Goal: Transaction & Acquisition: Purchase product/service

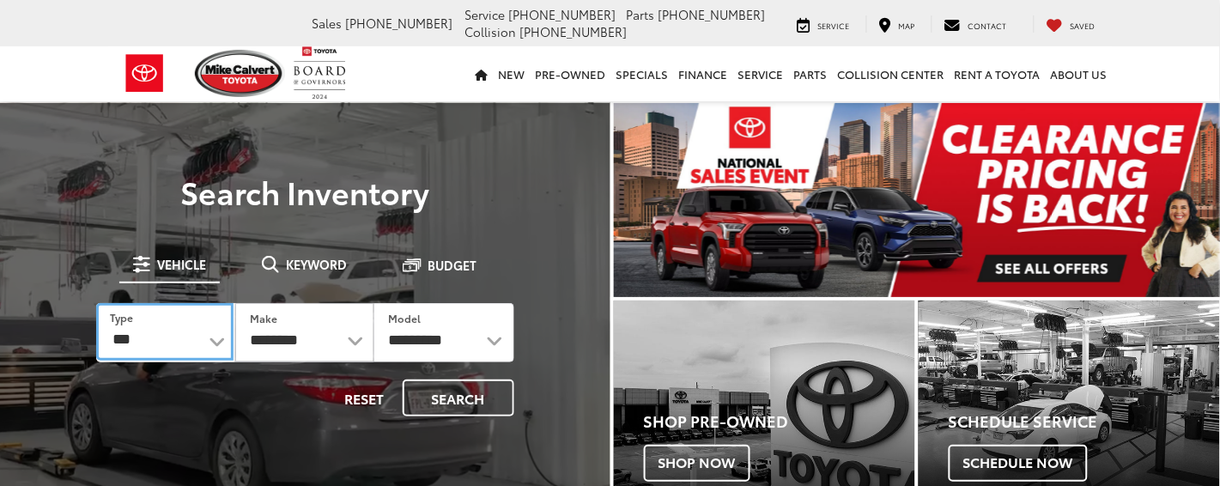
click at [217, 337] on select "*** *** **** *********" at bounding box center [164, 332] width 137 height 58
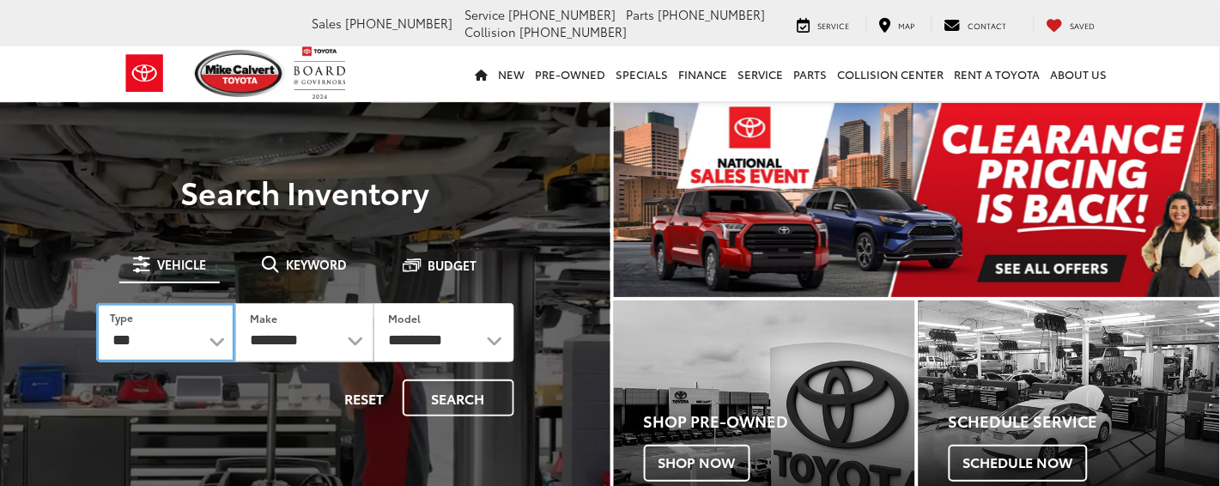
select select "******"
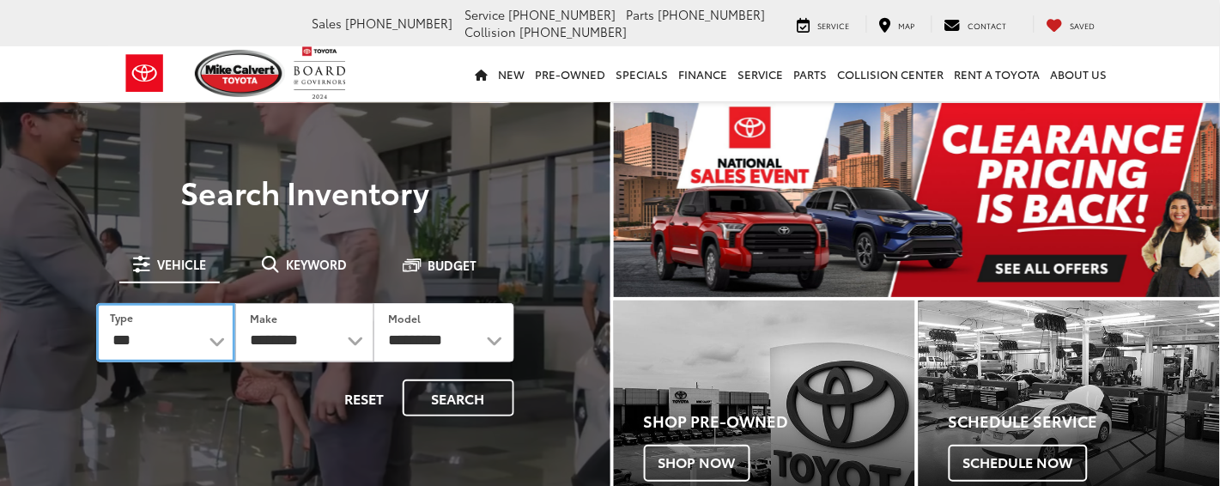
click at [96, 303] on select "*** *** **** *********" at bounding box center [165, 332] width 139 height 59
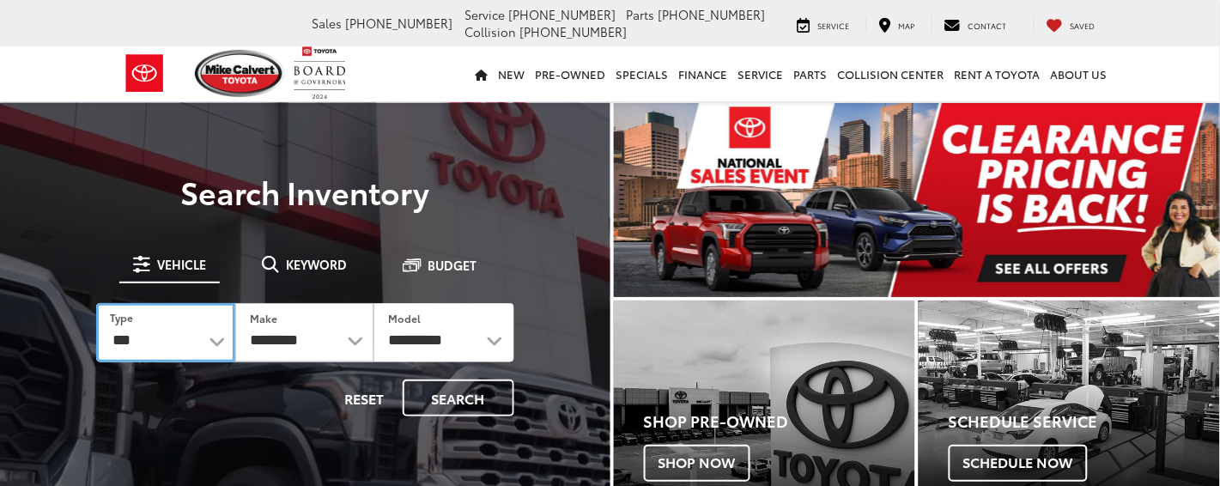
select select
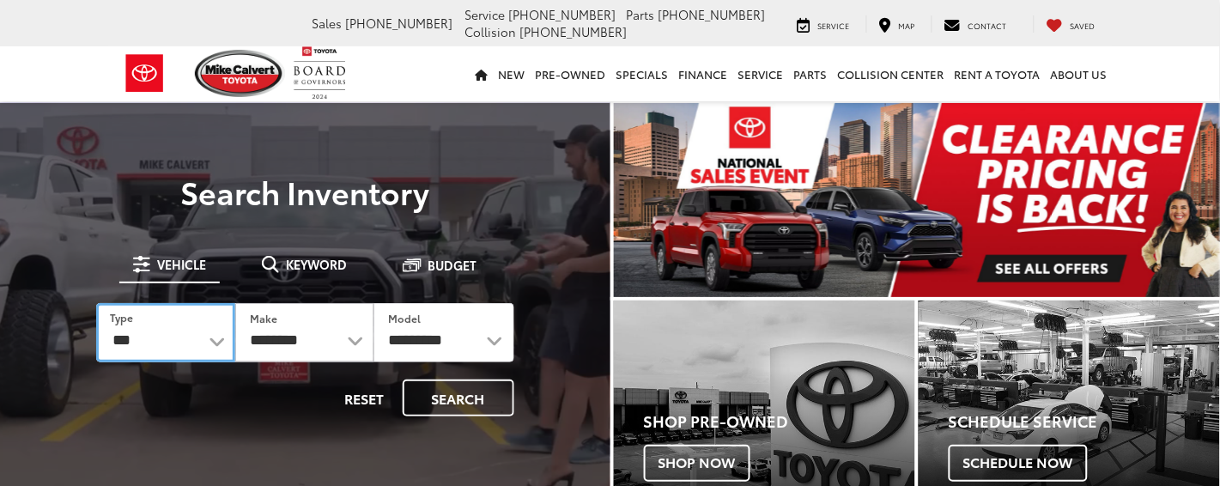
select select
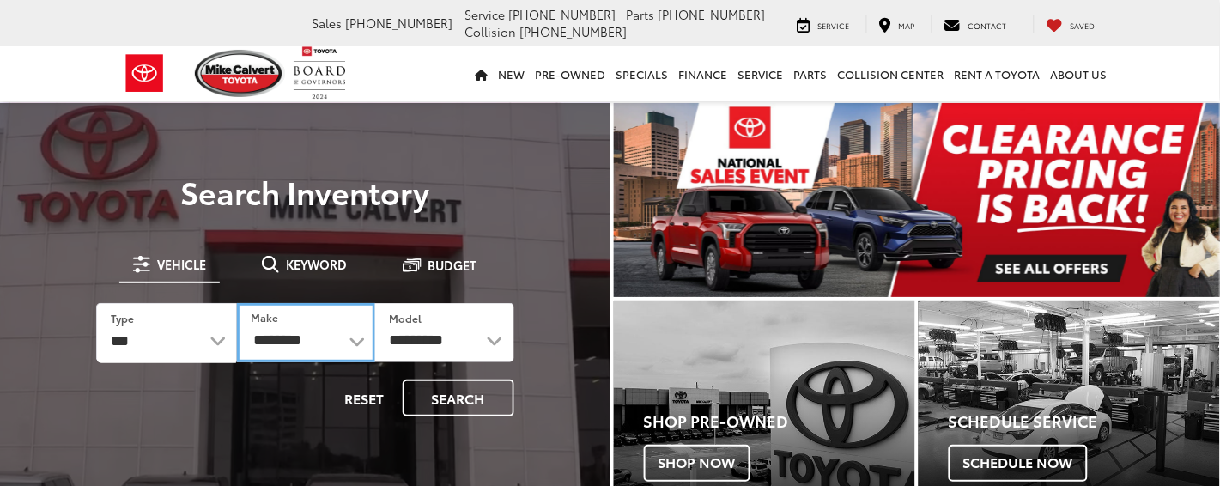
click at [357, 338] on select "**********" at bounding box center [306, 332] width 138 height 59
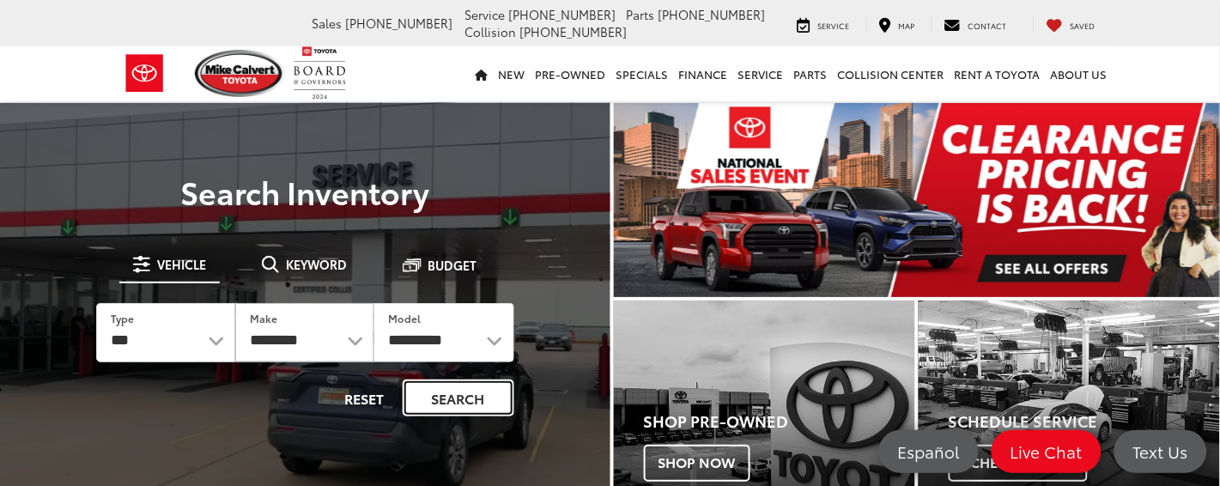
click at [463, 392] on button "Search" at bounding box center [459, 398] width 112 height 37
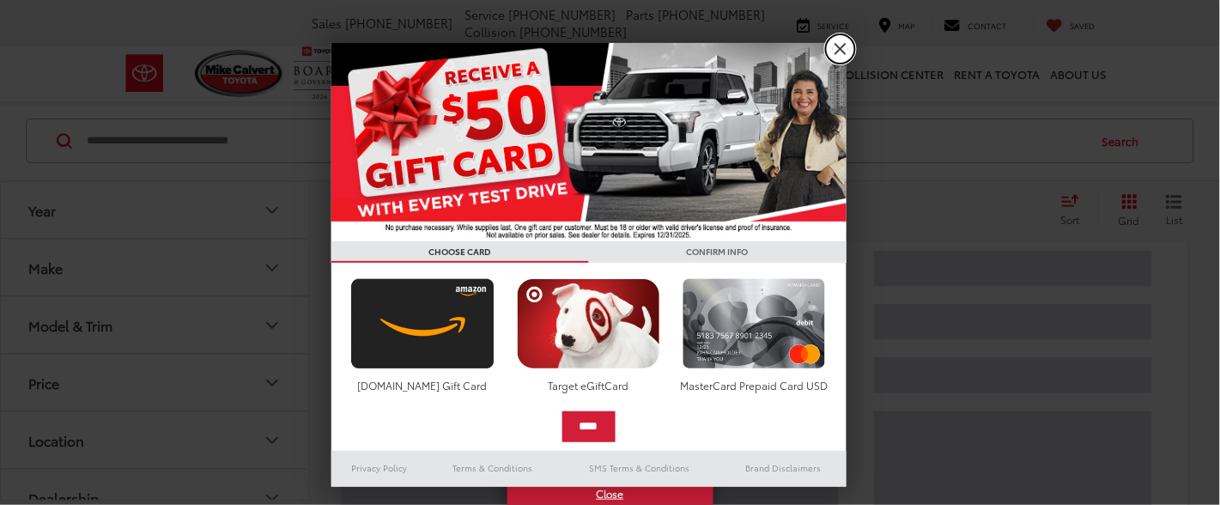
click at [840, 52] on link "X" at bounding box center [840, 48] width 29 height 29
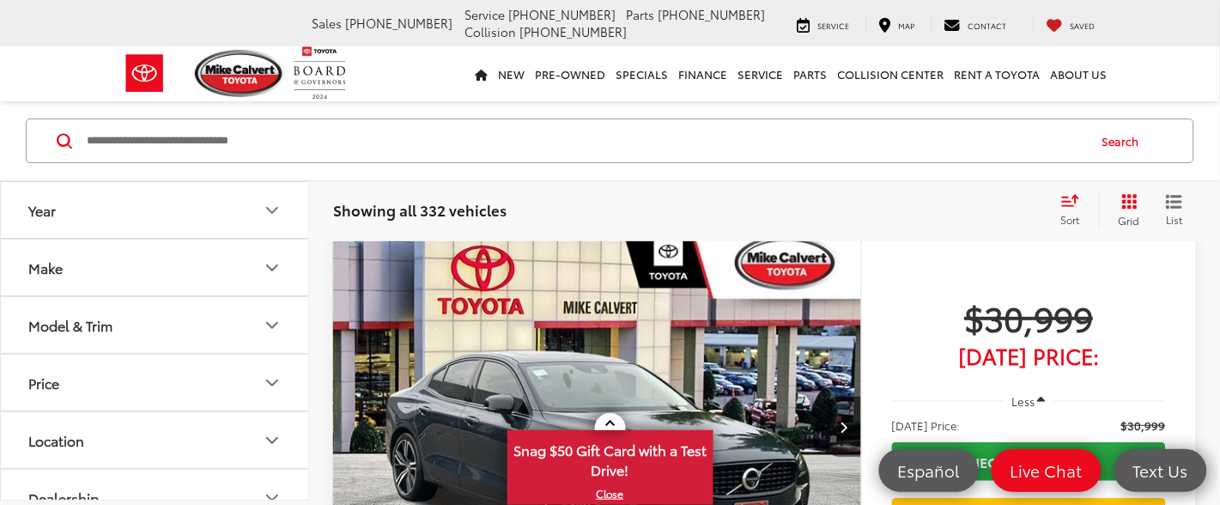
click at [106, 209] on button "Year" at bounding box center [155, 210] width 309 height 56
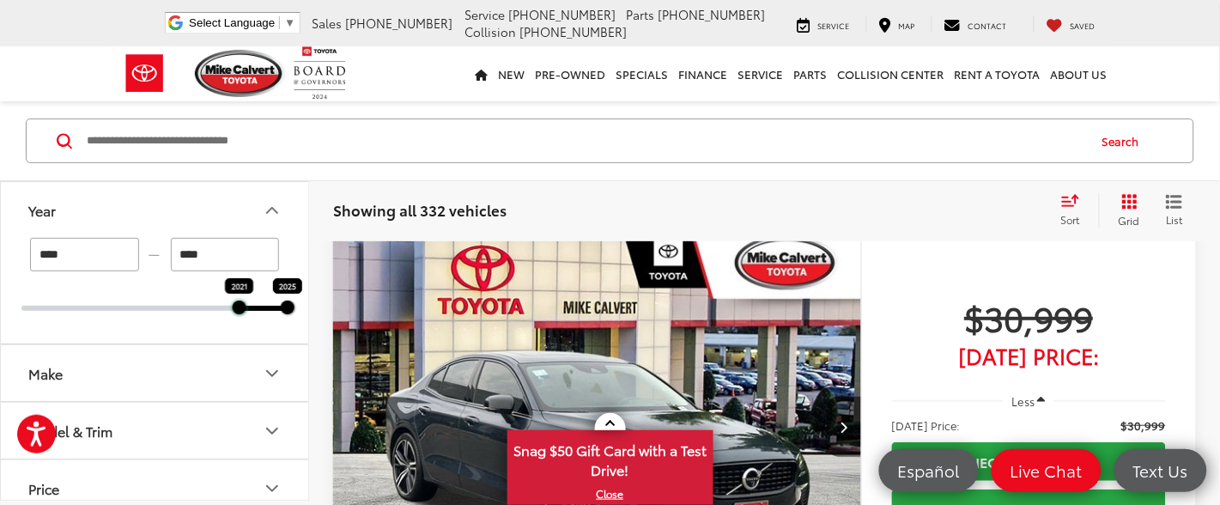
drag, startPoint x: 25, startPoint y: 309, endPoint x: 237, endPoint y: 316, distance: 212.2
click at [237, 316] on div "**** — **** 2021 2025" at bounding box center [154, 291] width 307 height 106
type input "****"
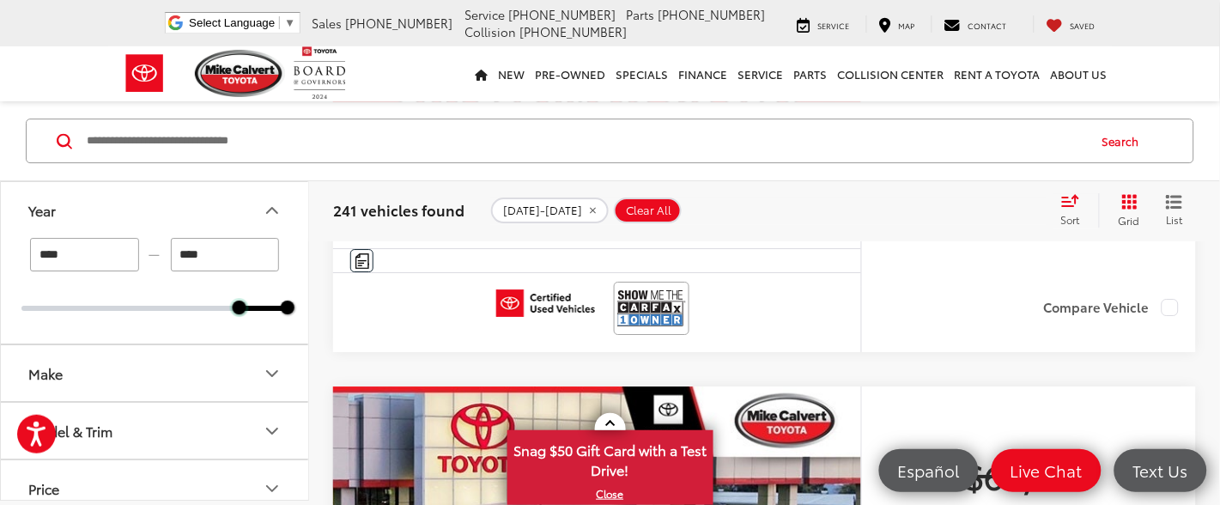
scroll to position [1159, 0]
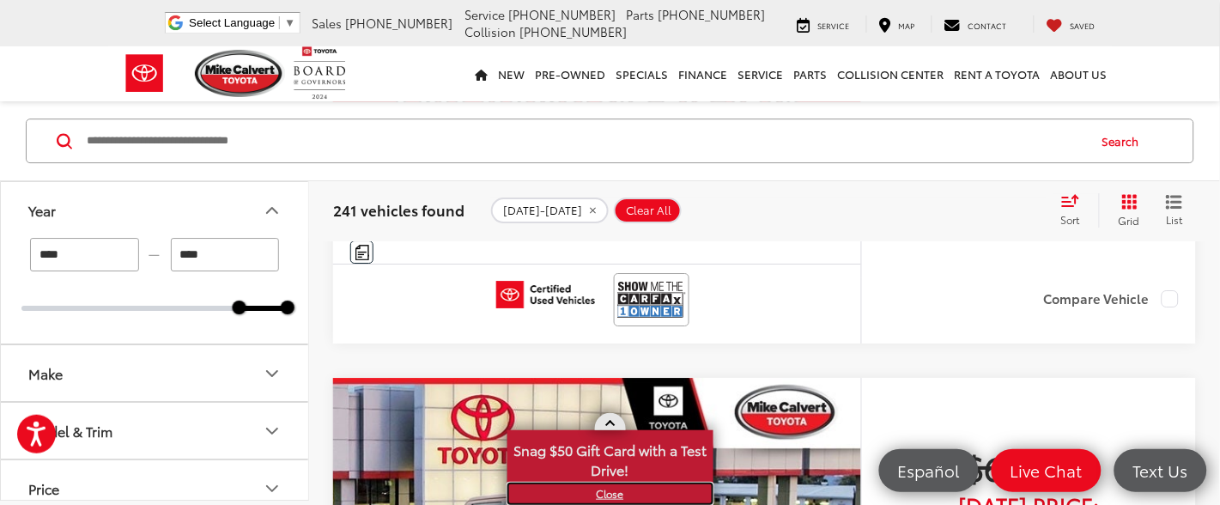
click at [610, 490] on link "X" at bounding box center [610, 493] width 203 height 19
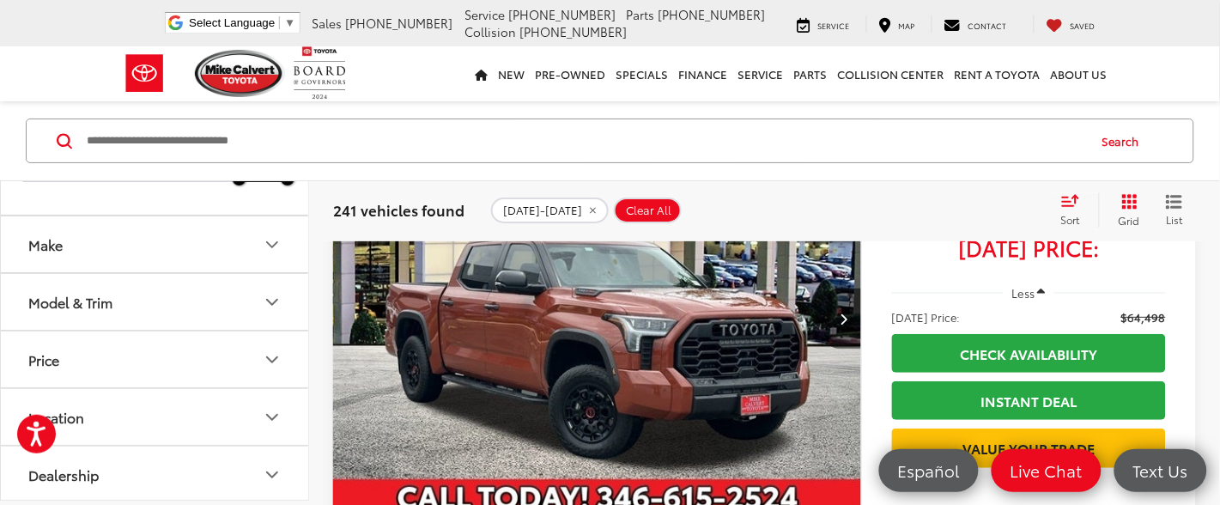
scroll to position [258, 0]
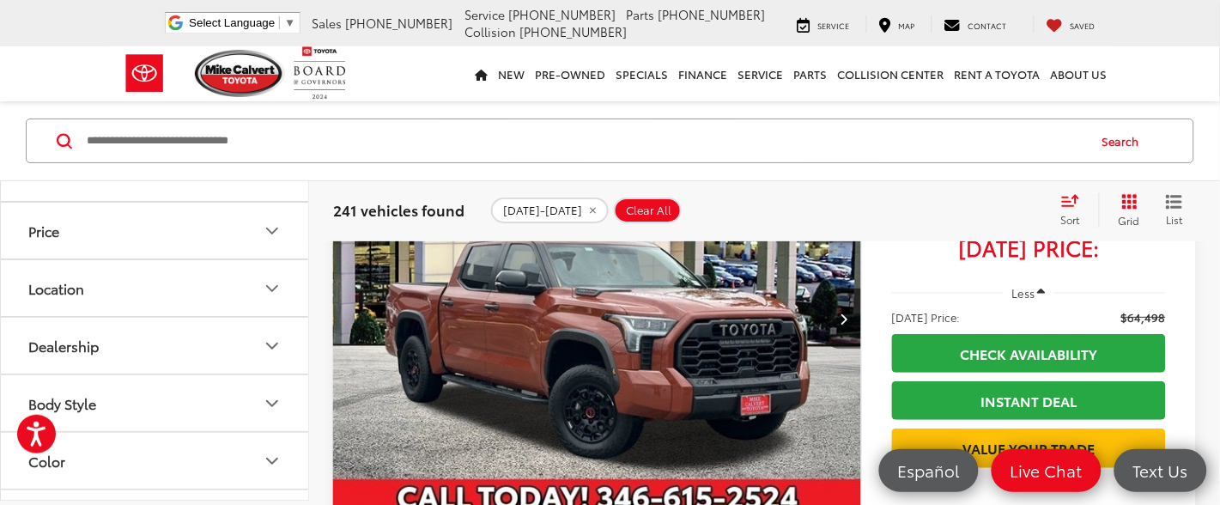
click at [205, 234] on button "Price" at bounding box center [155, 231] width 309 height 56
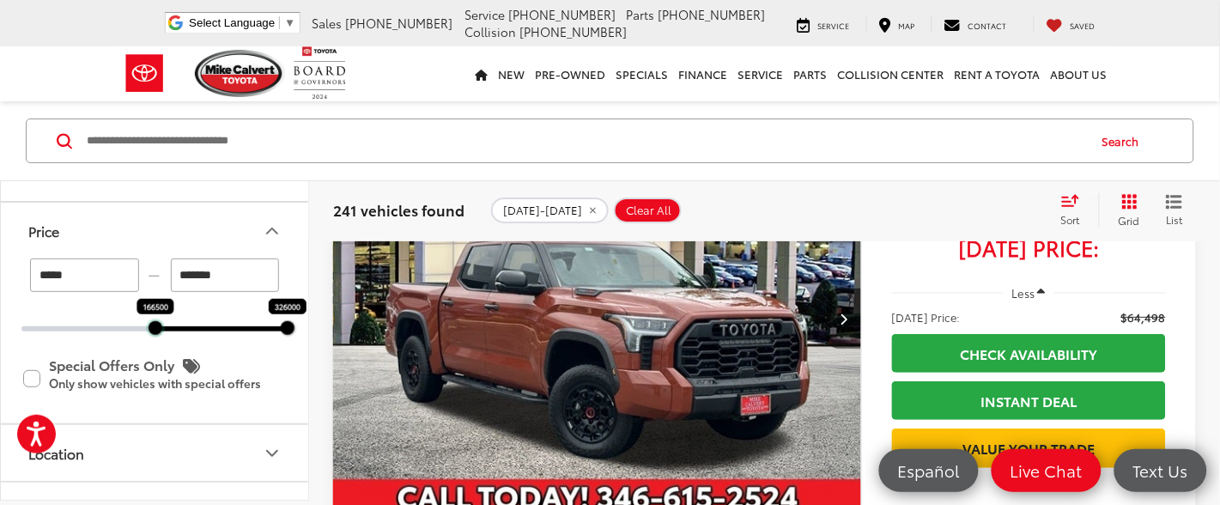
drag, startPoint x: 26, startPoint y: 331, endPoint x: 160, endPoint y: 336, distance: 134.0
click at [160, 336] on div "***** — ******* 166500 326000 Special Offers Only Only show vehicles with speci…" at bounding box center [154, 340] width 307 height 165
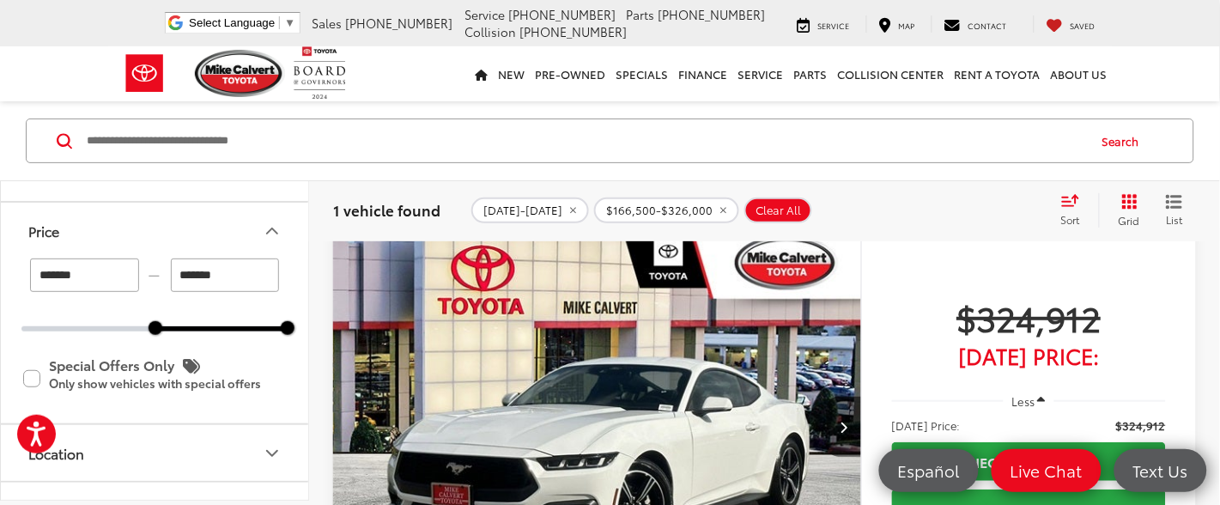
drag, startPoint x: 93, startPoint y: 275, endPoint x: 0, endPoint y: 273, distance: 92.8
click at [0, 273] on div "Year **** — **** 2024 2024 Make Model & Trim Price ******* — ******* 166500 326…" at bounding box center [154, 340] width 309 height 319
click at [231, 274] on input "*******" at bounding box center [225, 274] width 109 height 33
type input "******"
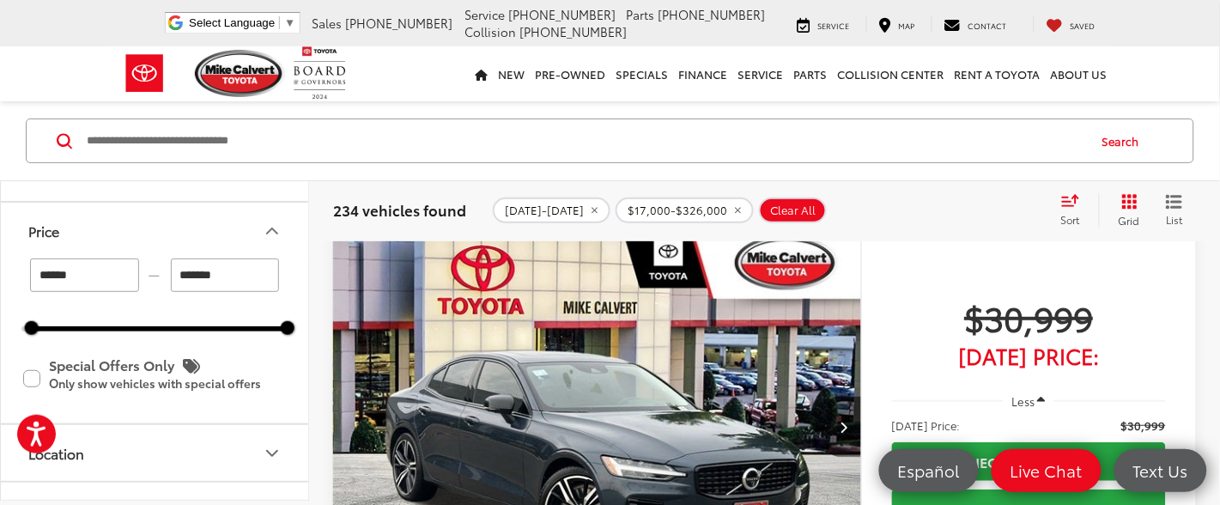
click at [231, 273] on input "*******" at bounding box center [225, 274] width 109 height 33
type input "*"
type input "******"
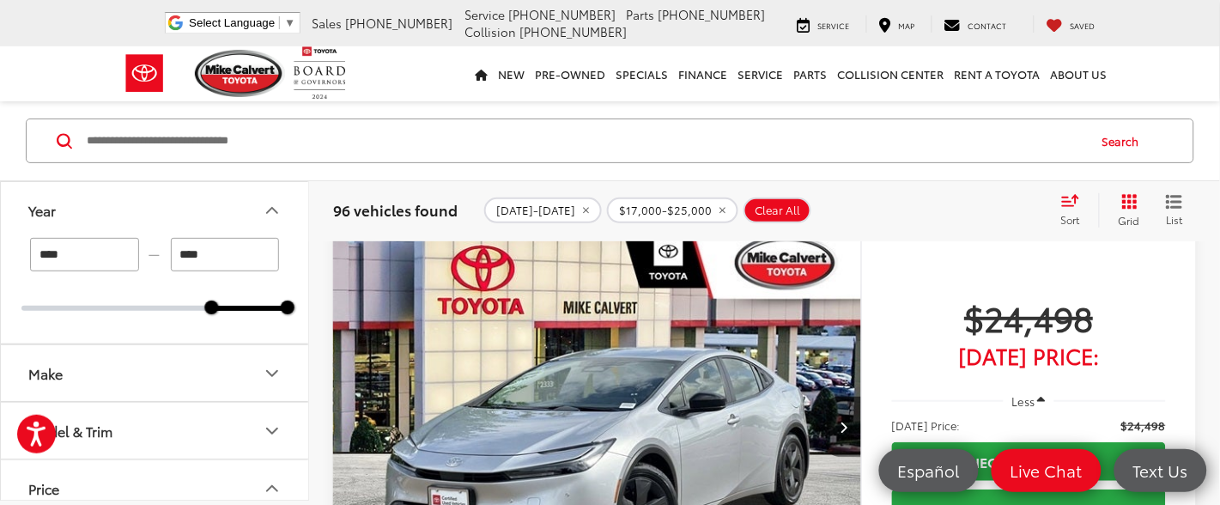
click at [78, 252] on input "****" at bounding box center [84, 254] width 109 height 33
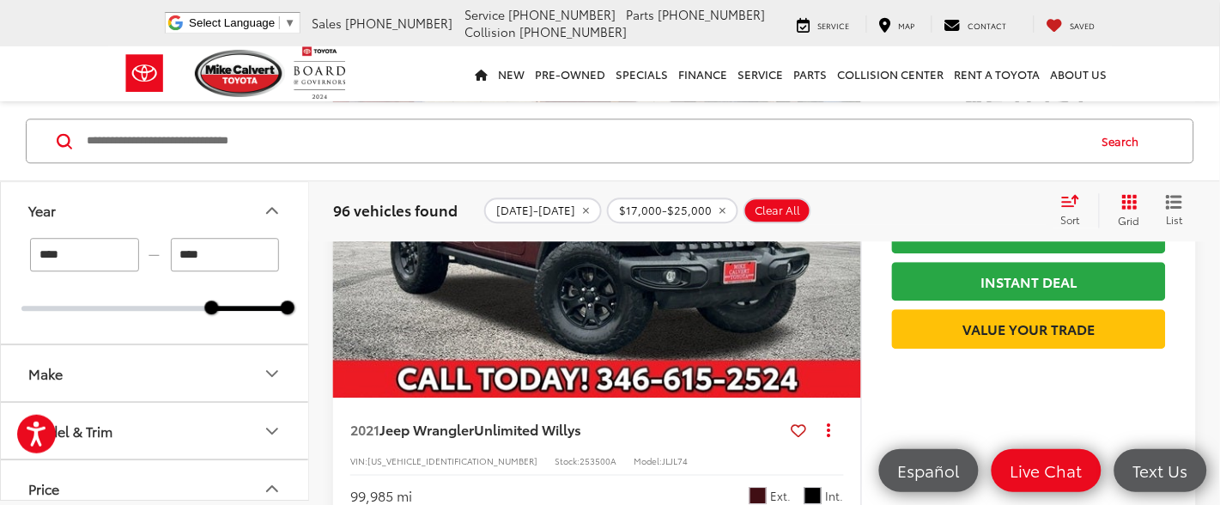
scroll to position [902, 0]
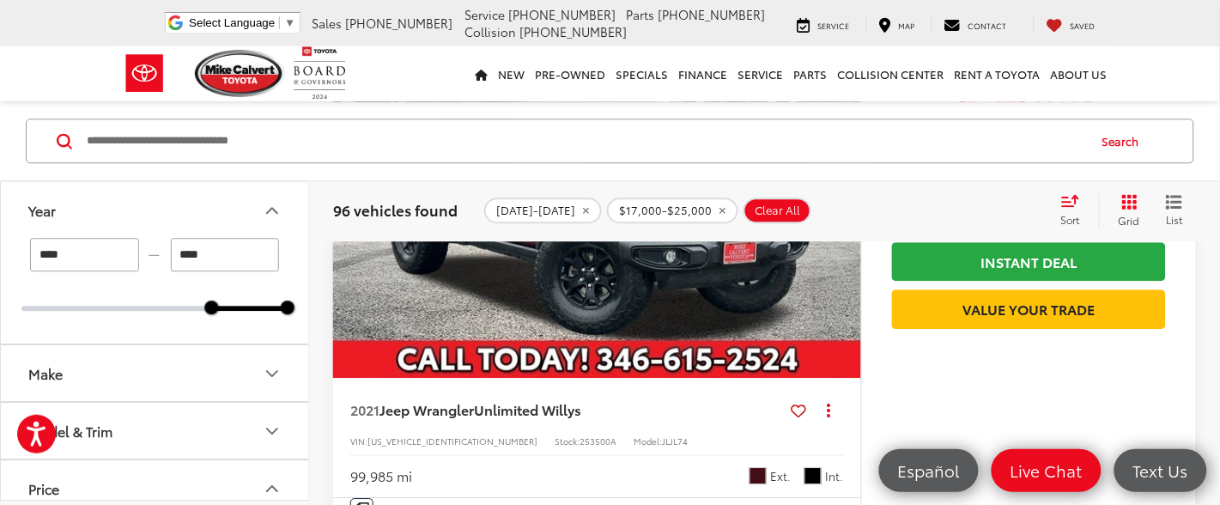
type input "****"
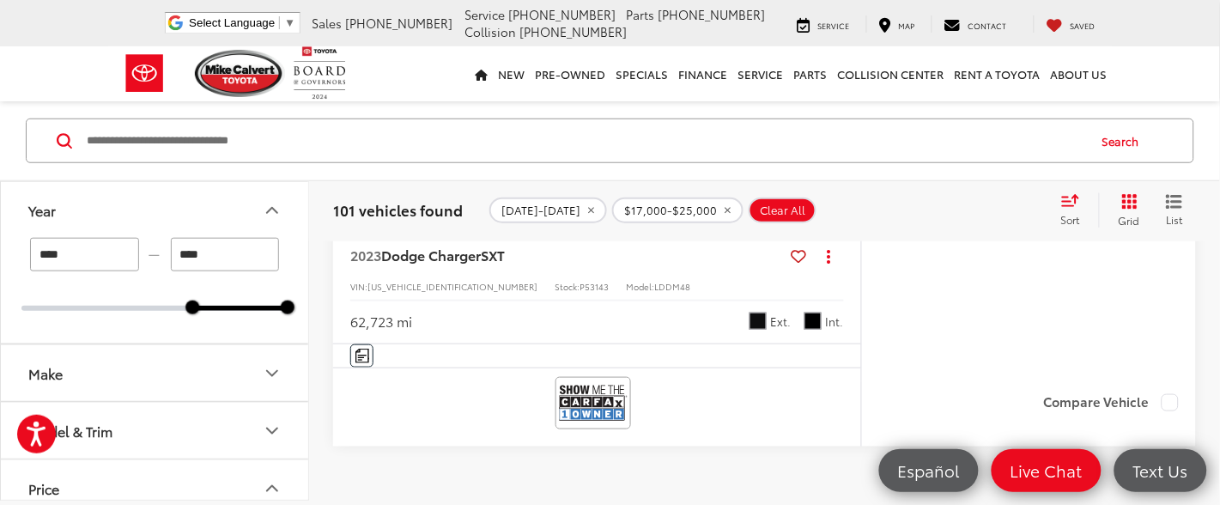
scroll to position [7729, 0]
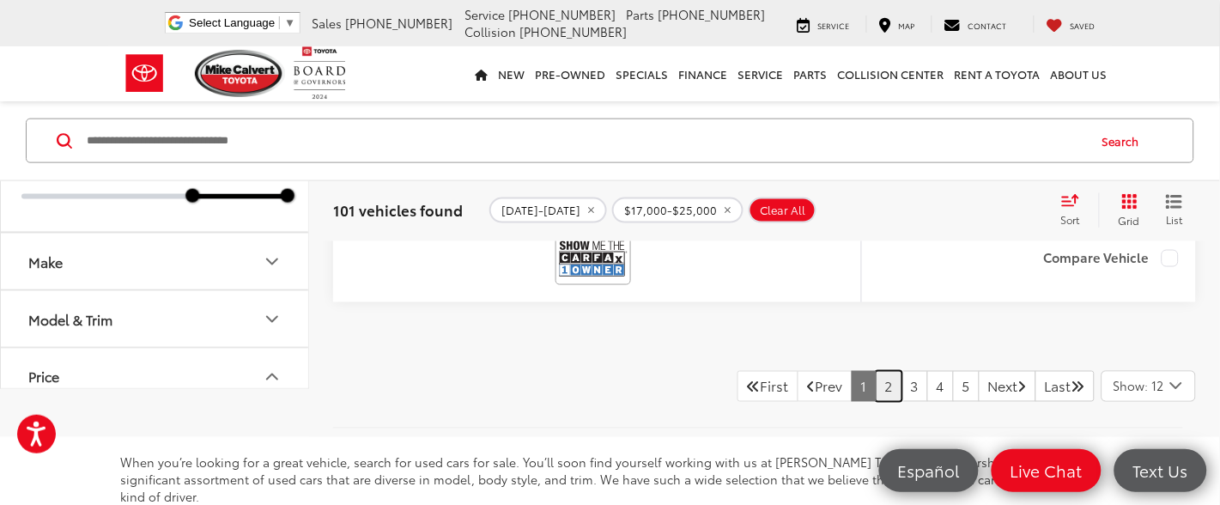
click at [876, 386] on link "2" at bounding box center [889, 386] width 27 height 31
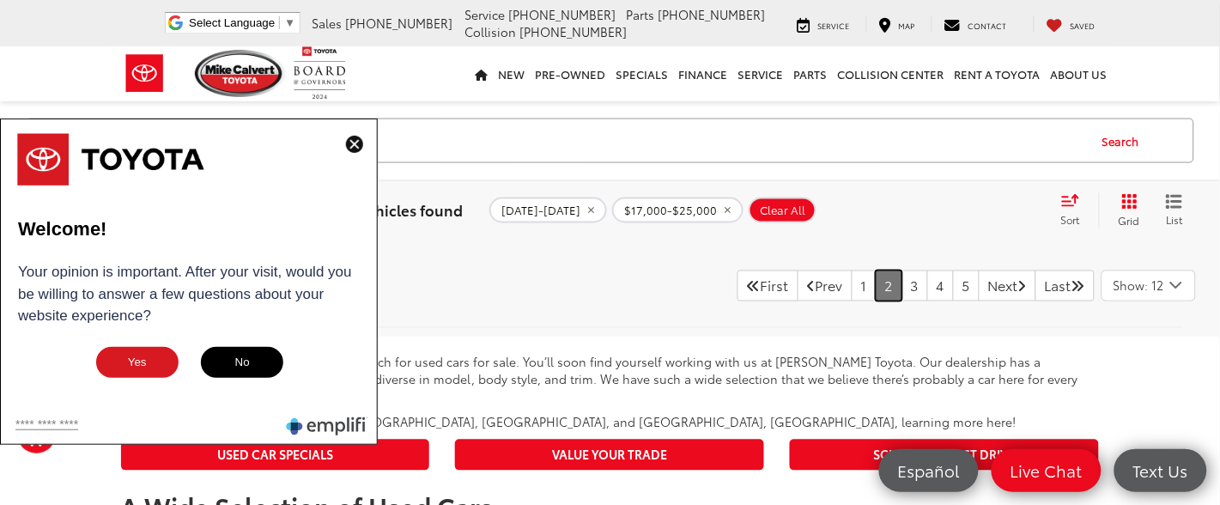
scroll to position [7729, 0]
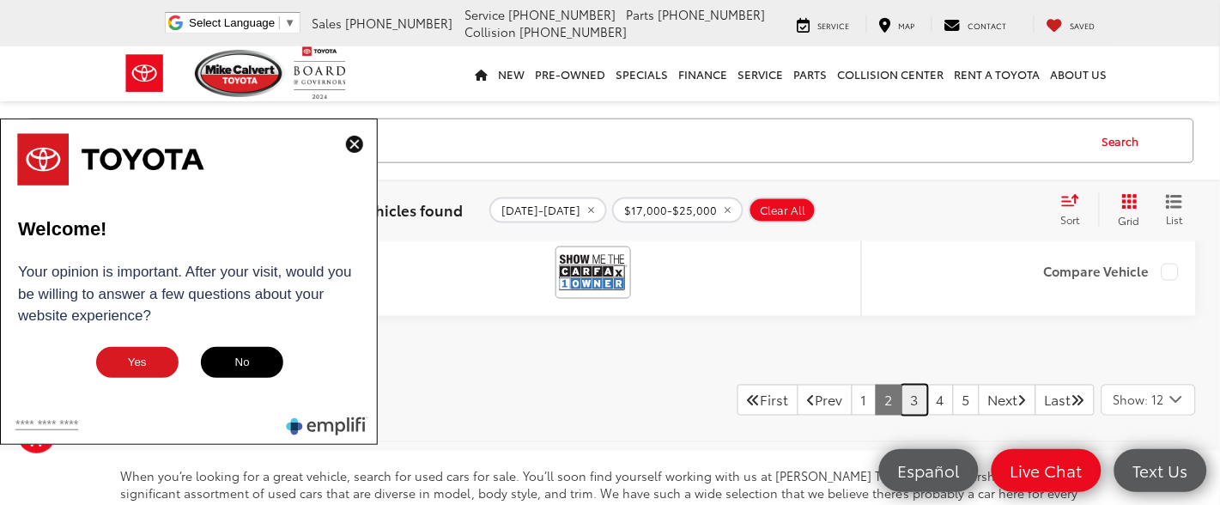
click at [902, 401] on link "3" at bounding box center [915, 400] width 27 height 31
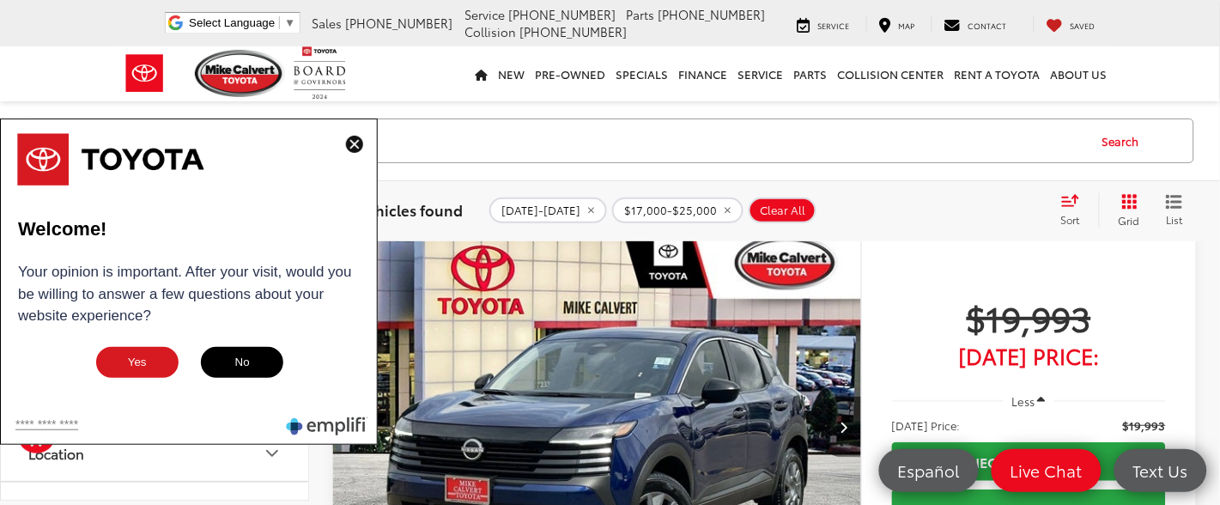
click at [357, 144] on img at bounding box center [354, 144] width 17 height 17
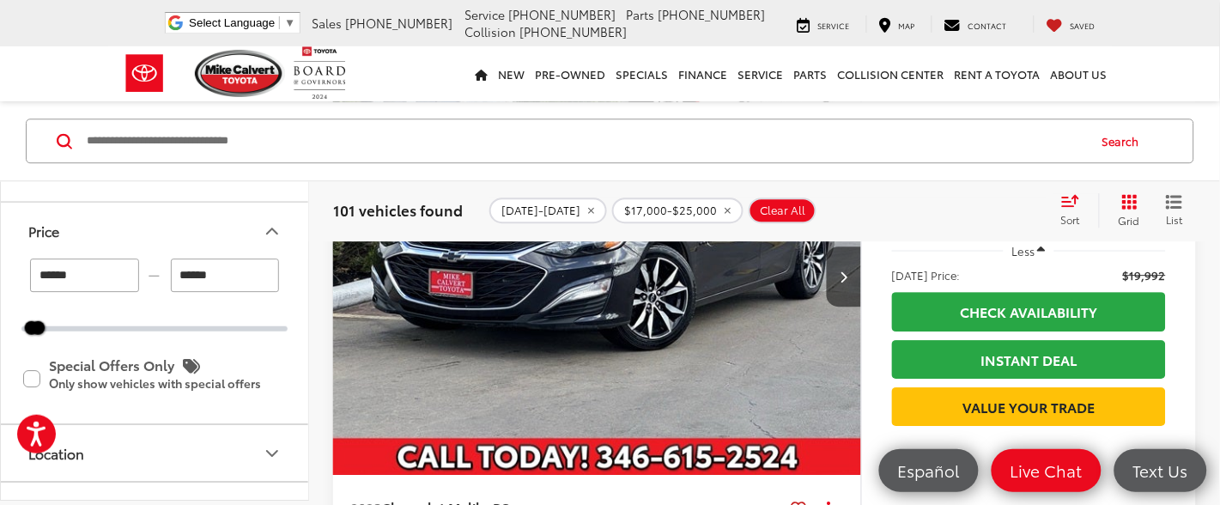
scroll to position [5281, 0]
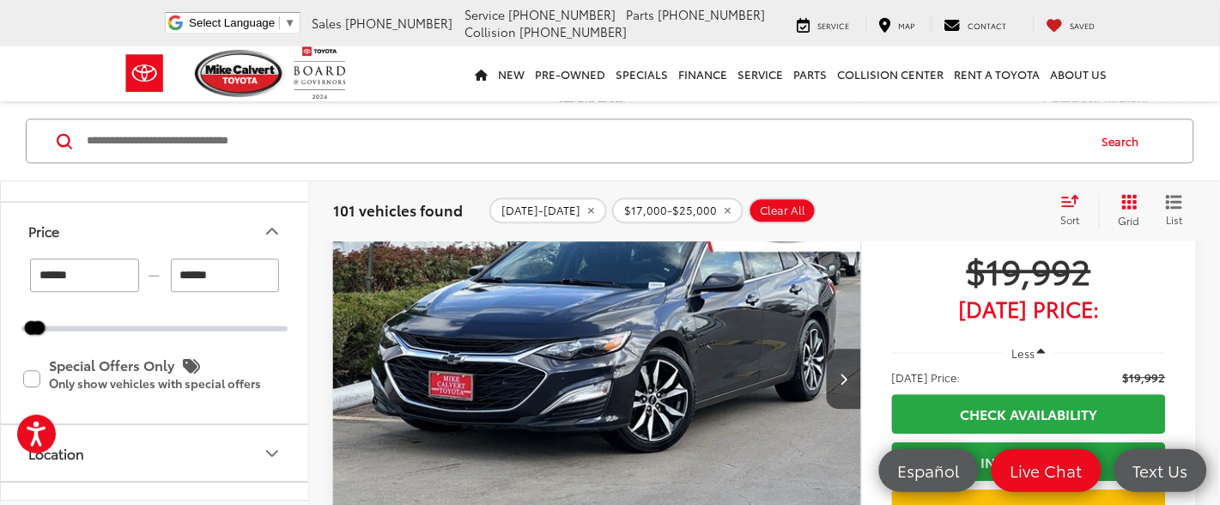
click at [512, 340] on img "2023 Chevrolet Malibu RS 0" at bounding box center [597, 380] width 531 height 398
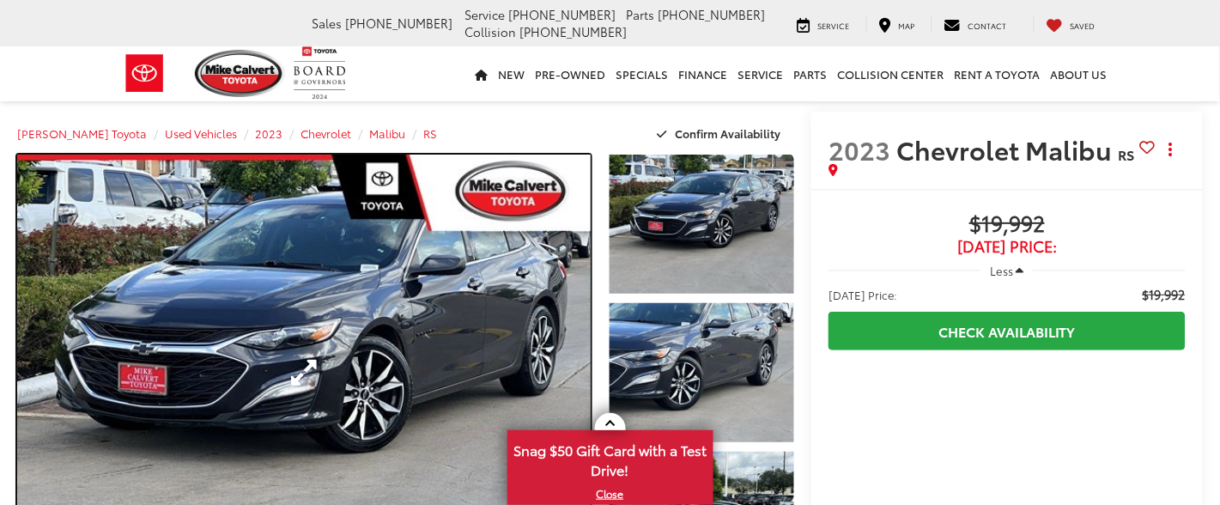
click at [437, 386] on link "Expand Photo 0" at bounding box center [304, 372] width 574 height 435
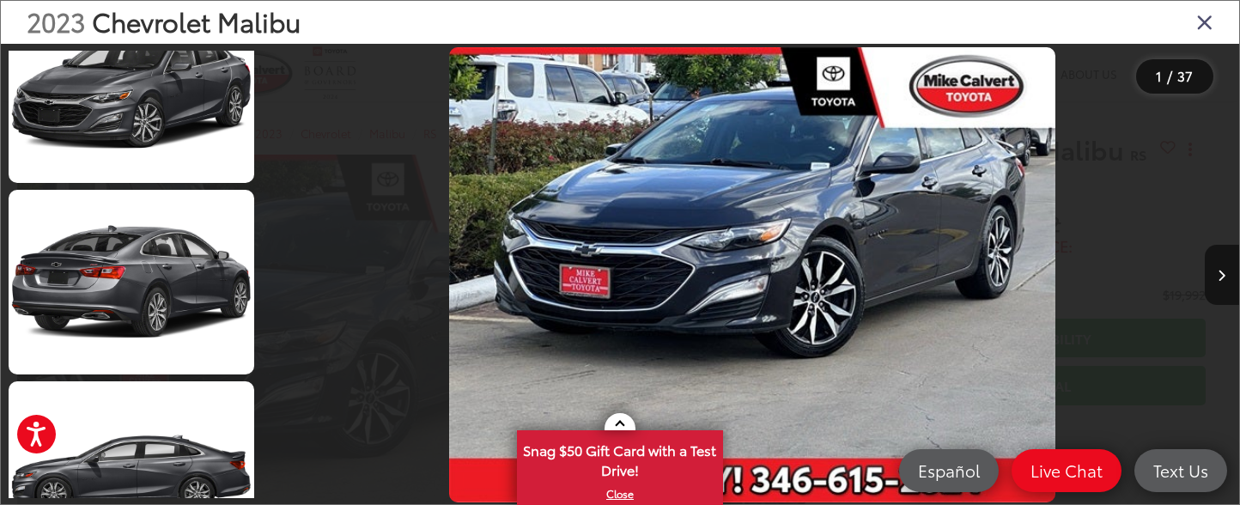
scroll to position [5281, 0]
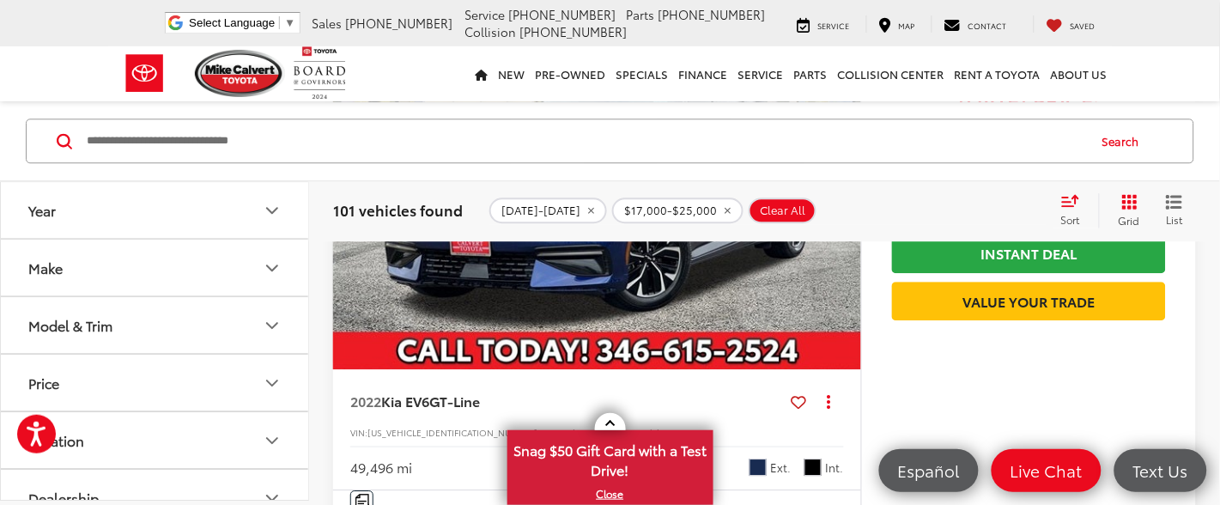
scroll to position [902, 0]
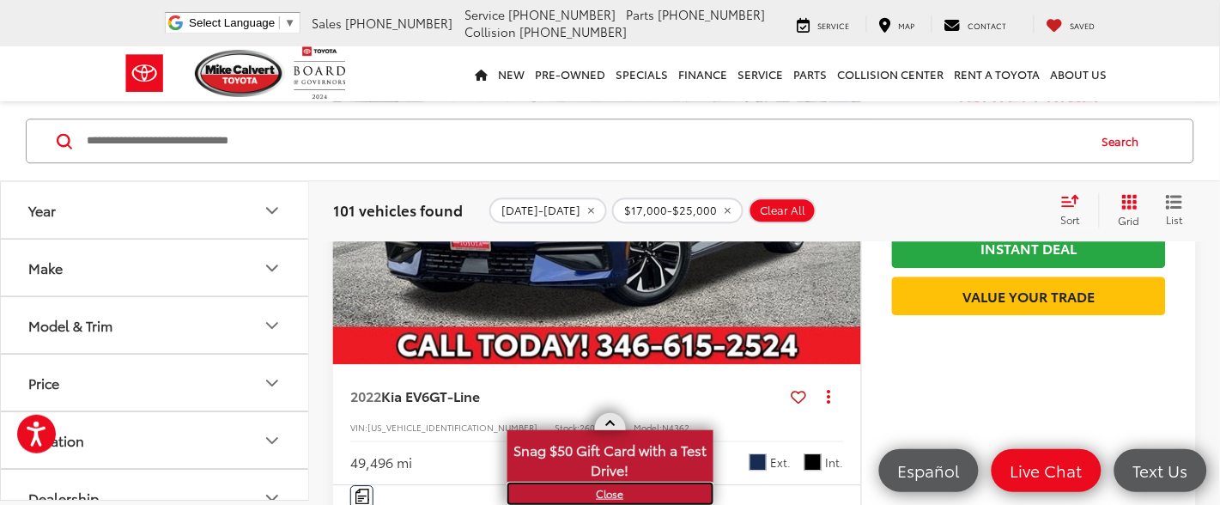
click at [600, 494] on link "X" at bounding box center [610, 493] width 203 height 19
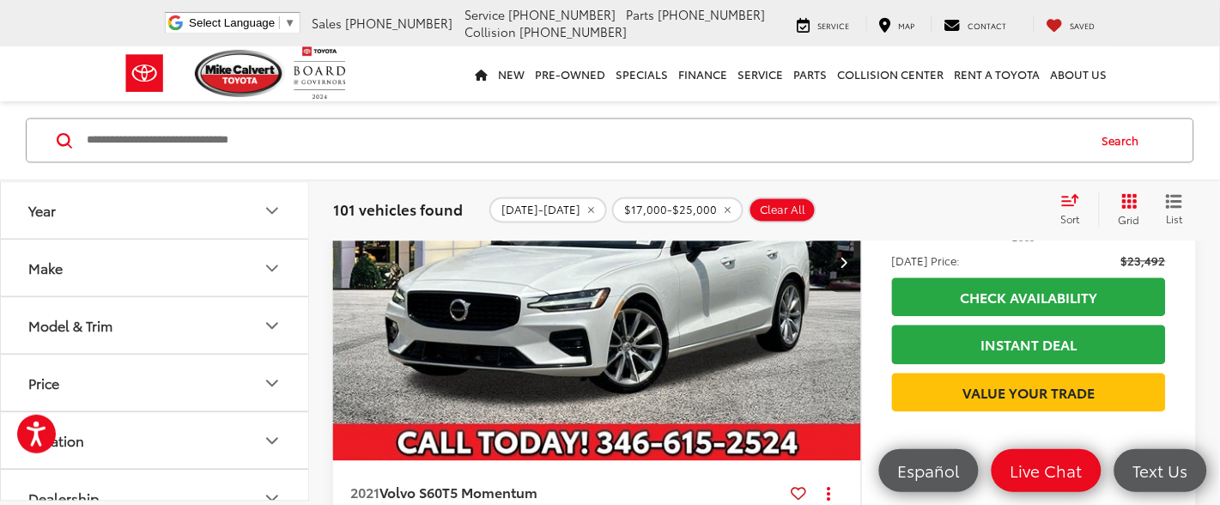
scroll to position [6698, 0]
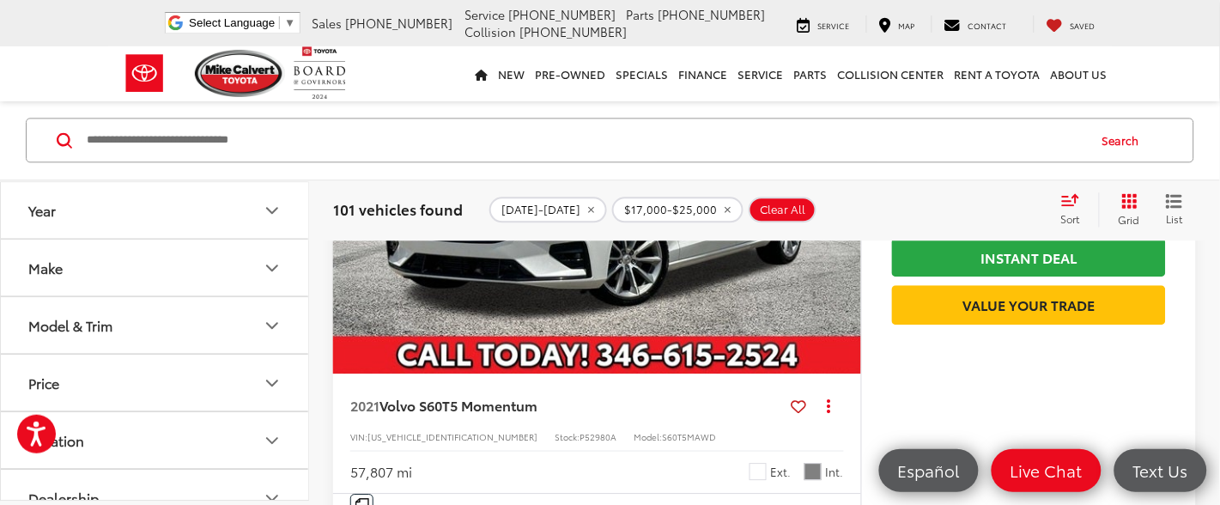
click at [642, 316] on img "2021 Volvo S60 T5 Momentum 0" at bounding box center [597, 176] width 531 height 398
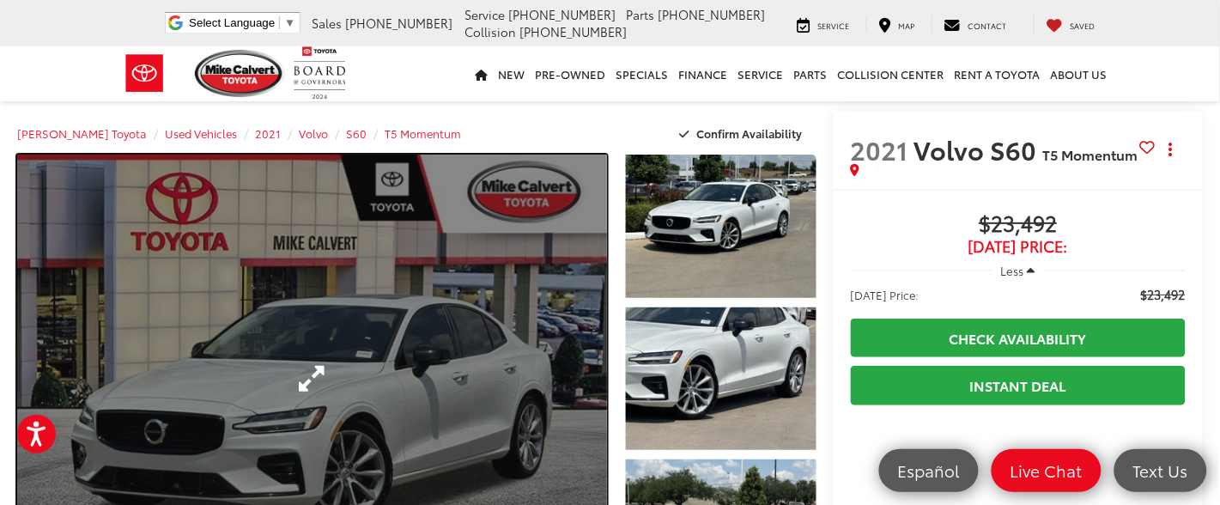
click at [412, 347] on link "Expand Photo 0" at bounding box center [312, 379] width 590 height 448
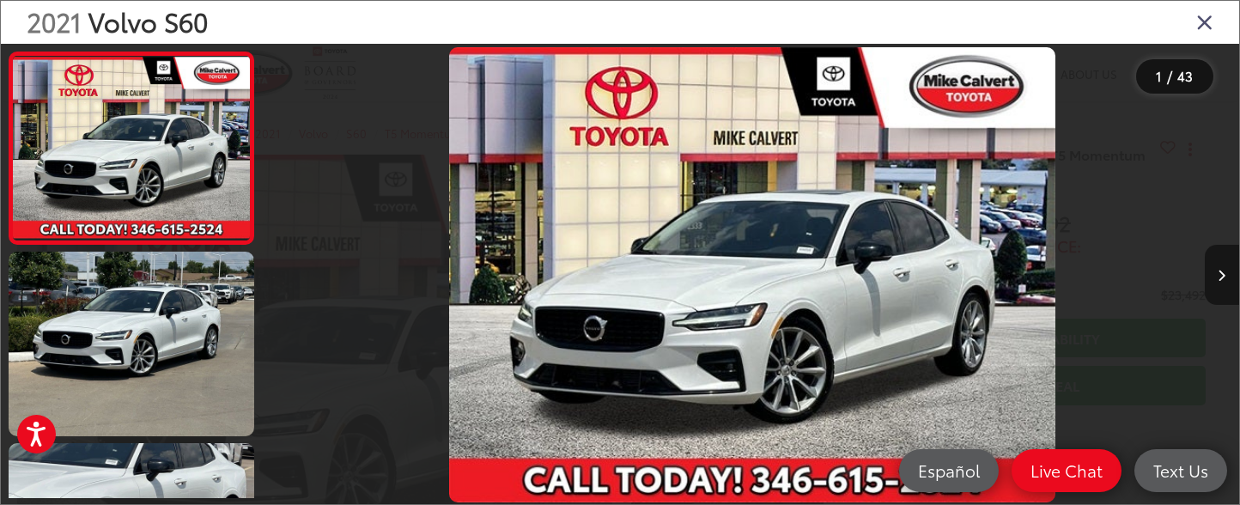
click at [1219, 272] on button "Next image" at bounding box center [1222, 275] width 34 height 60
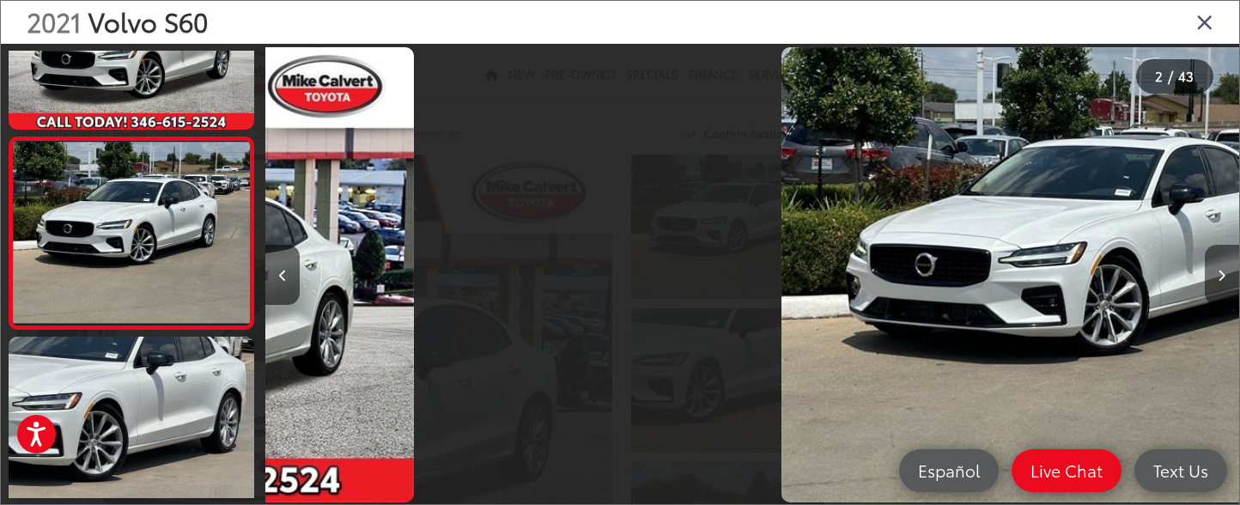
scroll to position [114, 0]
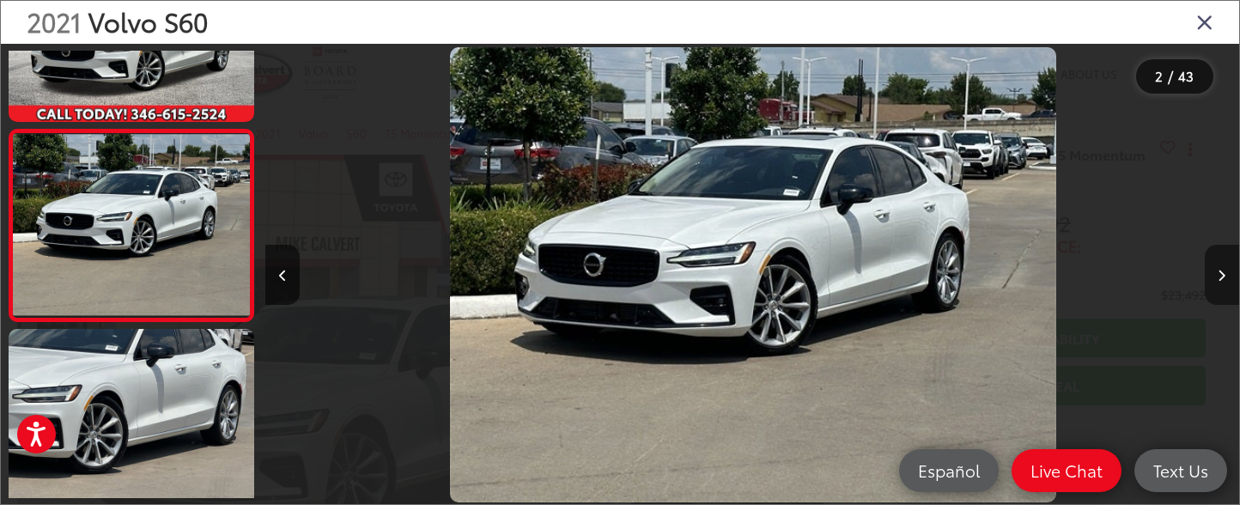
click at [1219, 272] on button "Next image" at bounding box center [1222, 275] width 34 height 60
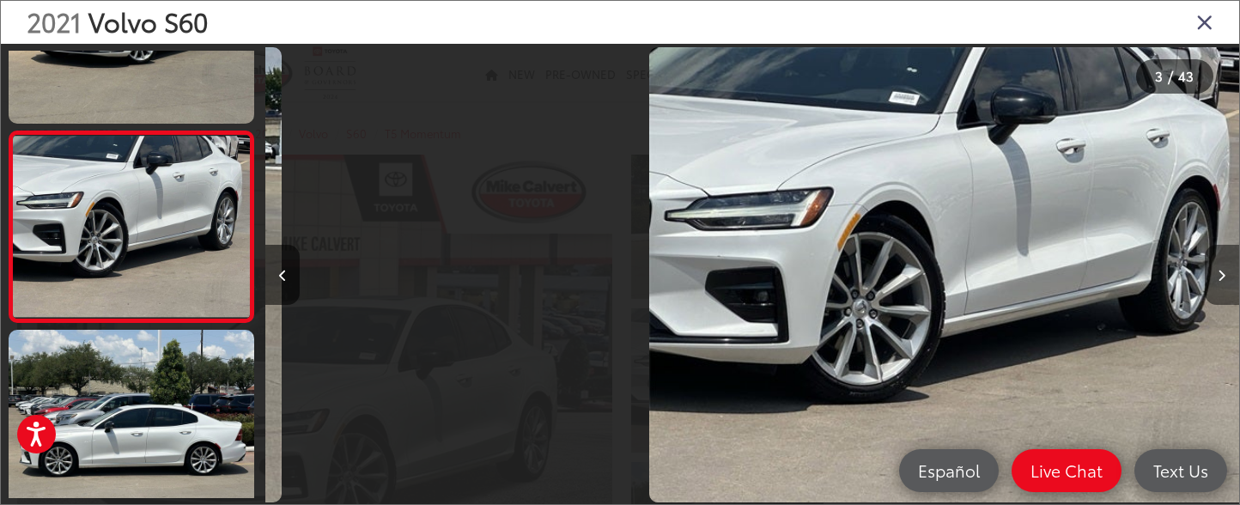
scroll to position [305, 0]
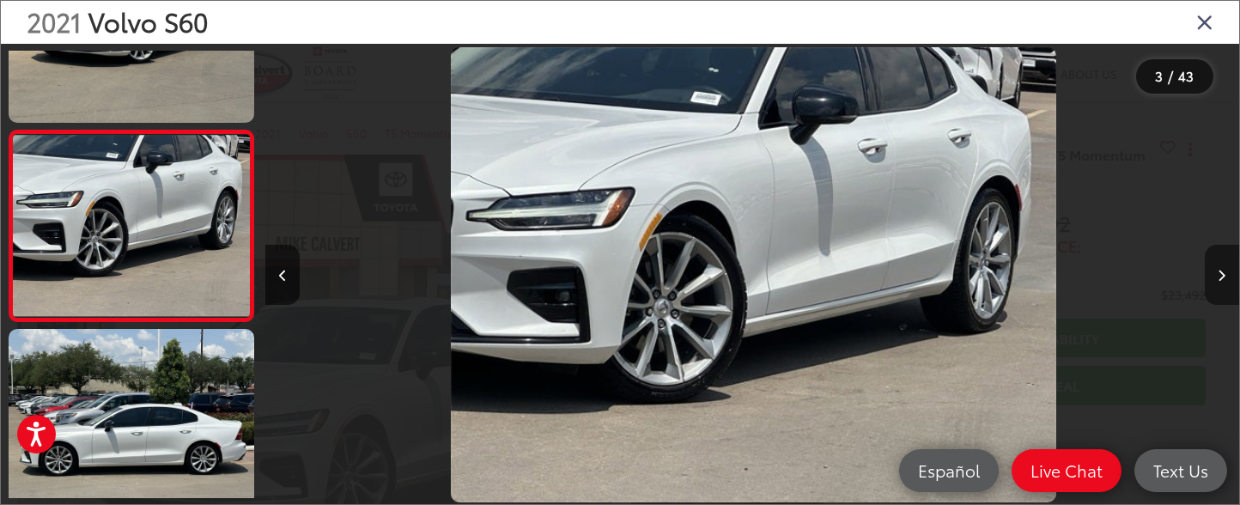
click at [1219, 272] on button "Next image" at bounding box center [1222, 275] width 34 height 60
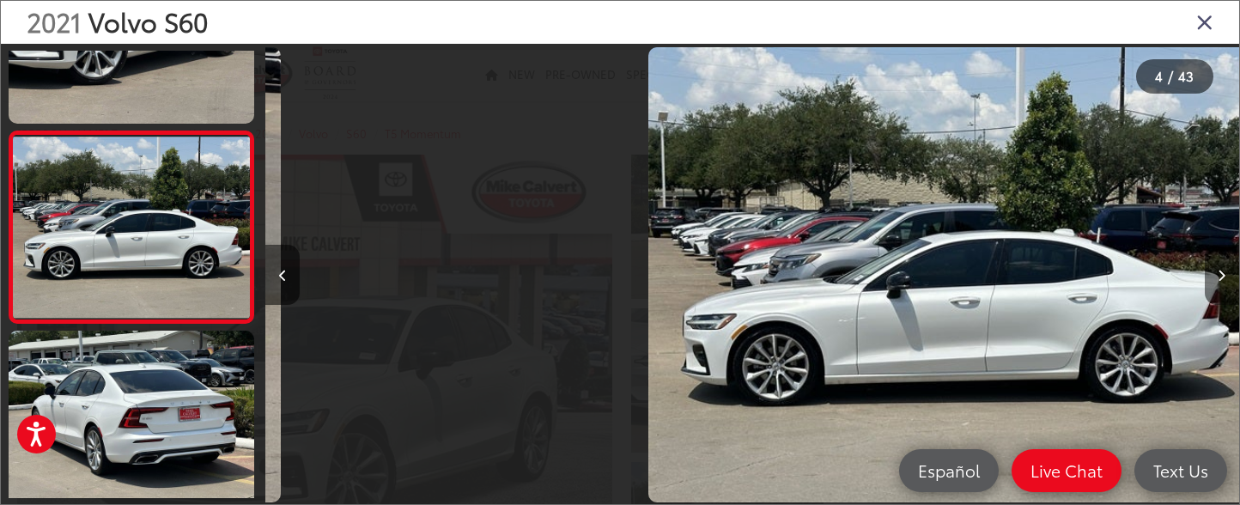
scroll to position [496, 0]
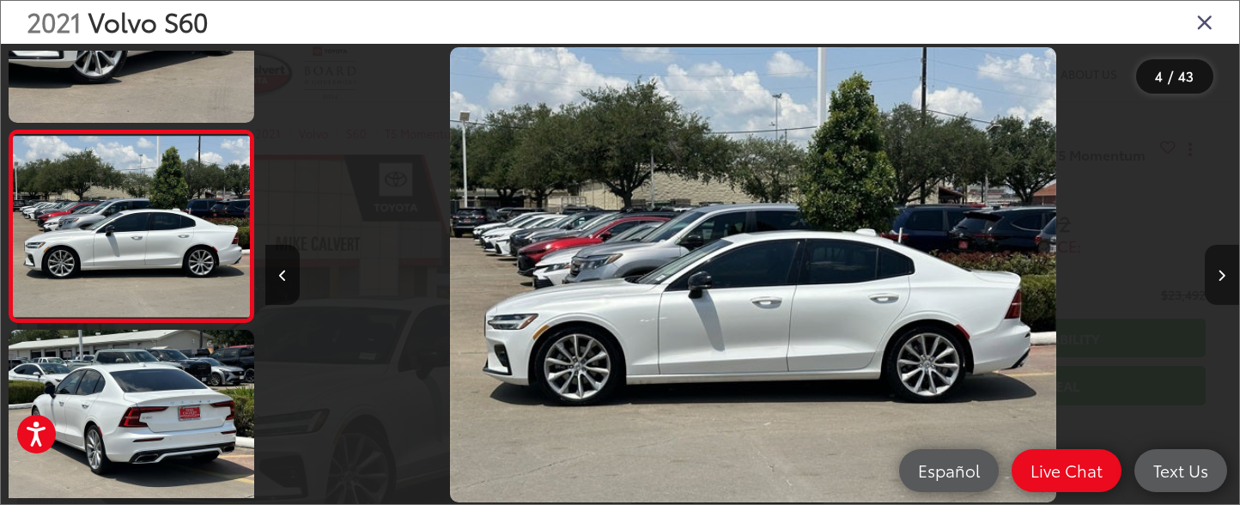
click at [1219, 272] on button "Next image" at bounding box center [1222, 275] width 34 height 60
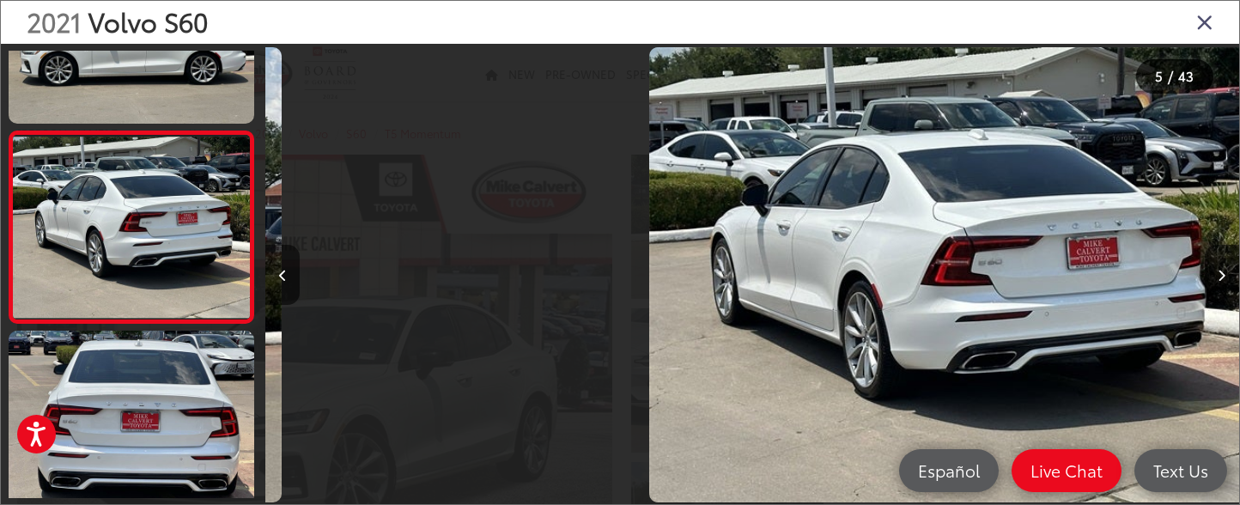
scroll to position [687, 0]
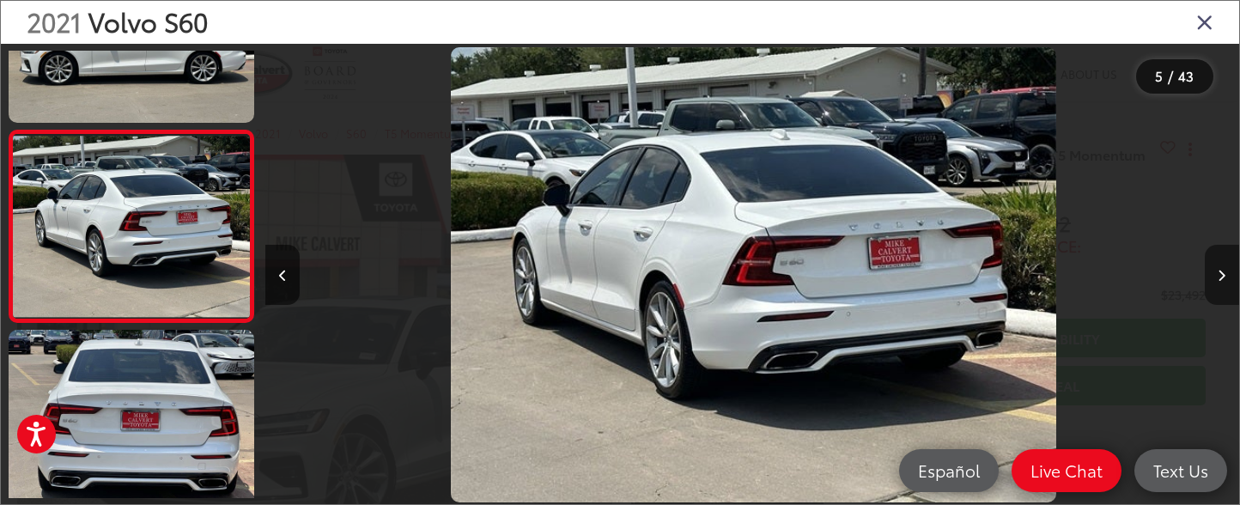
click at [1219, 272] on button "Next image" at bounding box center [1222, 275] width 34 height 60
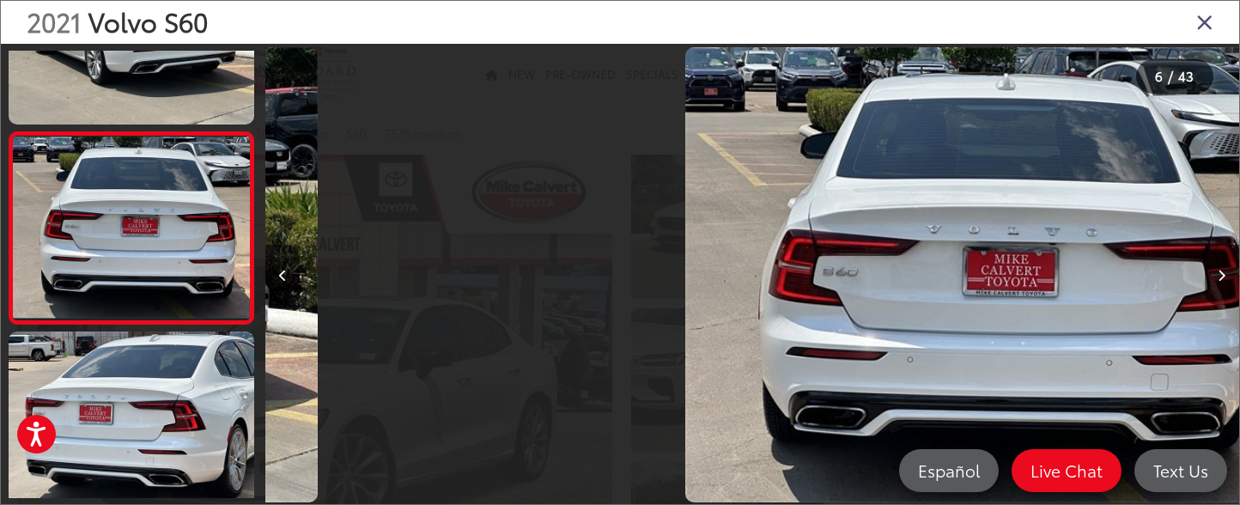
scroll to position [879, 0]
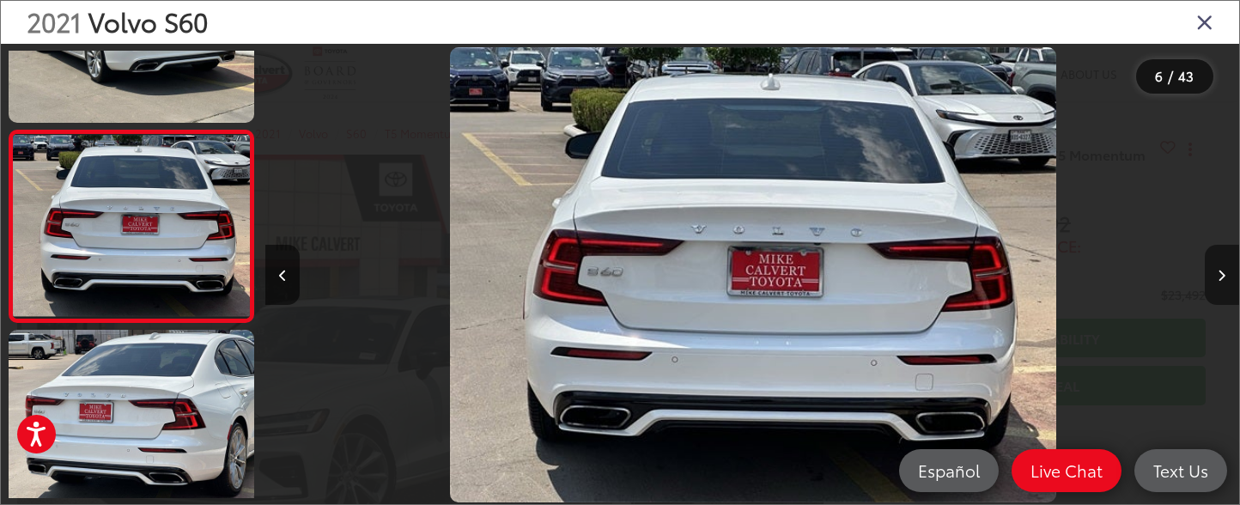
click at [1219, 272] on button "Next image" at bounding box center [1222, 275] width 34 height 60
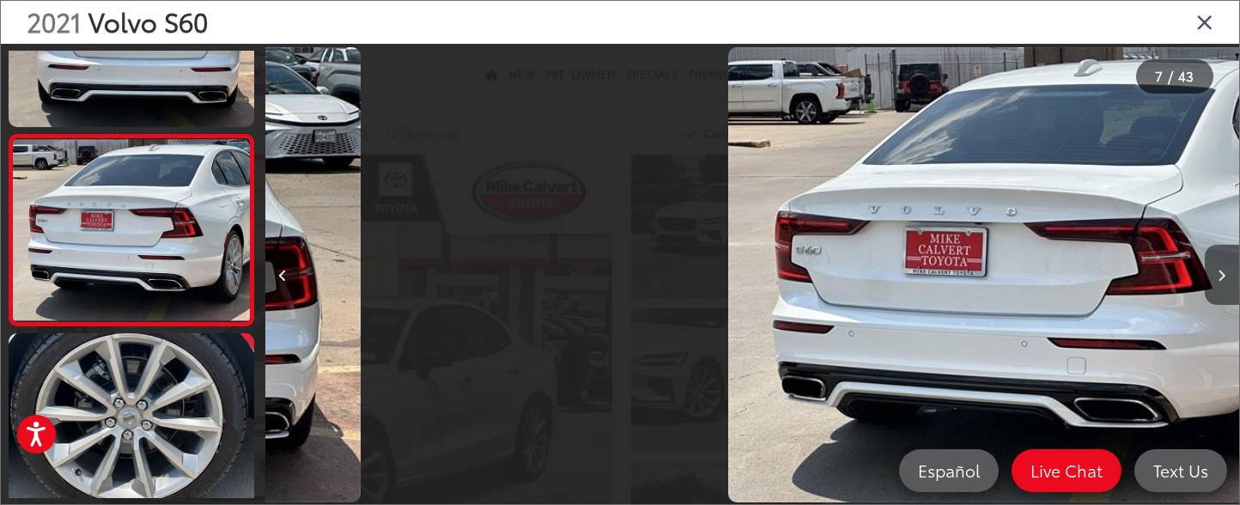
scroll to position [0, 0]
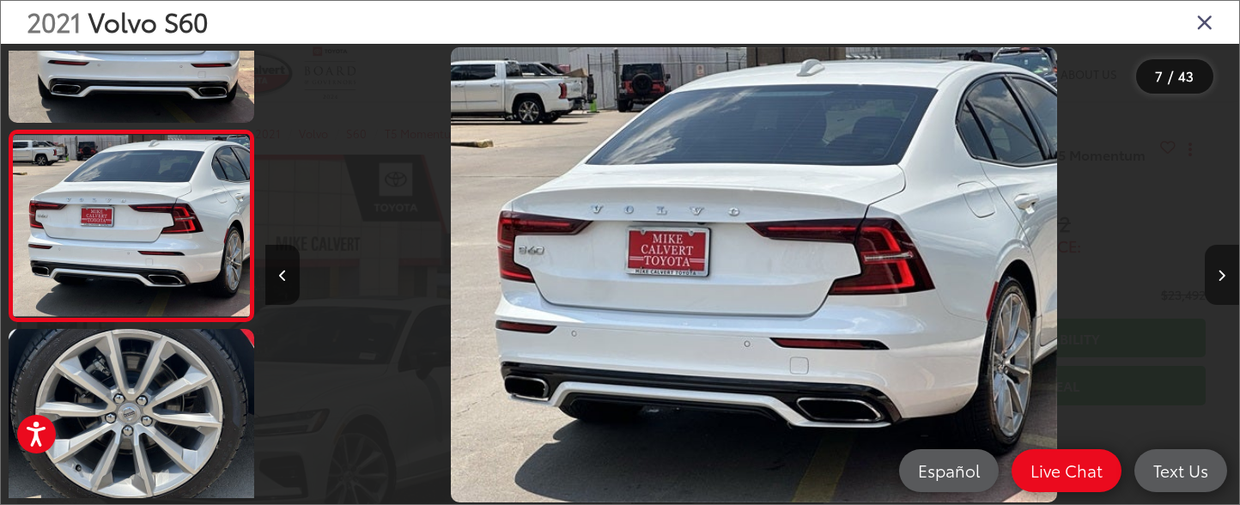
click at [1219, 272] on button "Next image" at bounding box center [1222, 275] width 34 height 60
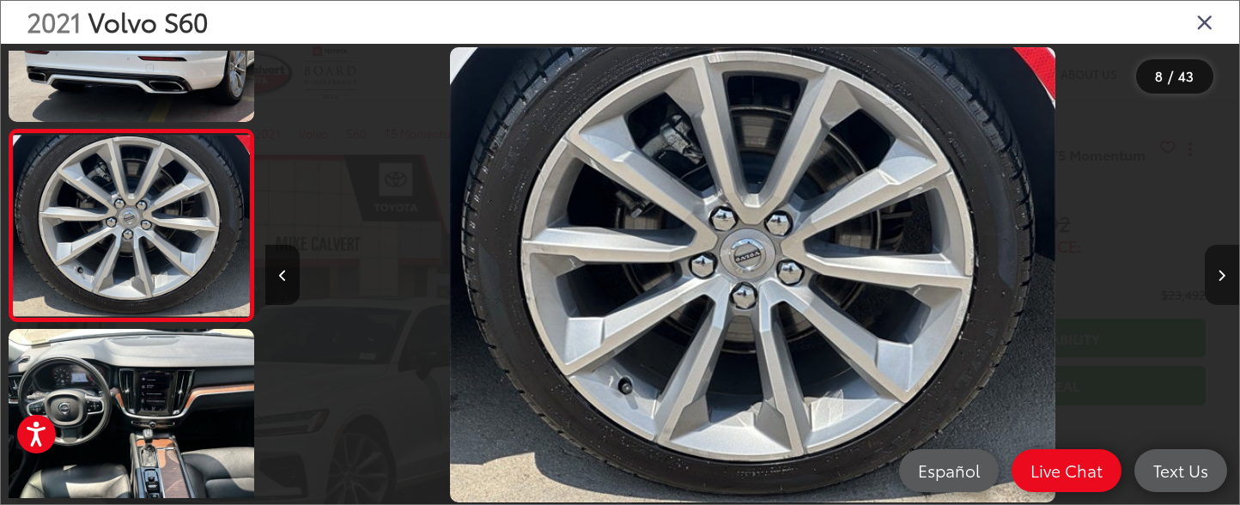
click at [1219, 272] on button "Next image" at bounding box center [1222, 275] width 34 height 60
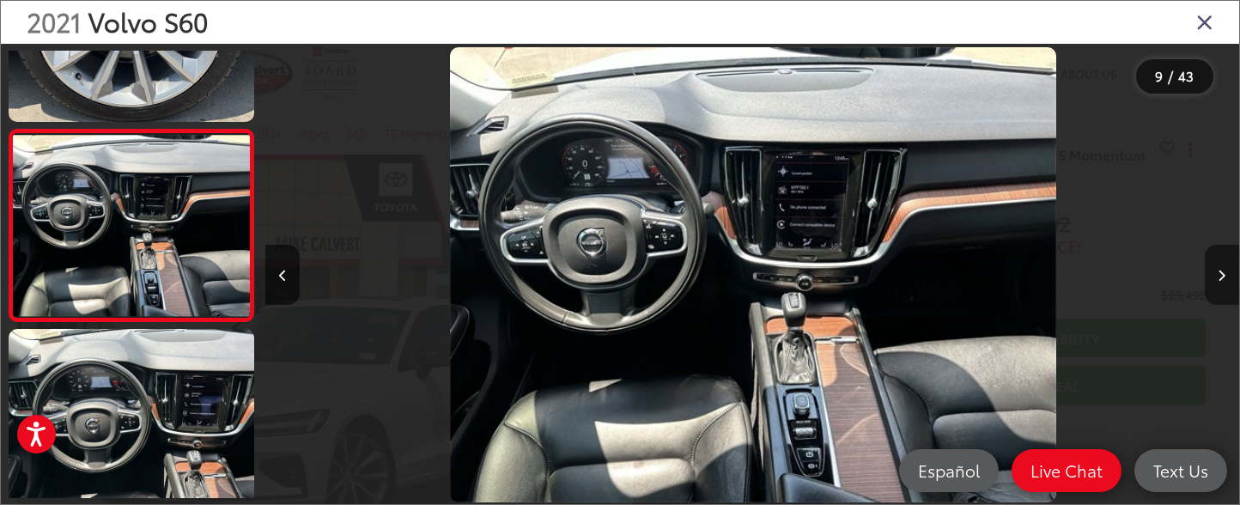
click at [1219, 272] on button "Next image" at bounding box center [1222, 275] width 34 height 60
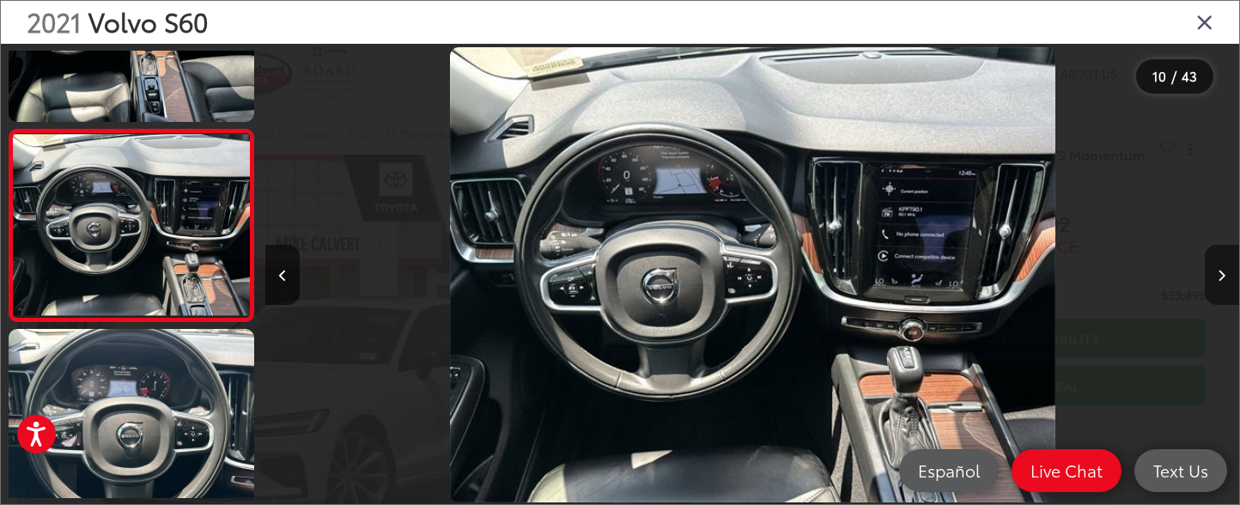
click at [1219, 272] on button "Next image" at bounding box center [1222, 275] width 34 height 60
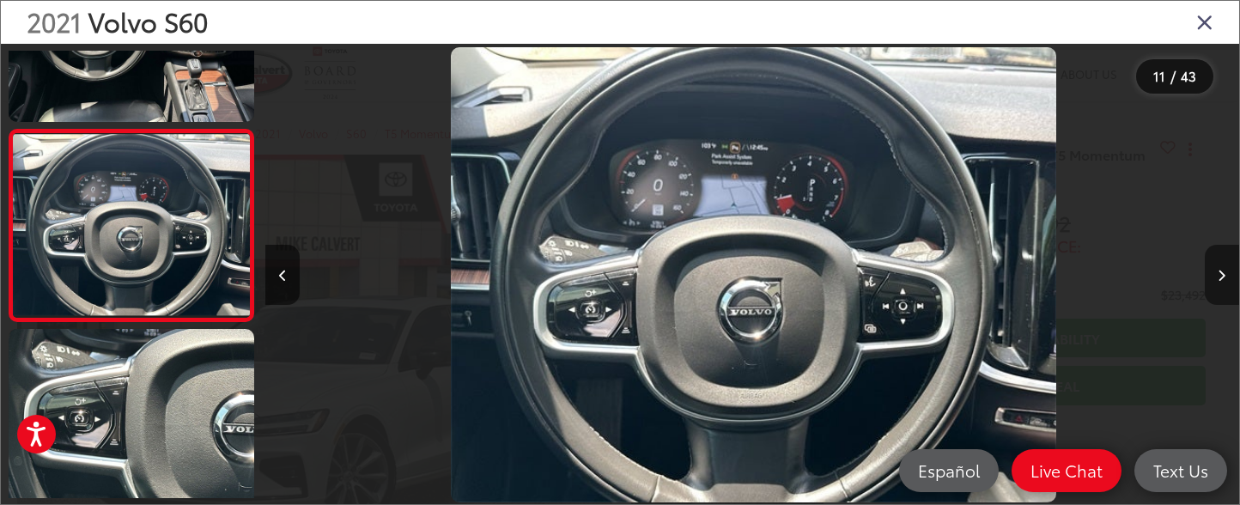
click at [1219, 272] on button "Next image" at bounding box center [1222, 275] width 34 height 60
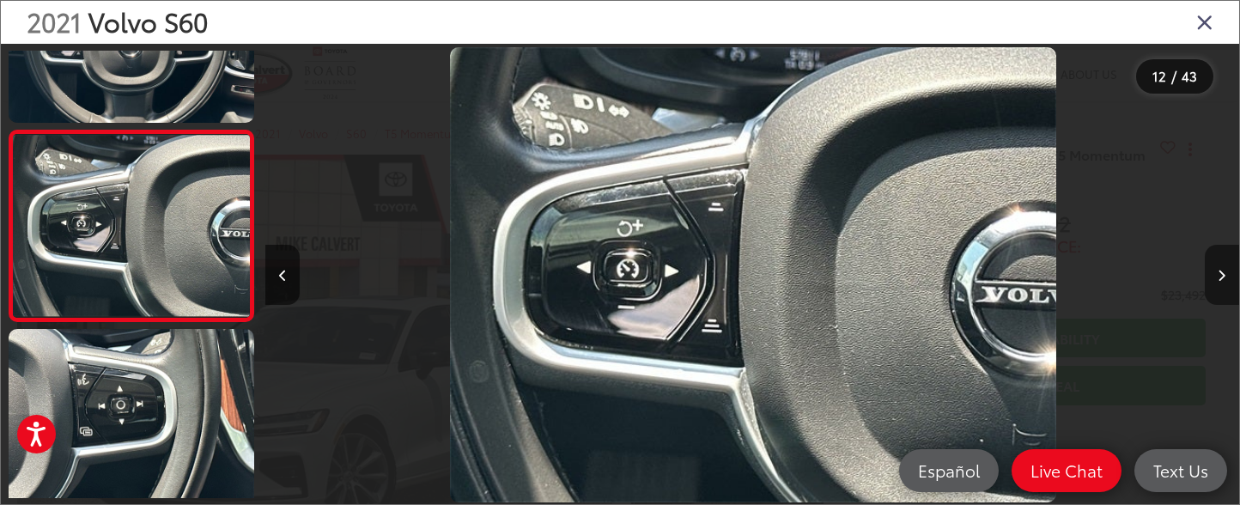
click at [1219, 272] on button "Next image" at bounding box center [1222, 275] width 34 height 60
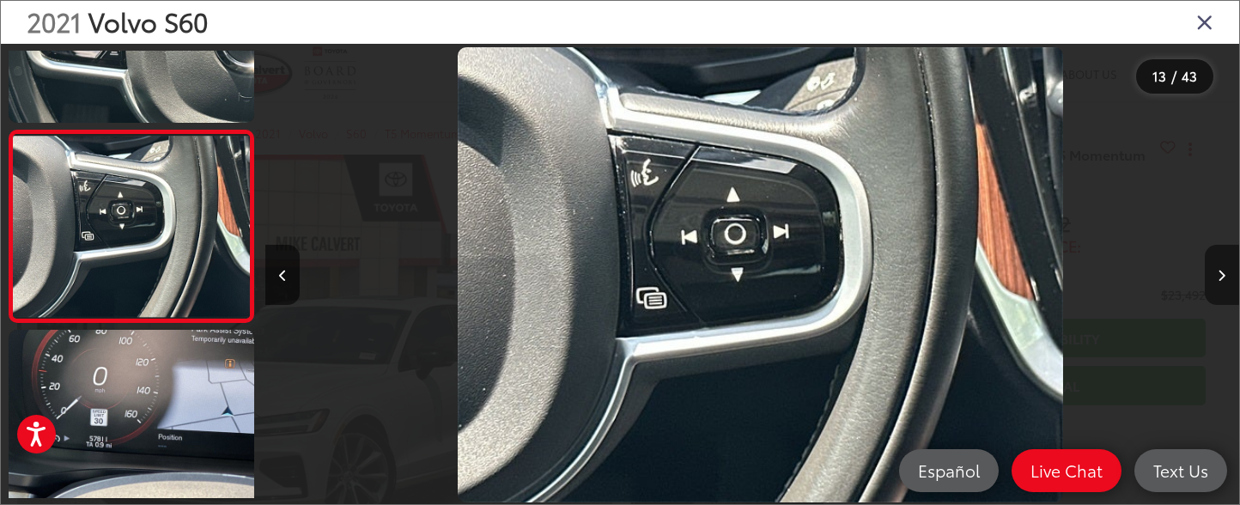
click at [1219, 272] on button "Next image" at bounding box center [1222, 275] width 34 height 60
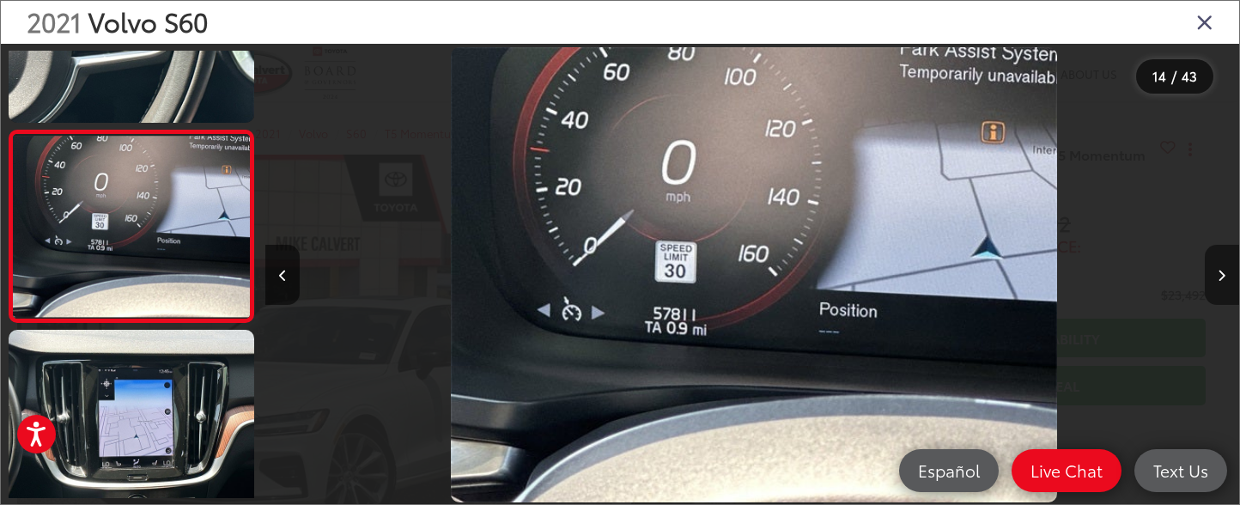
click at [1219, 272] on button "Next image" at bounding box center [1222, 275] width 34 height 60
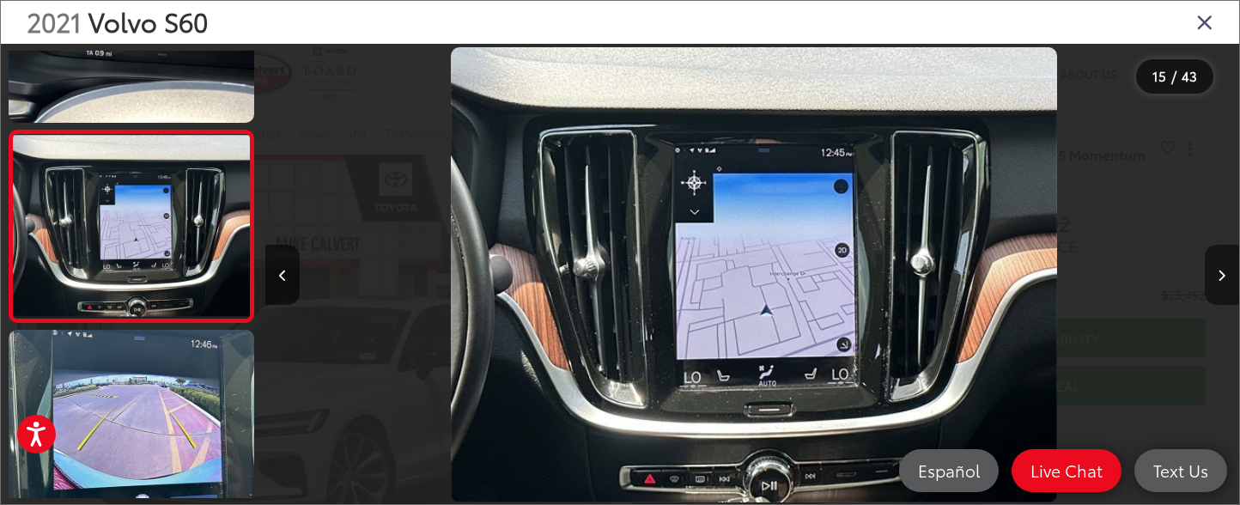
click at [1219, 272] on button "Next image" at bounding box center [1222, 275] width 34 height 60
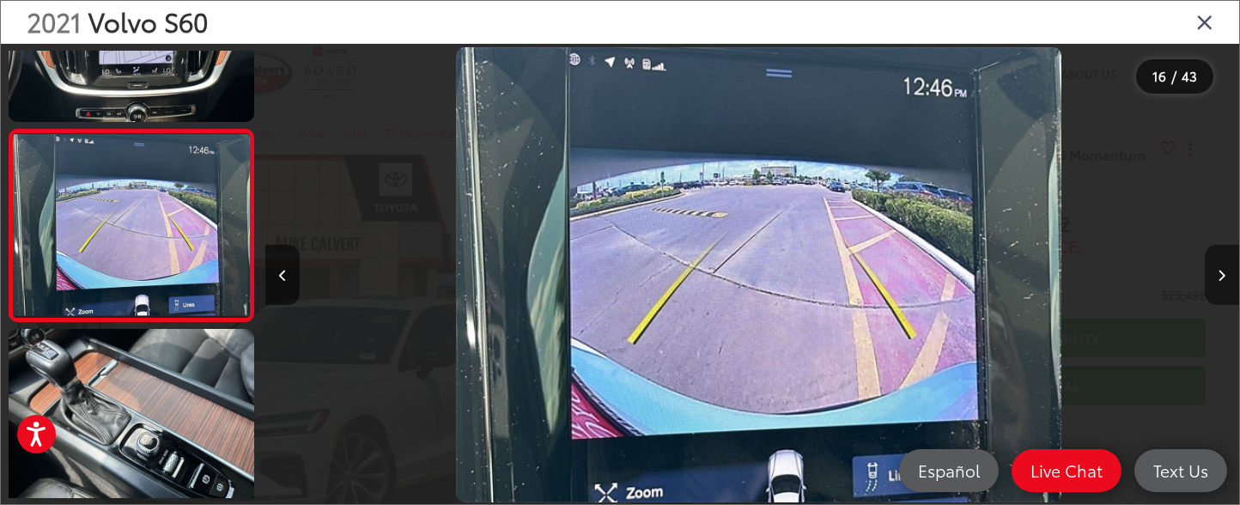
click at [1219, 272] on button "Next image" at bounding box center [1222, 275] width 34 height 60
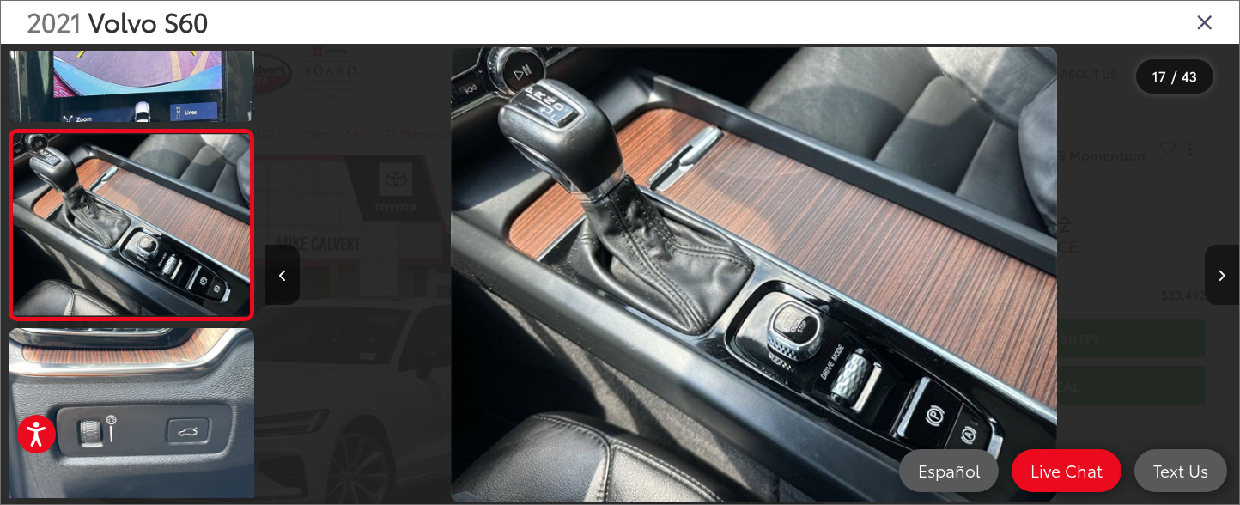
click at [1219, 272] on button "Next image" at bounding box center [1222, 275] width 34 height 60
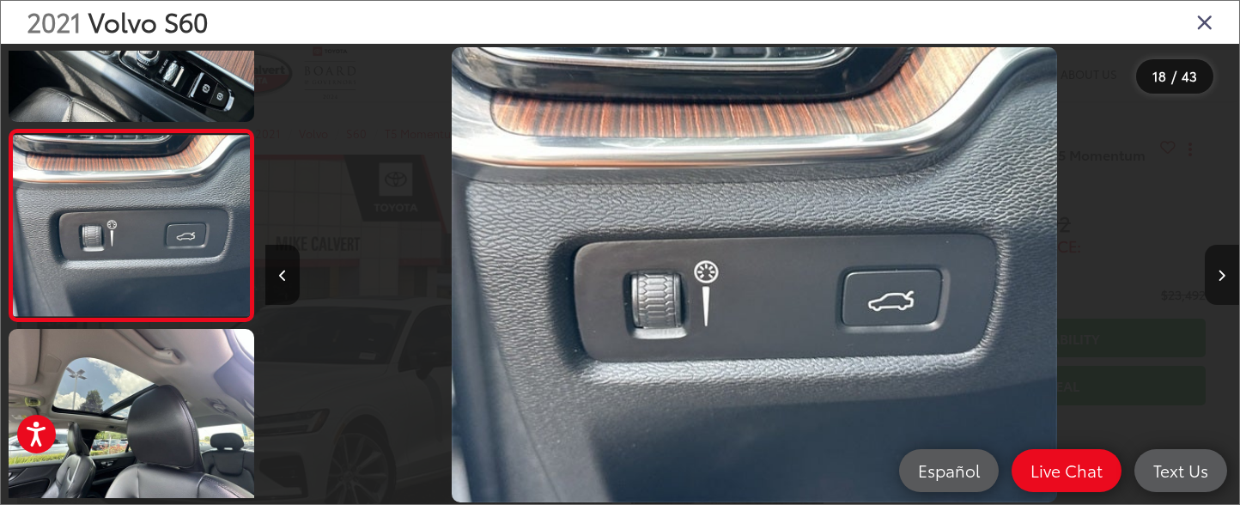
click at [1219, 272] on button "Next image" at bounding box center [1222, 275] width 34 height 60
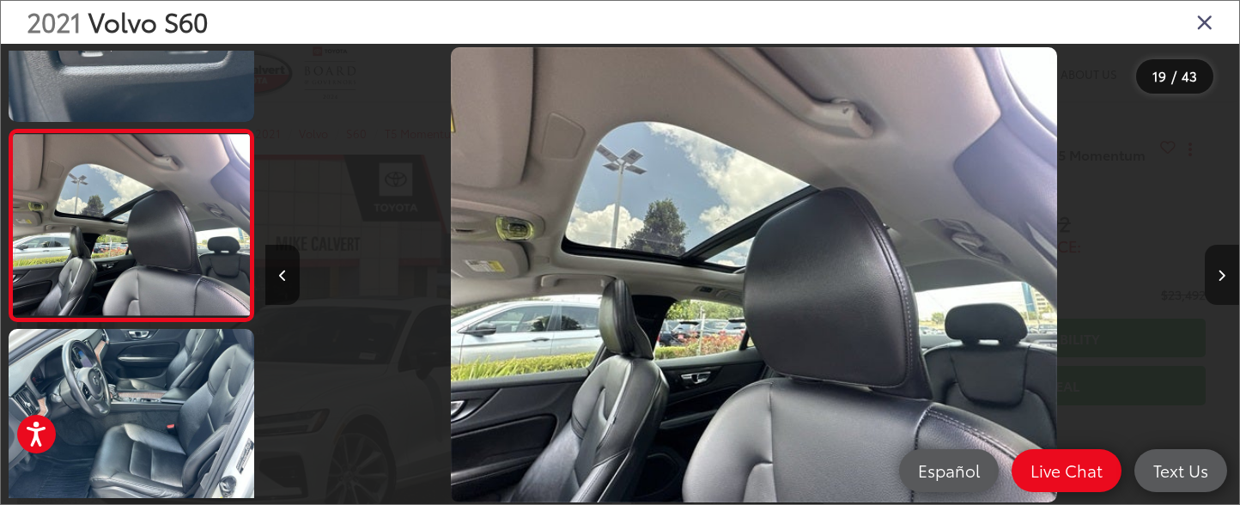
click at [1219, 272] on button "Next image" at bounding box center [1222, 275] width 34 height 60
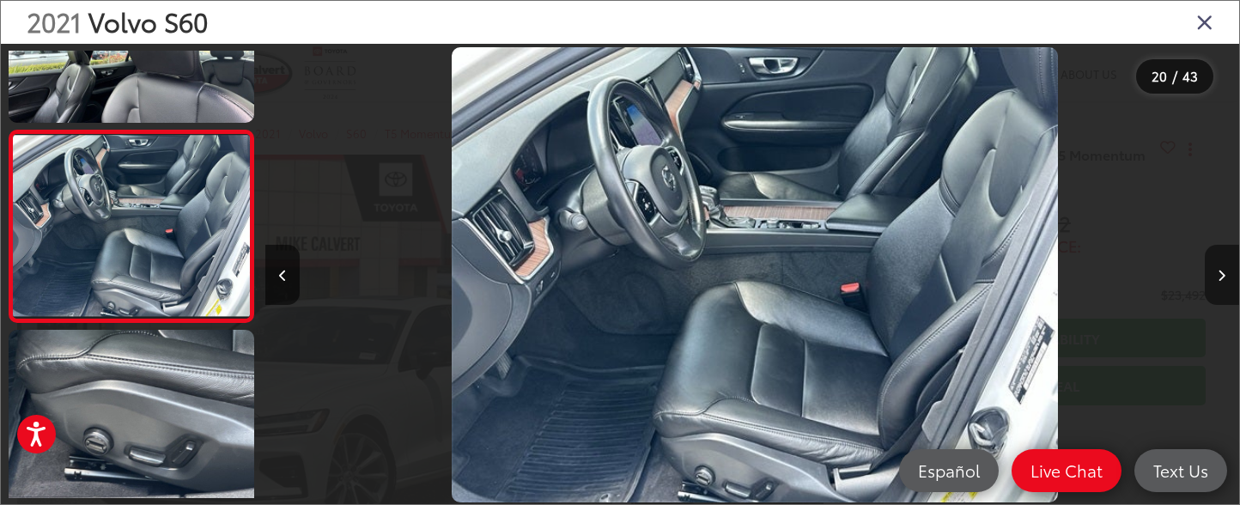
click at [1219, 272] on button "Next image" at bounding box center [1222, 275] width 34 height 60
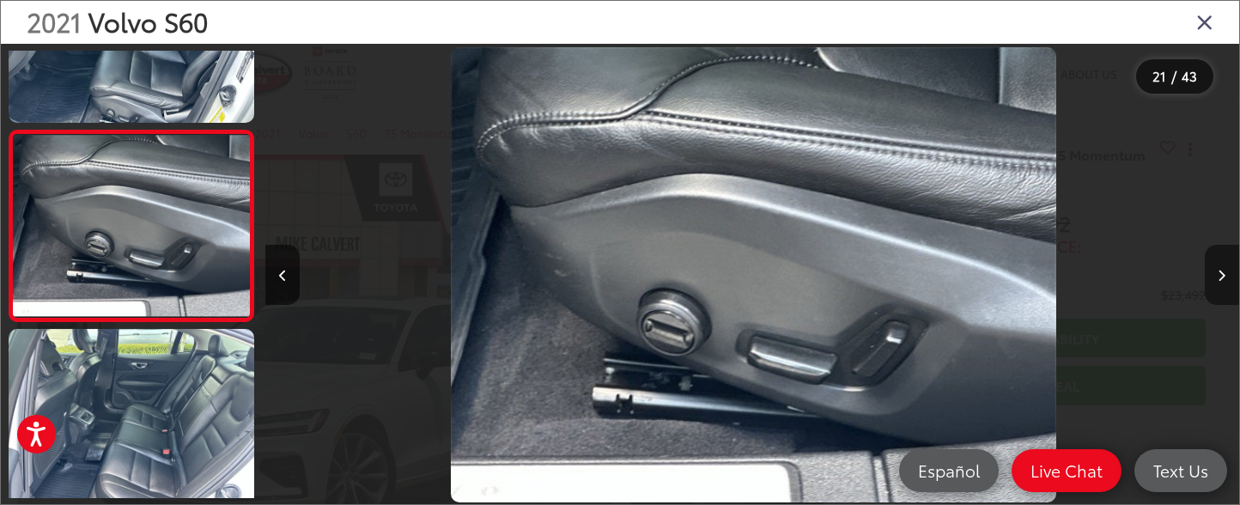
click at [1219, 272] on button "Next image" at bounding box center [1222, 275] width 34 height 60
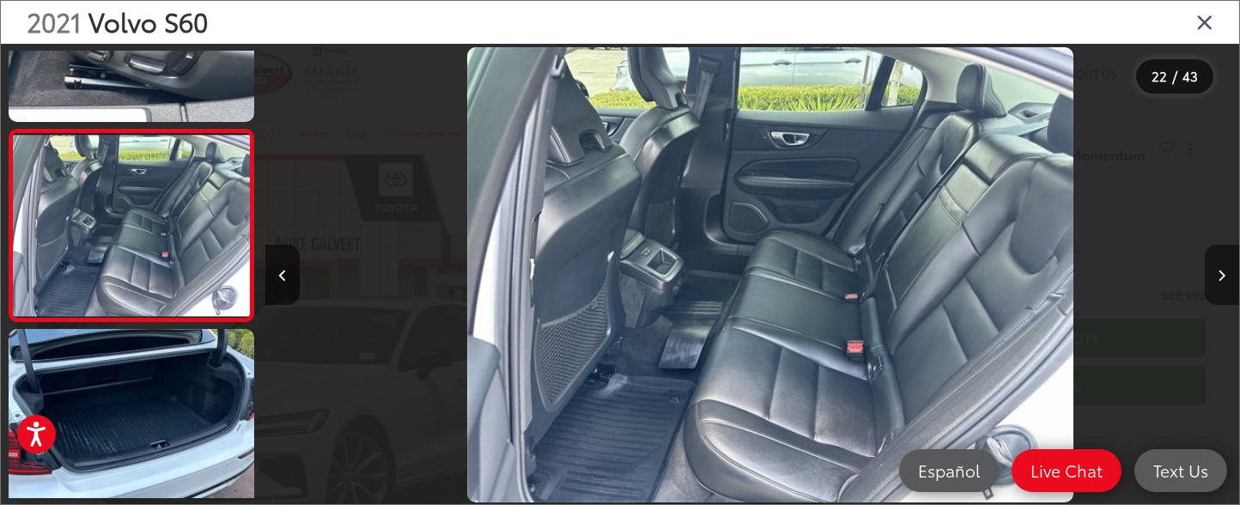
click at [1219, 272] on button "Next image" at bounding box center [1222, 275] width 34 height 60
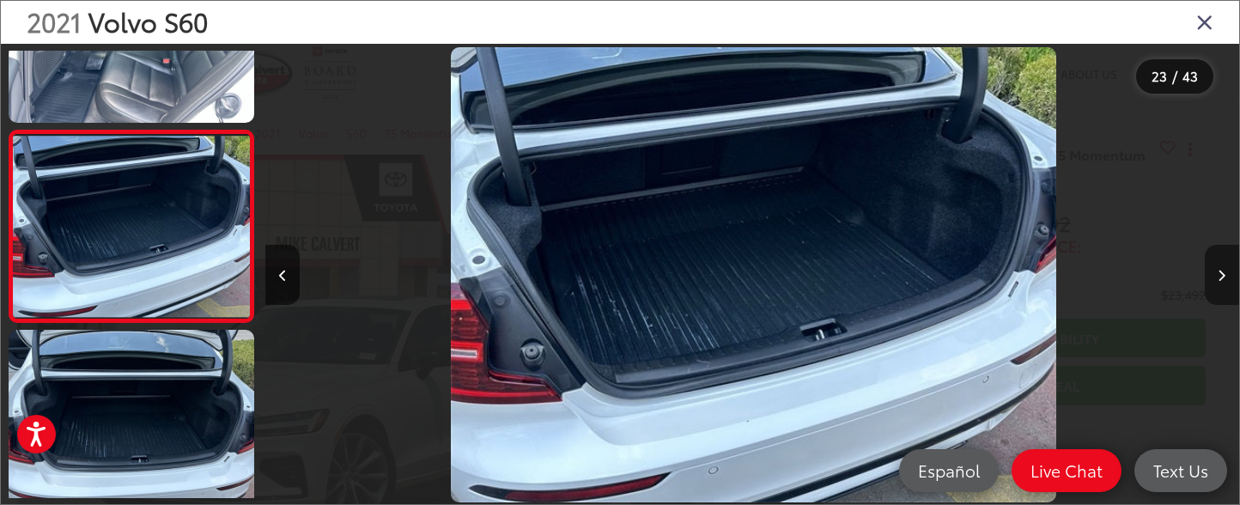
click at [1219, 272] on button "Next image" at bounding box center [1222, 275] width 34 height 60
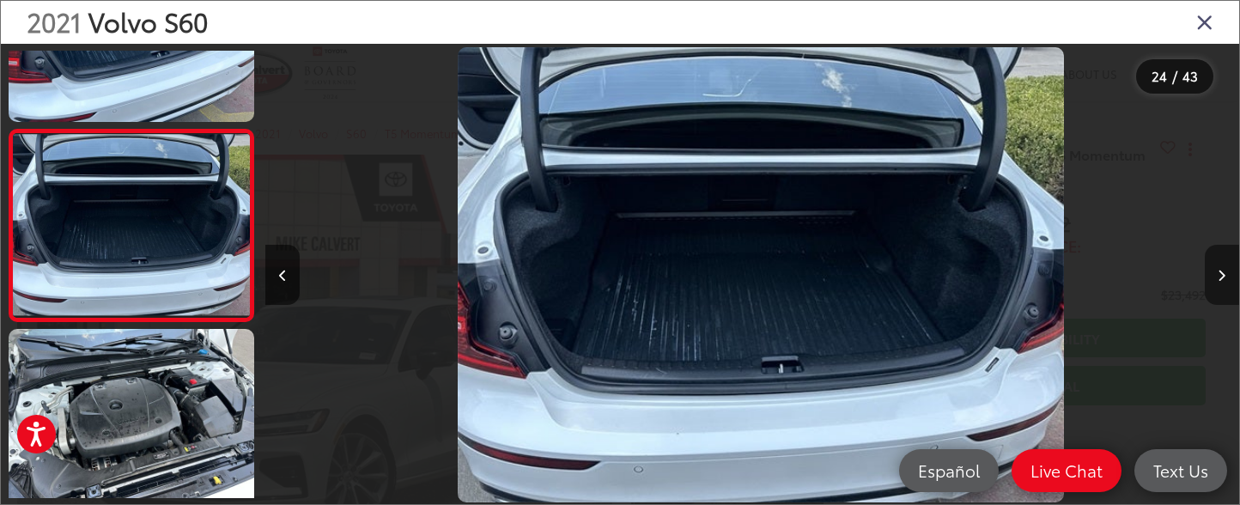
click at [1219, 272] on button "Next image" at bounding box center [1222, 275] width 34 height 60
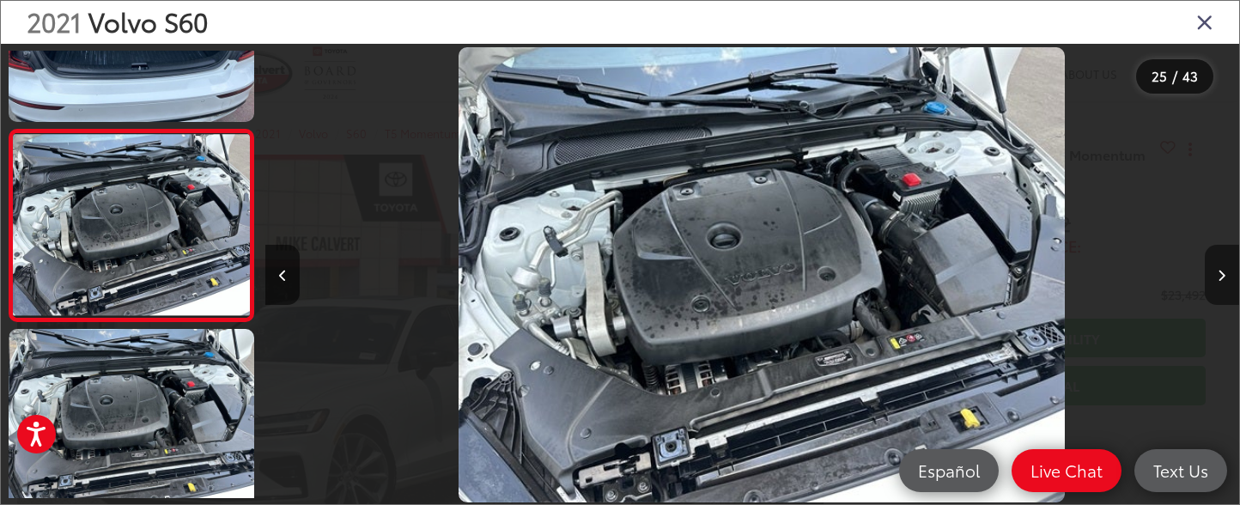
click at [1219, 272] on button "Next image" at bounding box center [1222, 275] width 34 height 60
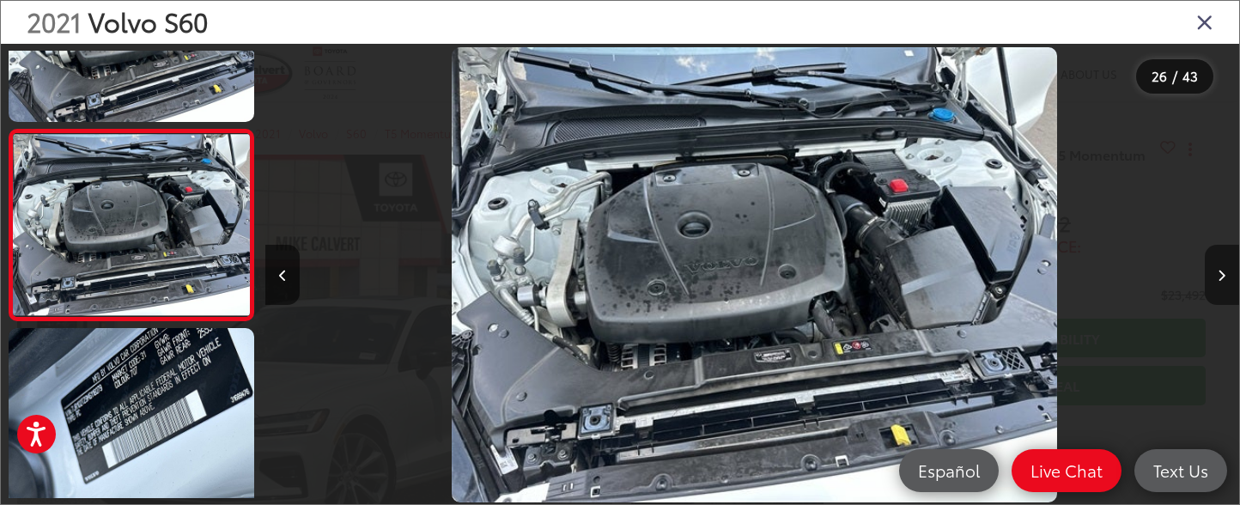
click at [1219, 272] on button "Next image" at bounding box center [1222, 275] width 34 height 60
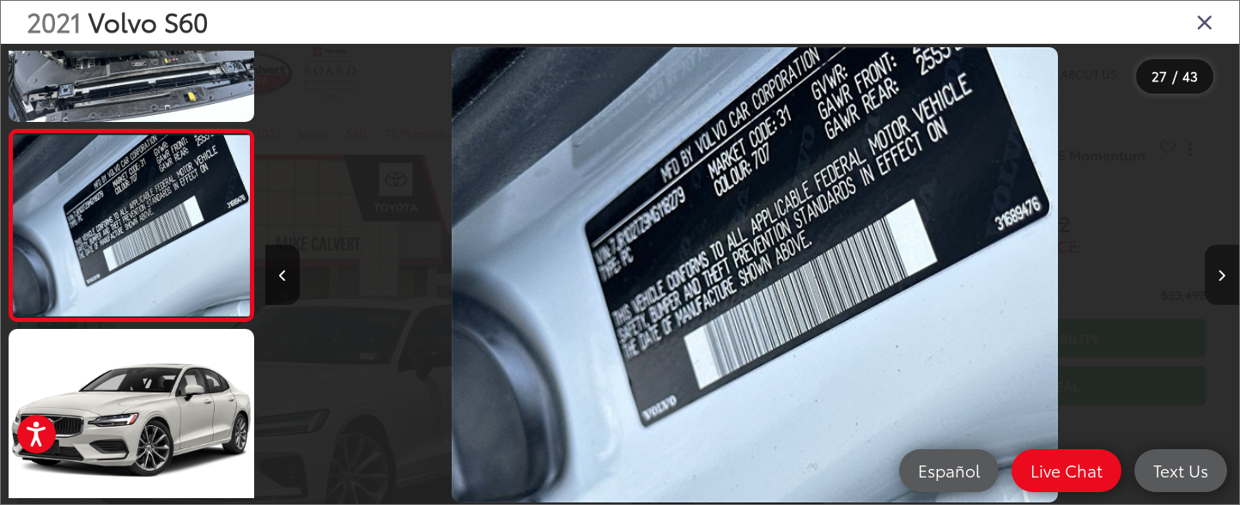
click at [1219, 272] on button "Next image" at bounding box center [1222, 275] width 34 height 60
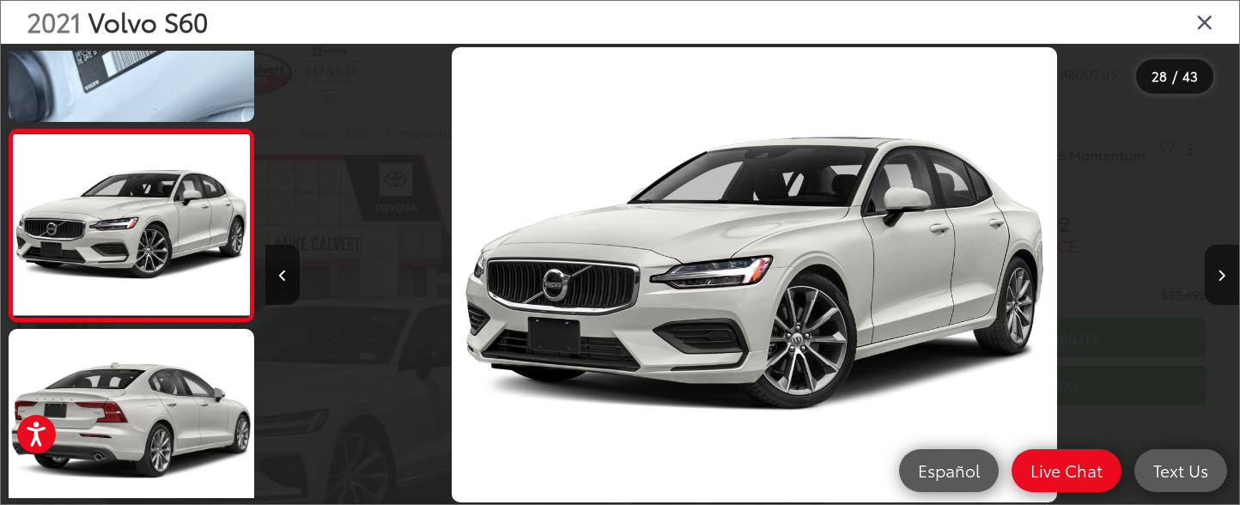
click at [1201, 23] on icon "Close gallery" at bounding box center [1204, 21] width 17 height 22
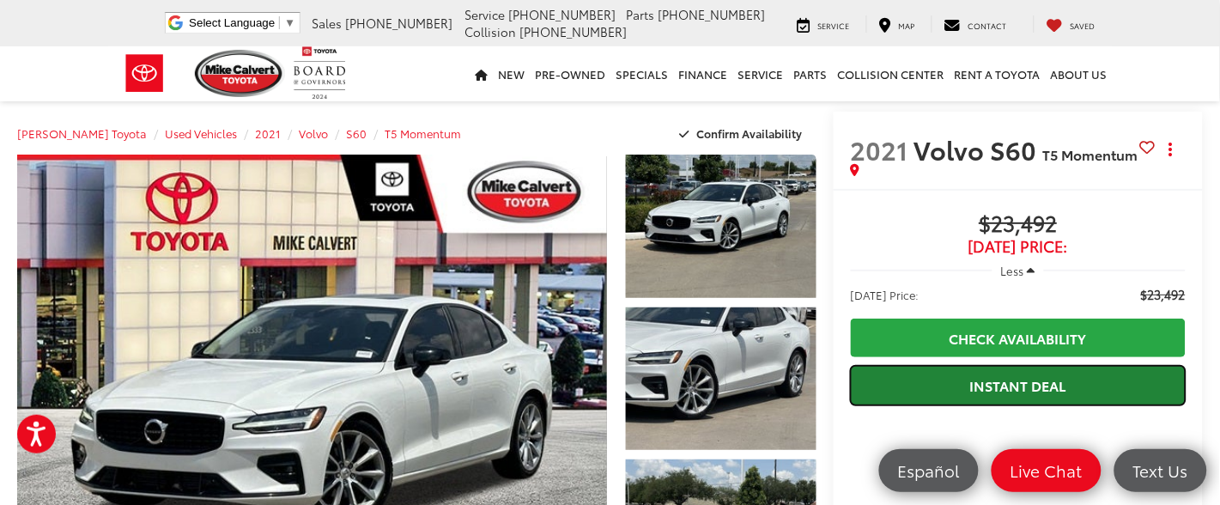
click at [977, 374] on link "Instant Deal" at bounding box center [1018, 385] width 335 height 39
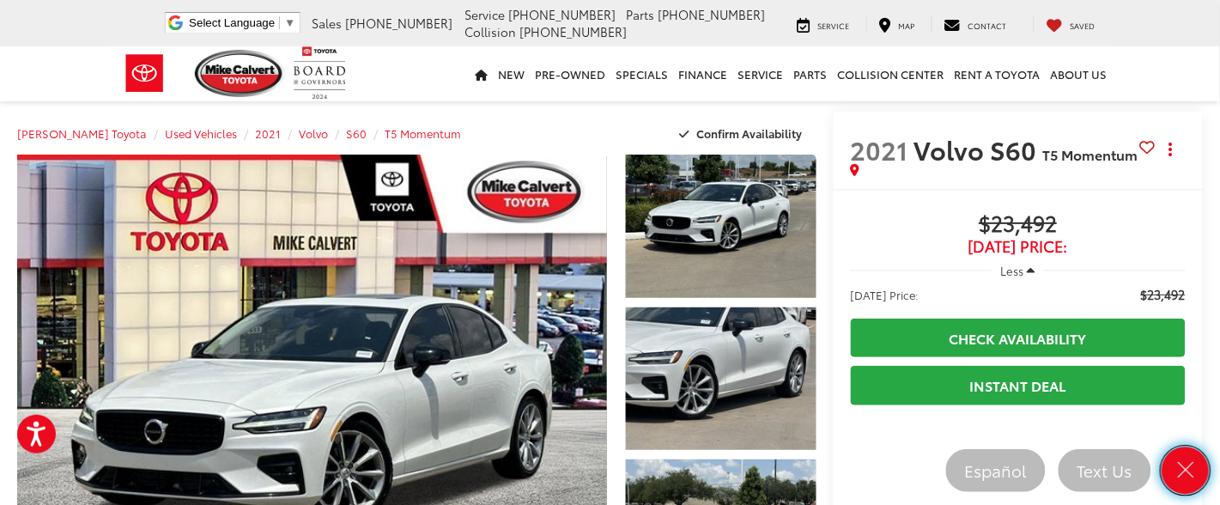
click at [1171, 468] on link "Close" at bounding box center [1186, 470] width 47 height 47
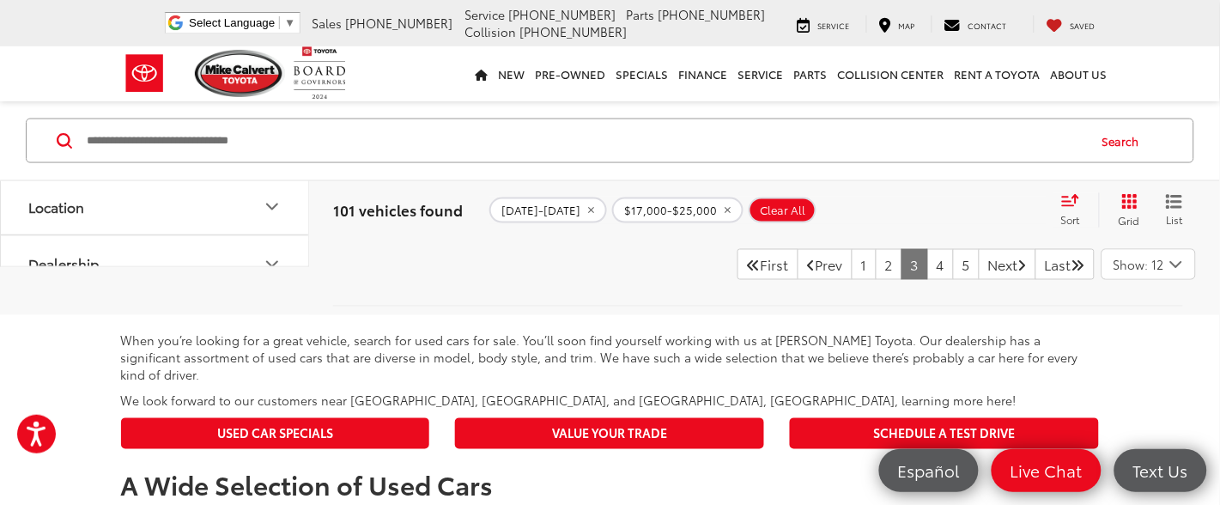
scroll to position [7729, 0]
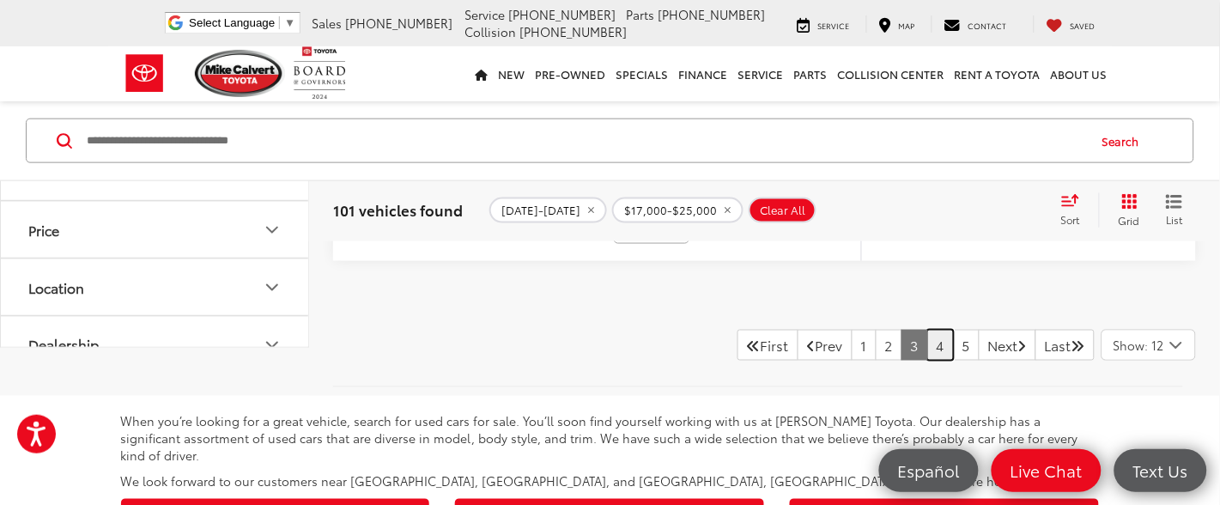
click at [927, 361] on link "4" at bounding box center [940, 345] width 27 height 31
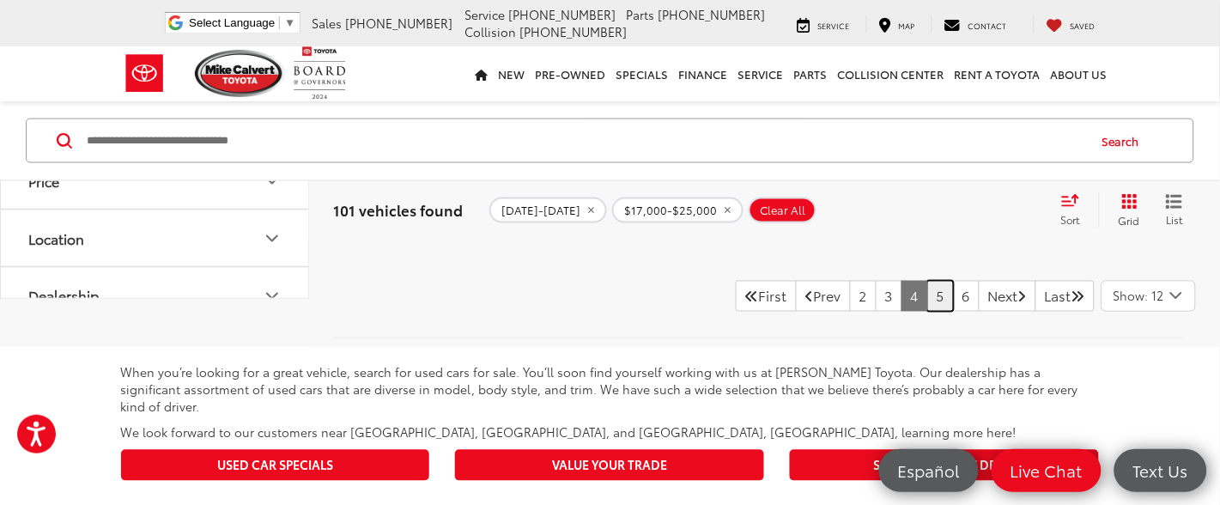
scroll to position [7858, 0]
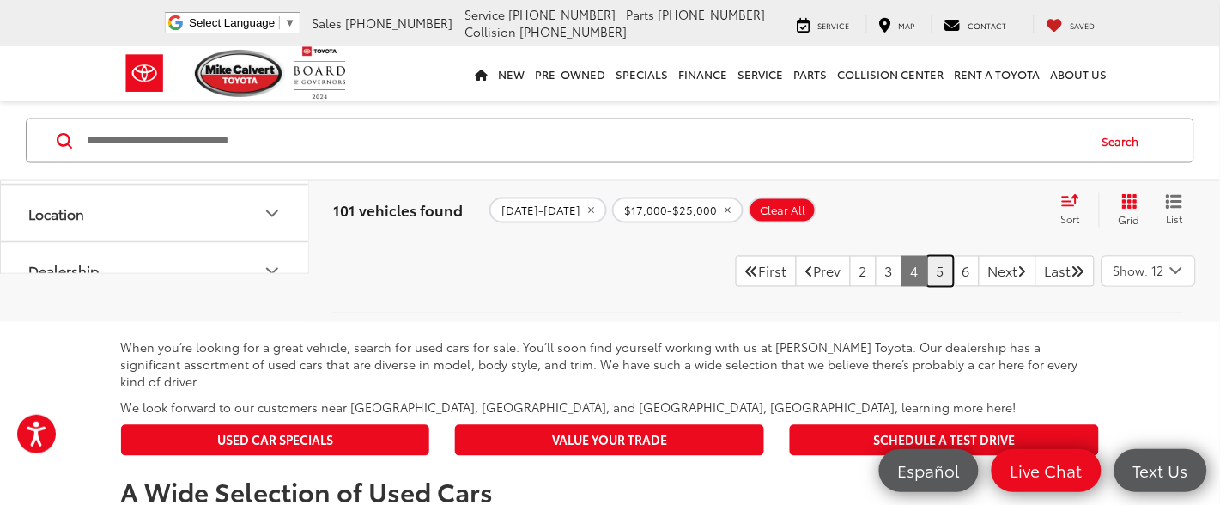
click at [927, 261] on link "5" at bounding box center [940, 271] width 27 height 31
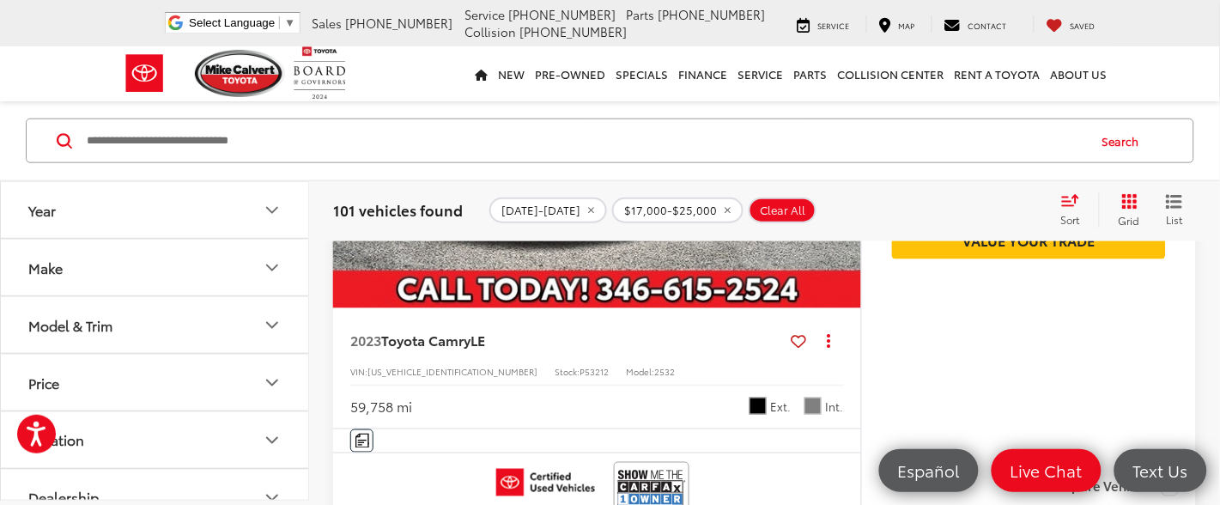
scroll to position [258, 0]
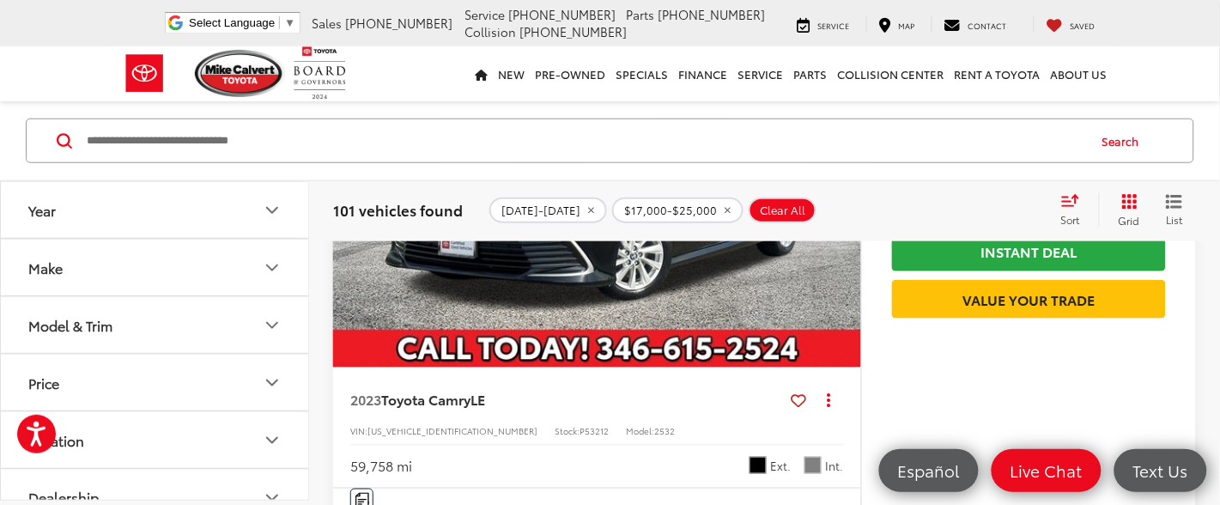
click at [197, 345] on button "Model & Trim" at bounding box center [155, 325] width 309 height 56
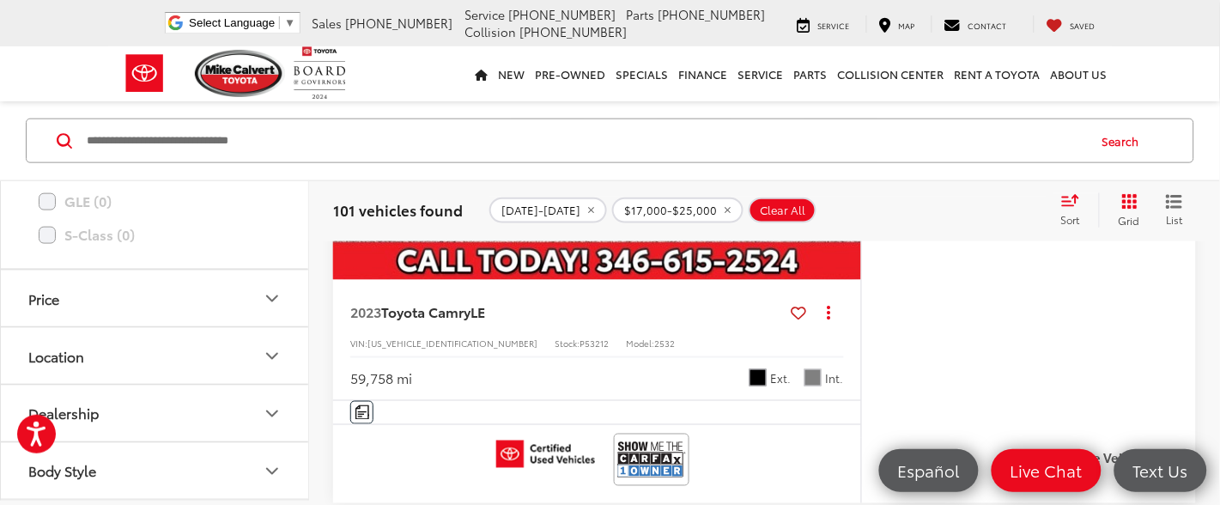
scroll to position [386, 0]
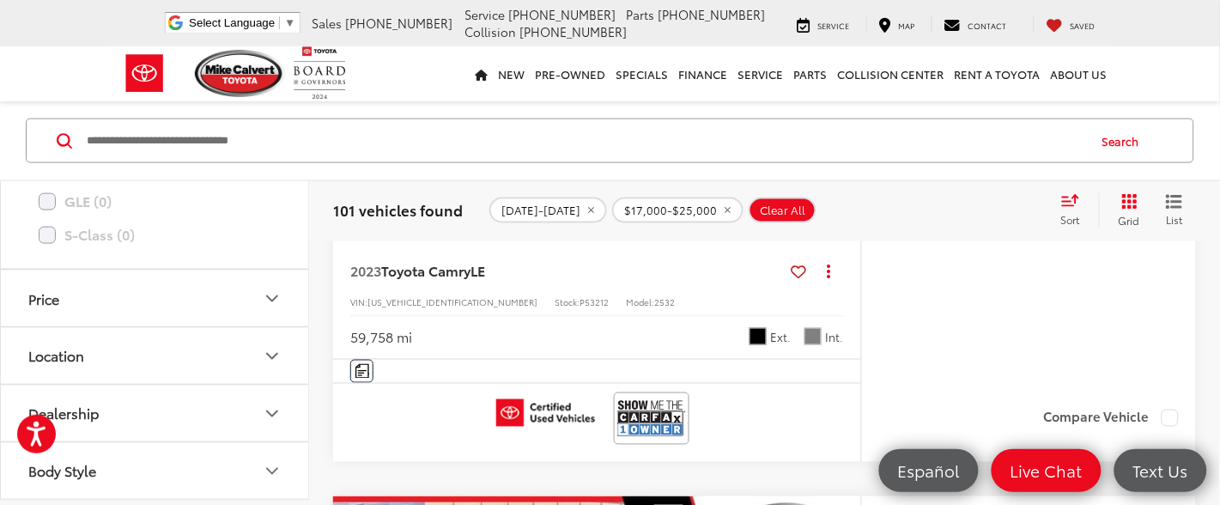
click at [240, 472] on button "Body Style" at bounding box center [155, 471] width 309 height 56
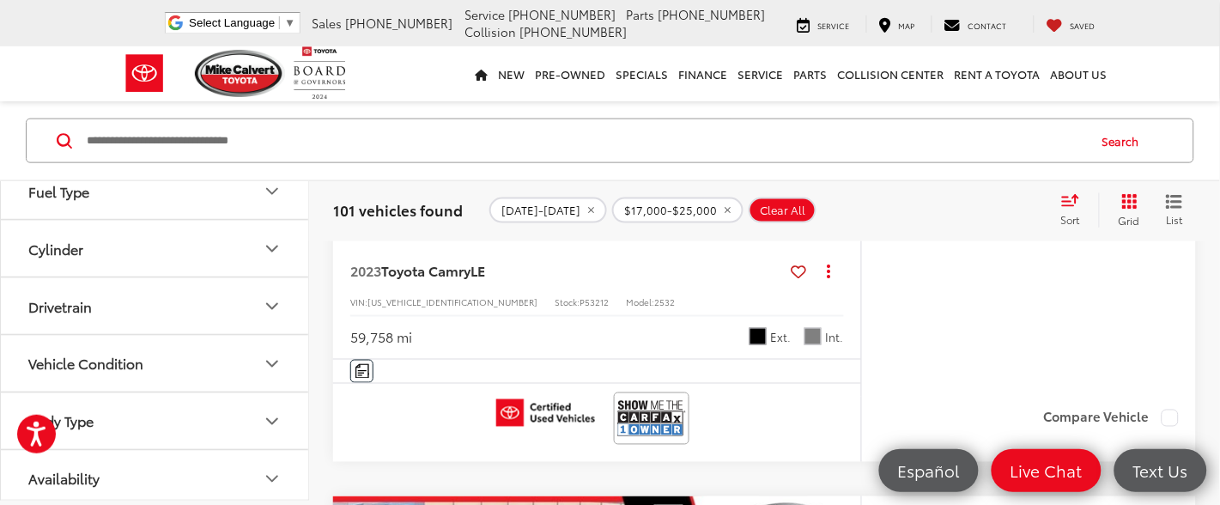
scroll to position [5212, 0]
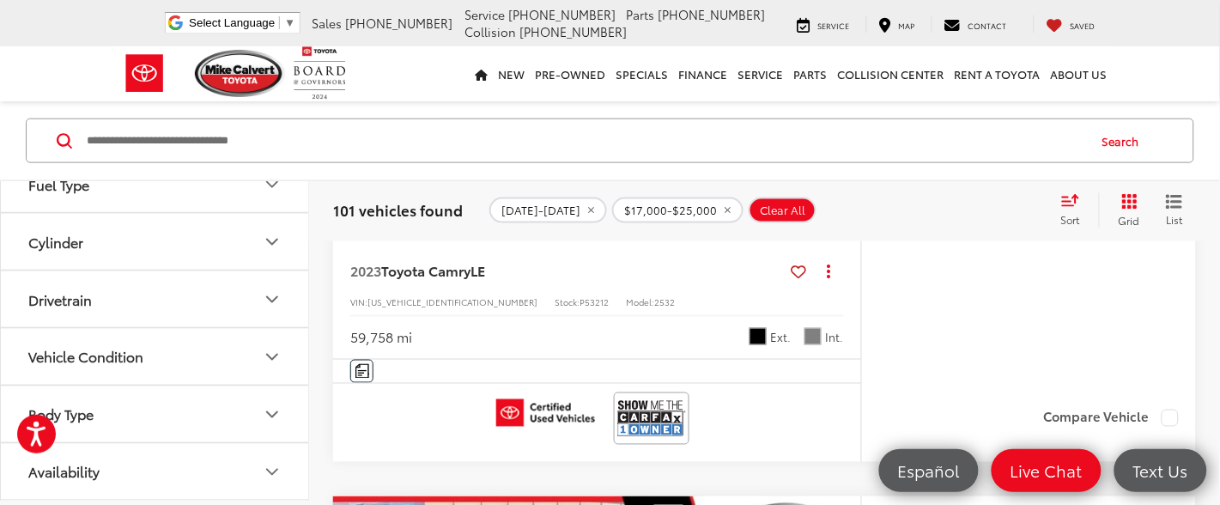
click at [228, 357] on button "Vehicle Condition" at bounding box center [155, 357] width 309 height 56
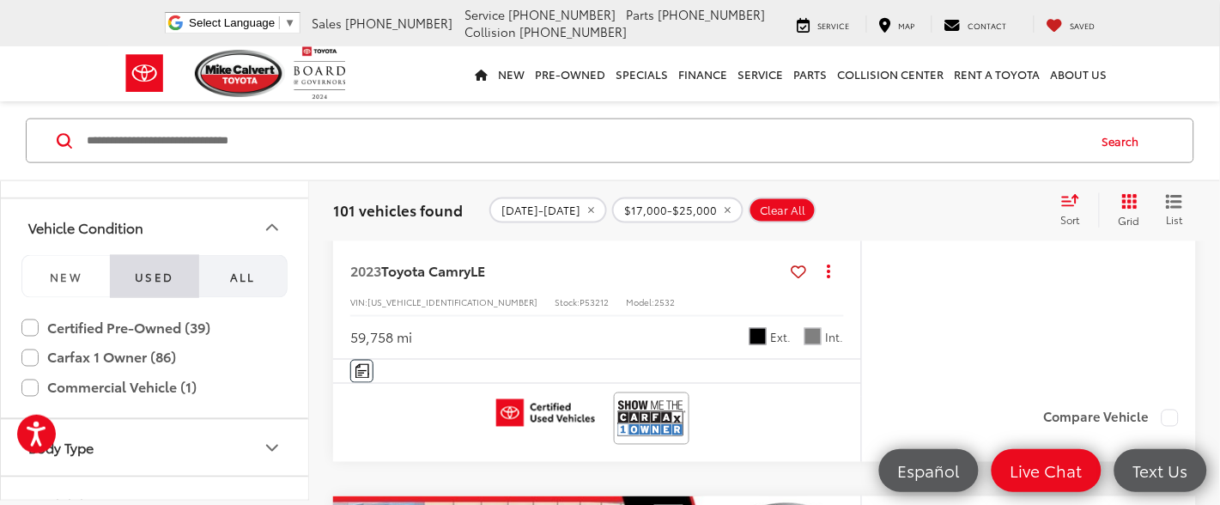
scroll to position [5375, 0]
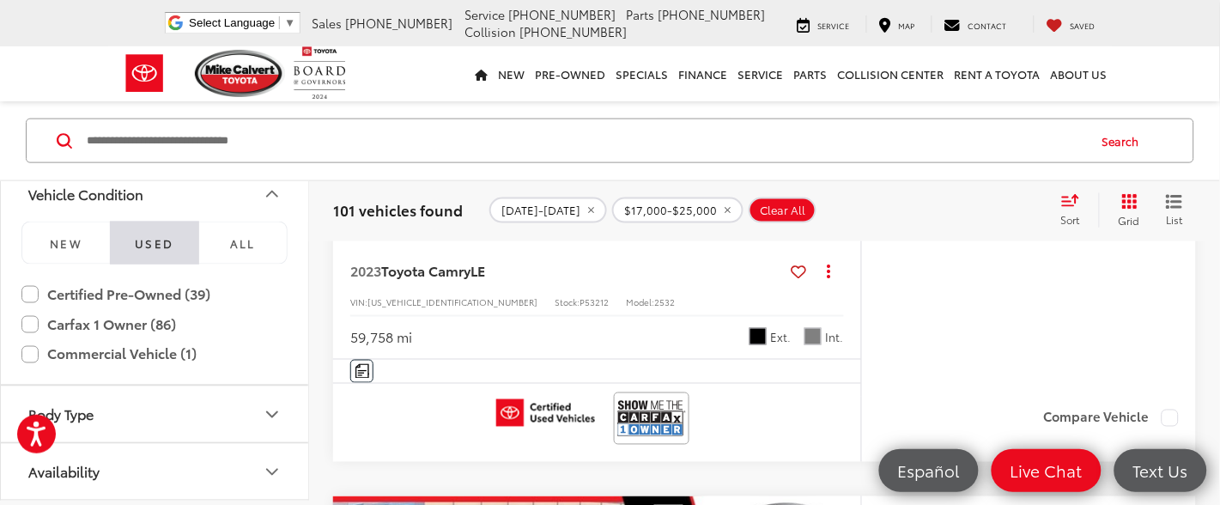
click at [915, 331] on div "Track Price $22,491 Today's Price: Less Today's Price: $22,491 Check Availabili…" at bounding box center [1028, 119] width 335 height 555
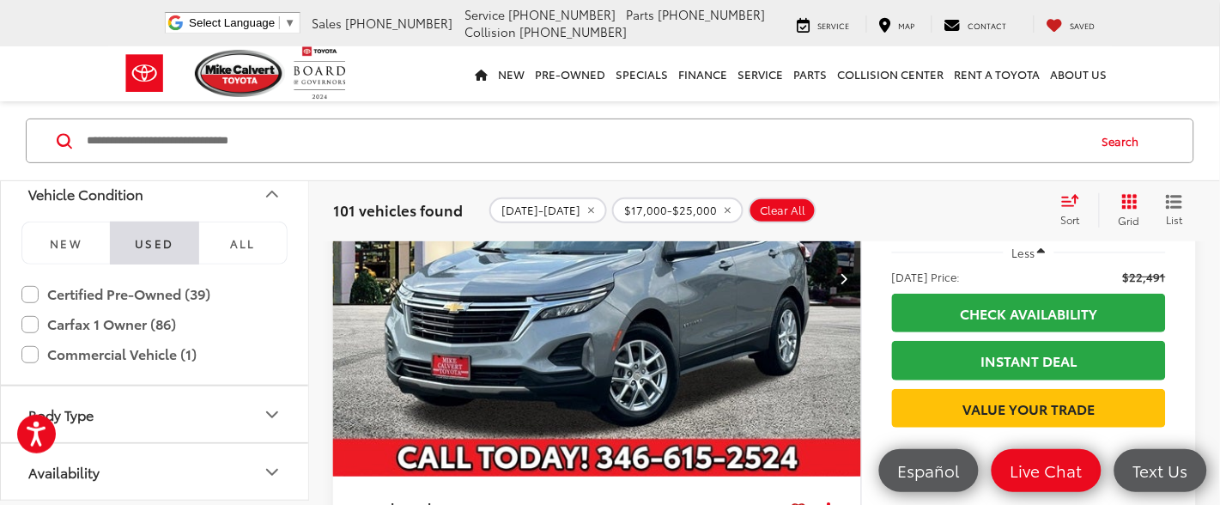
scroll to position [7729, 0]
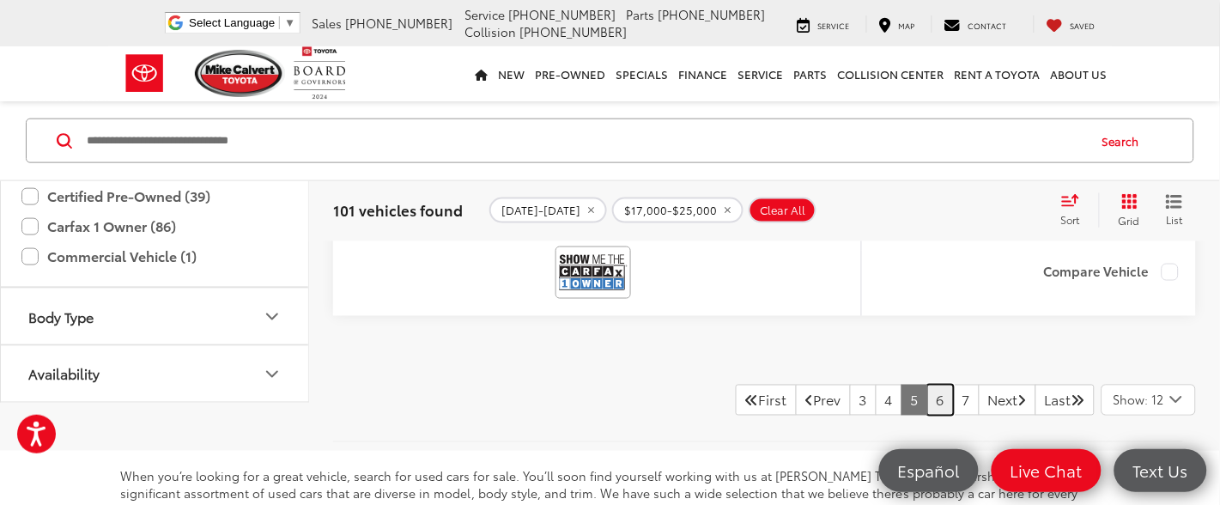
click at [927, 395] on link "6" at bounding box center [940, 400] width 27 height 31
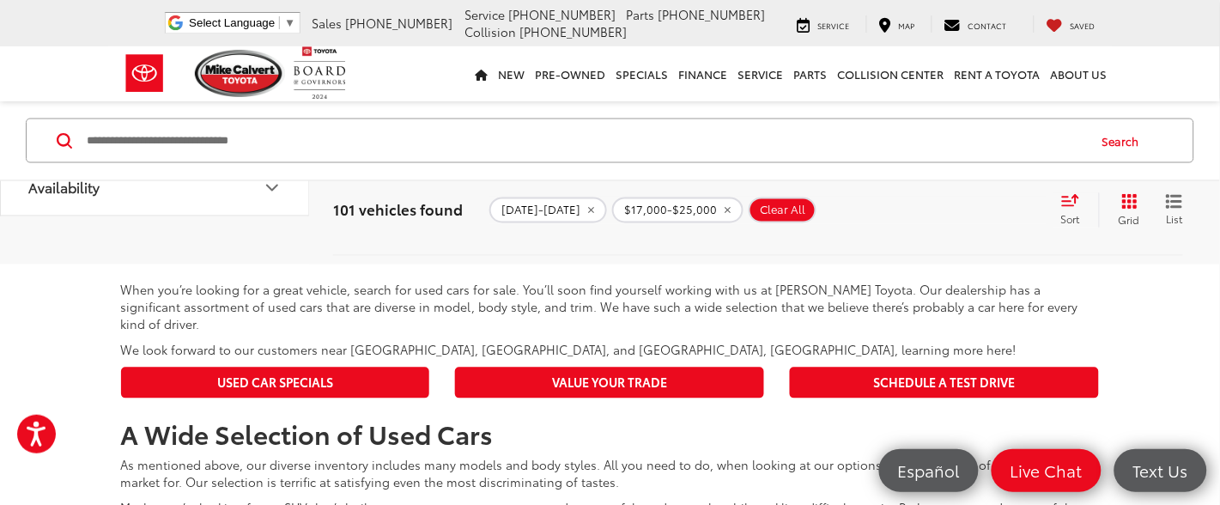
scroll to position [7858, 0]
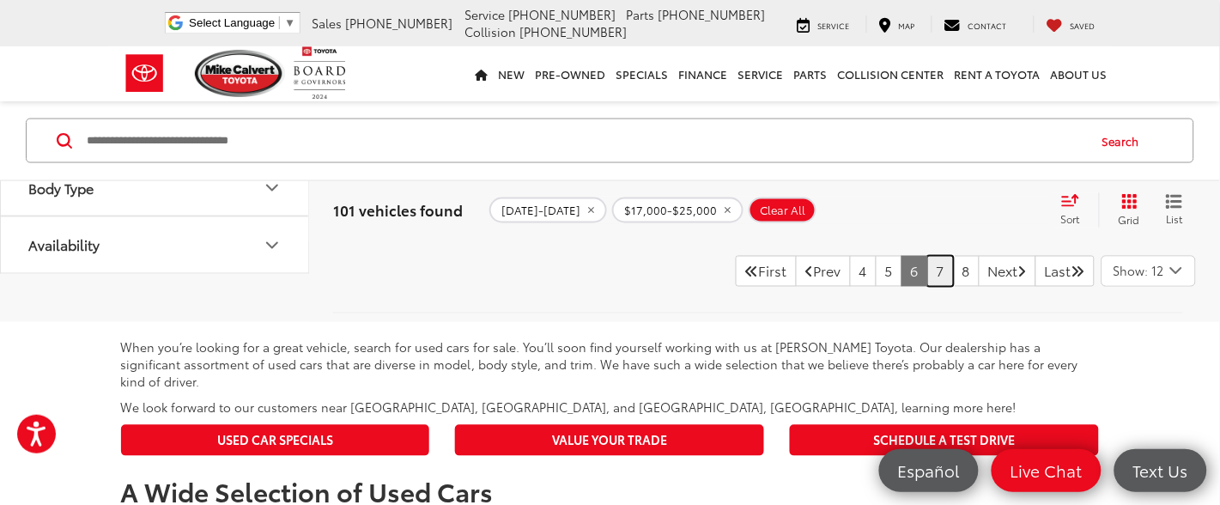
click at [927, 277] on link "7" at bounding box center [940, 271] width 27 height 31
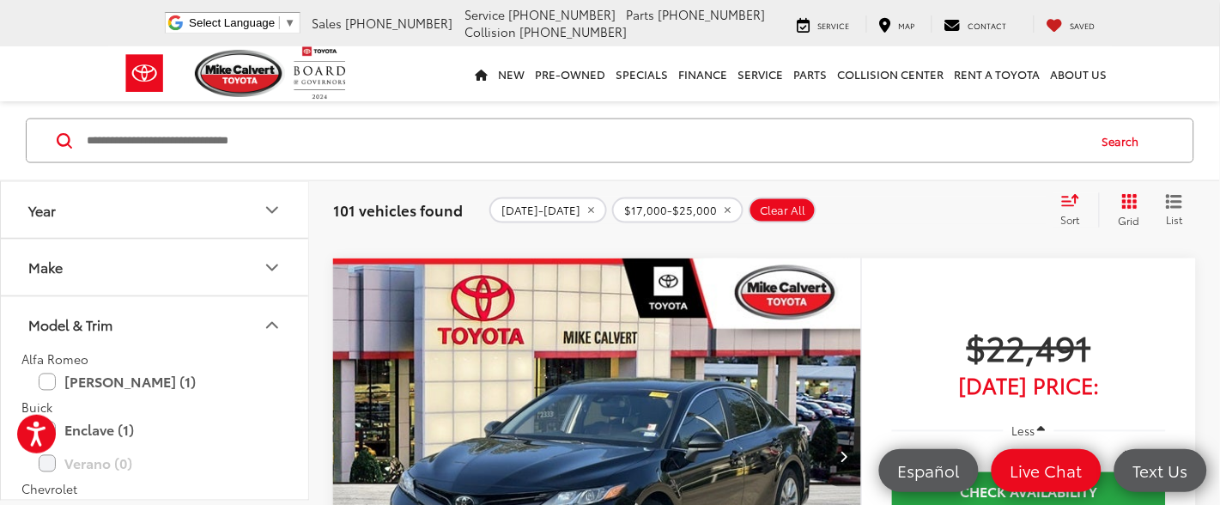
click at [124, 265] on button "Make" at bounding box center [155, 268] width 309 height 56
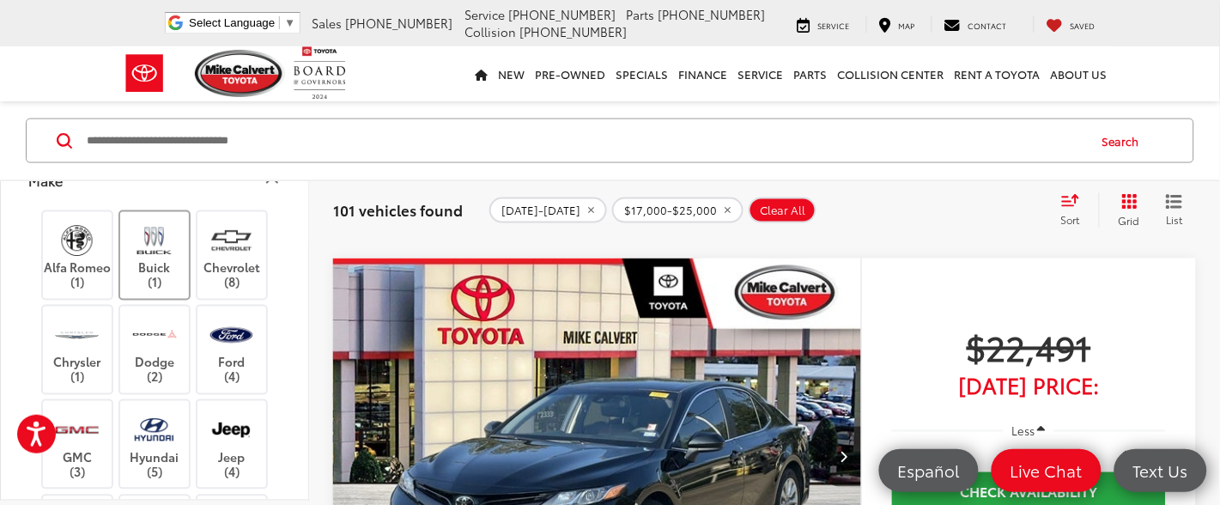
scroll to position [129, 0]
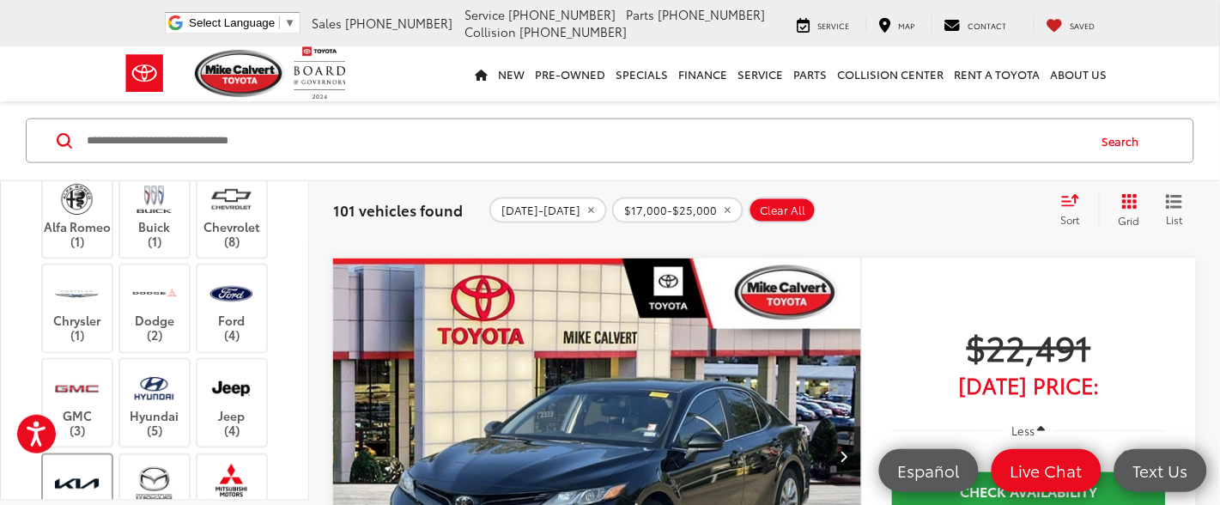
click at [88, 483] on img at bounding box center [76, 484] width 47 height 40
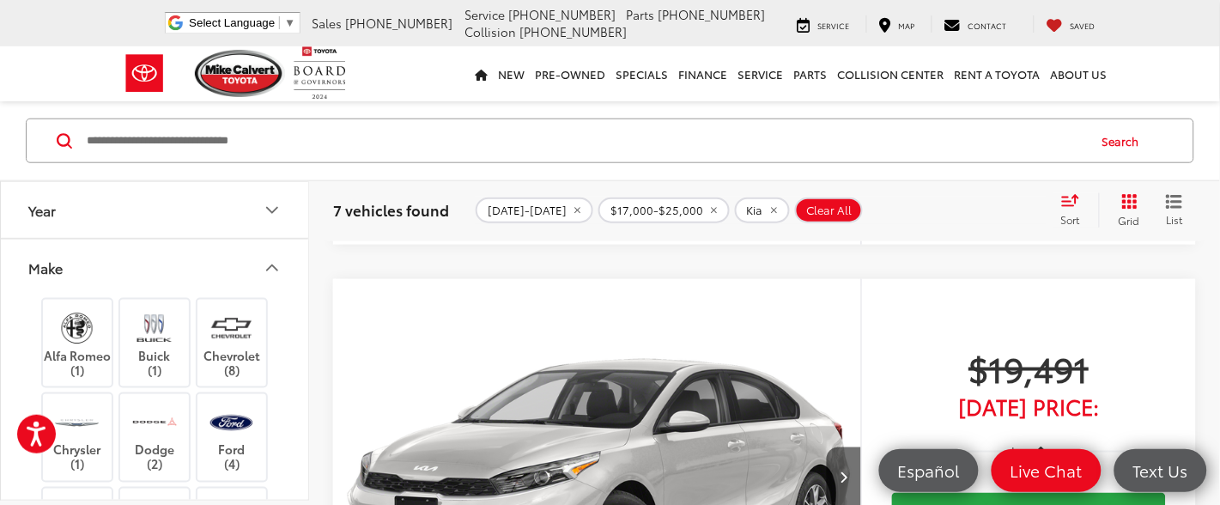
click at [222, 137] on input "Search by Make, Model, or Keyword" at bounding box center [585, 140] width 1001 height 41
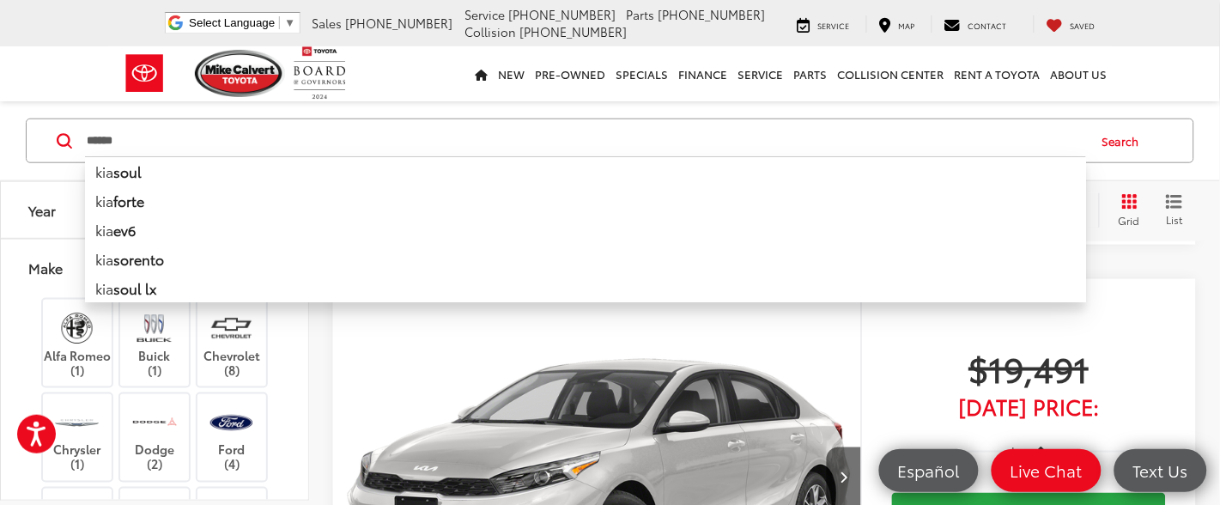
type input "******"
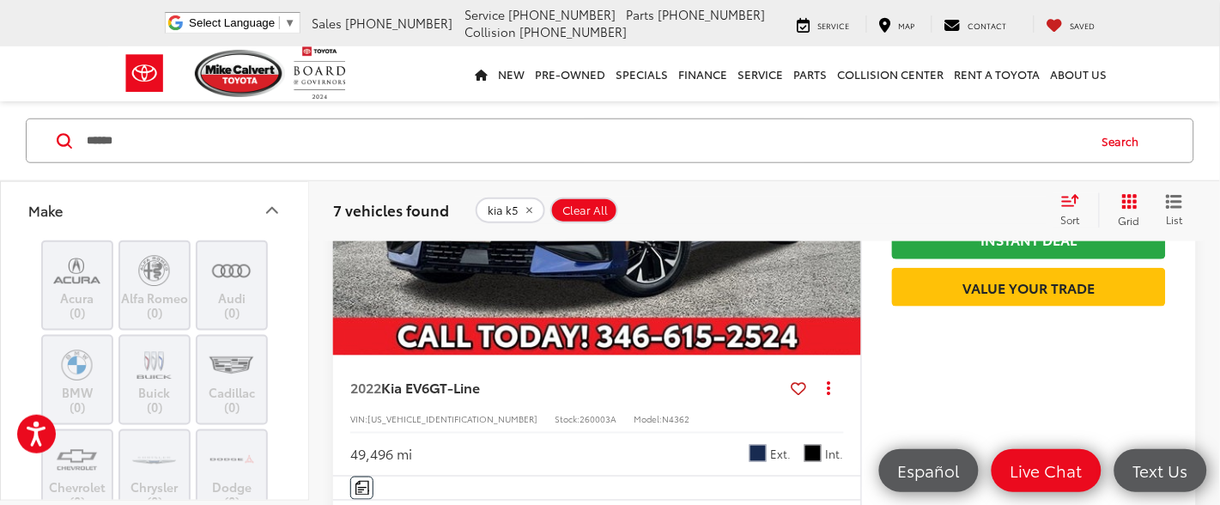
scroll to position [258, 0]
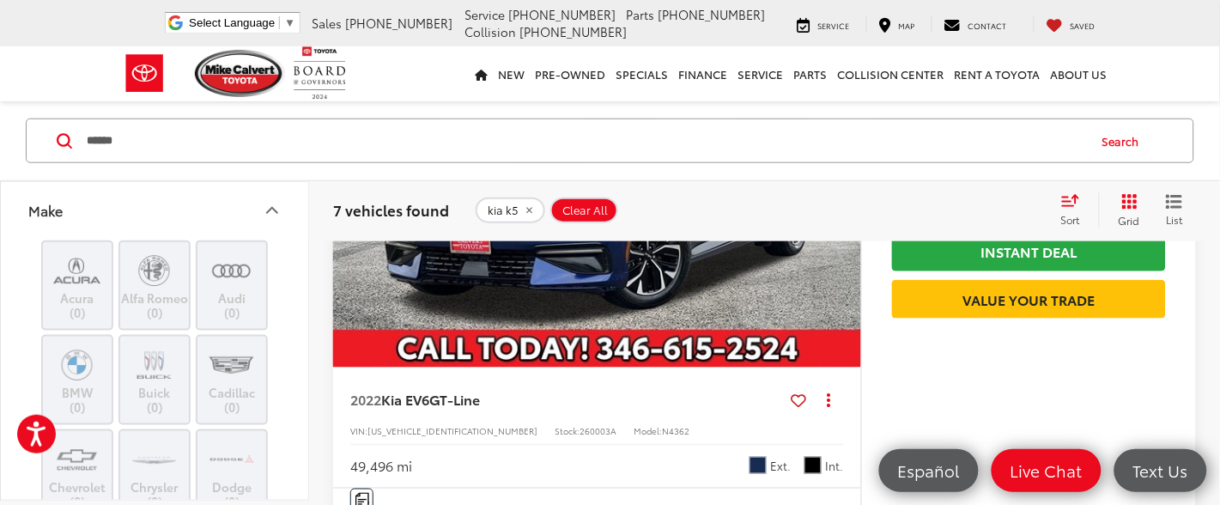
click at [288, 234] on button "Make" at bounding box center [155, 210] width 309 height 56
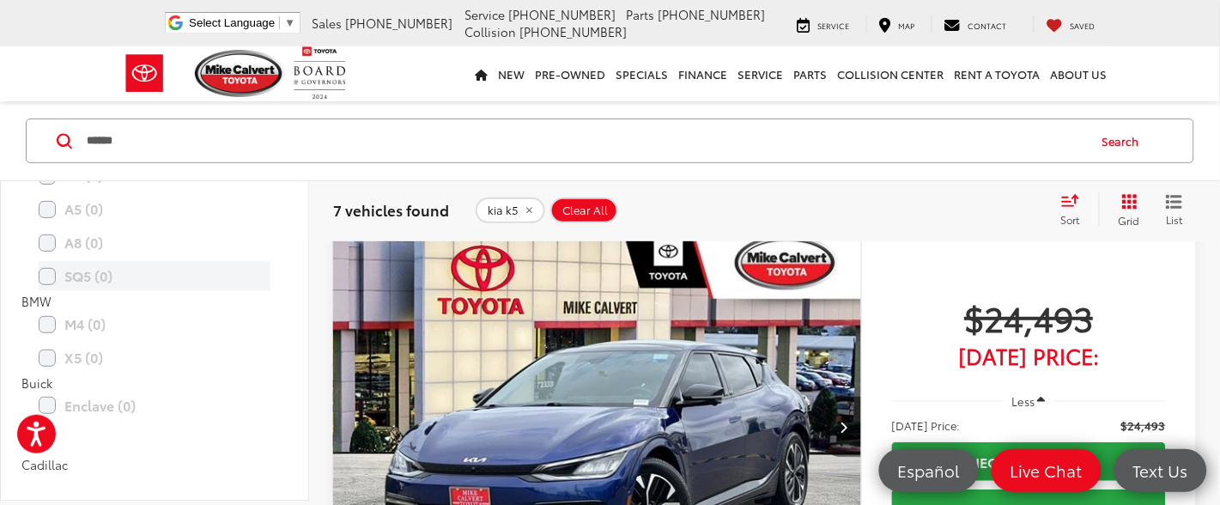
scroll to position [0, 0]
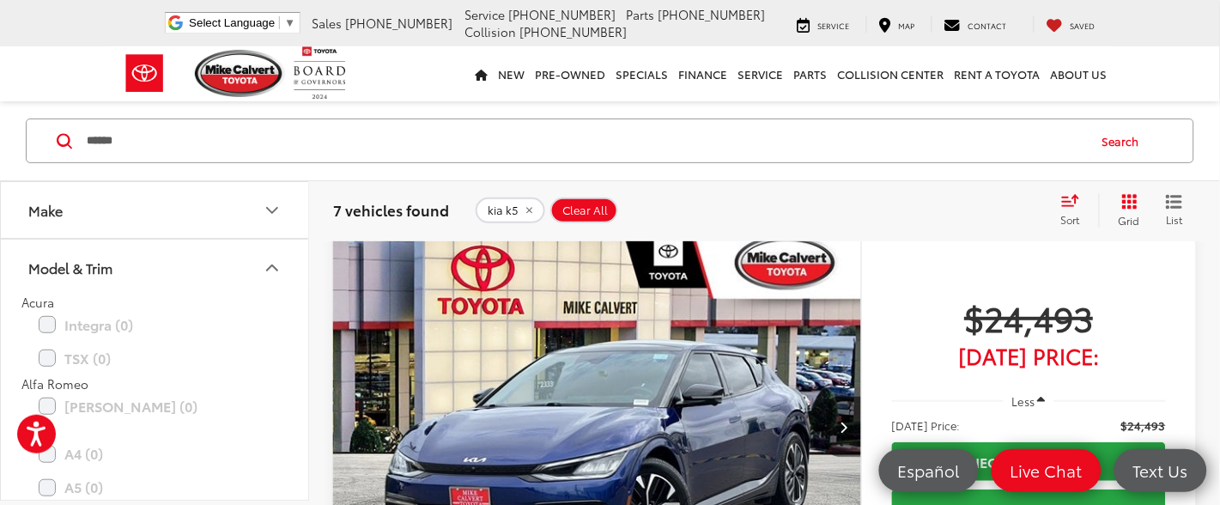
click at [276, 210] on icon "Make" at bounding box center [272, 210] width 10 height 5
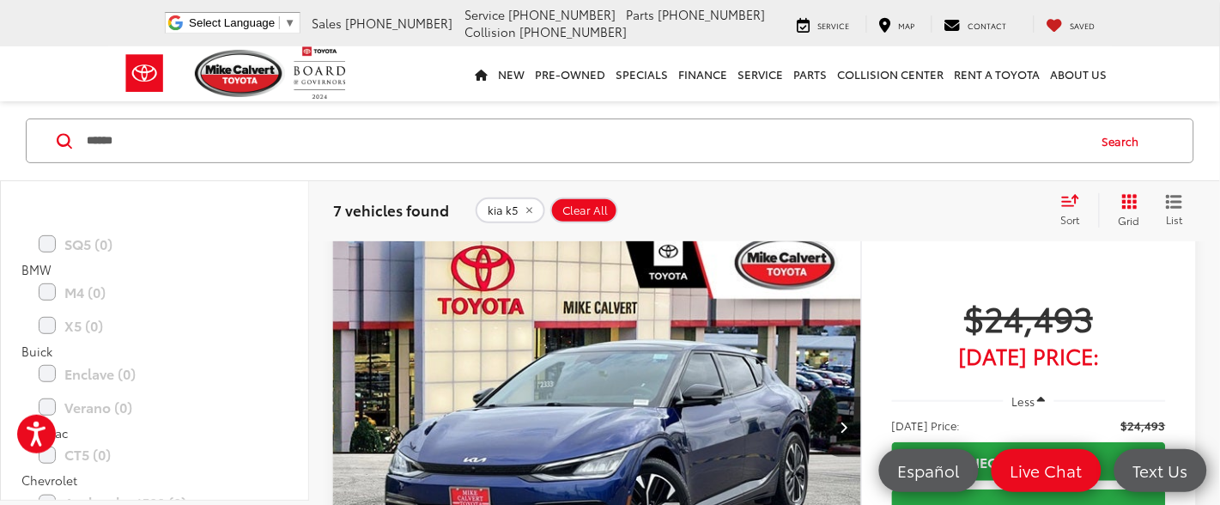
scroll to position [1803, 0]
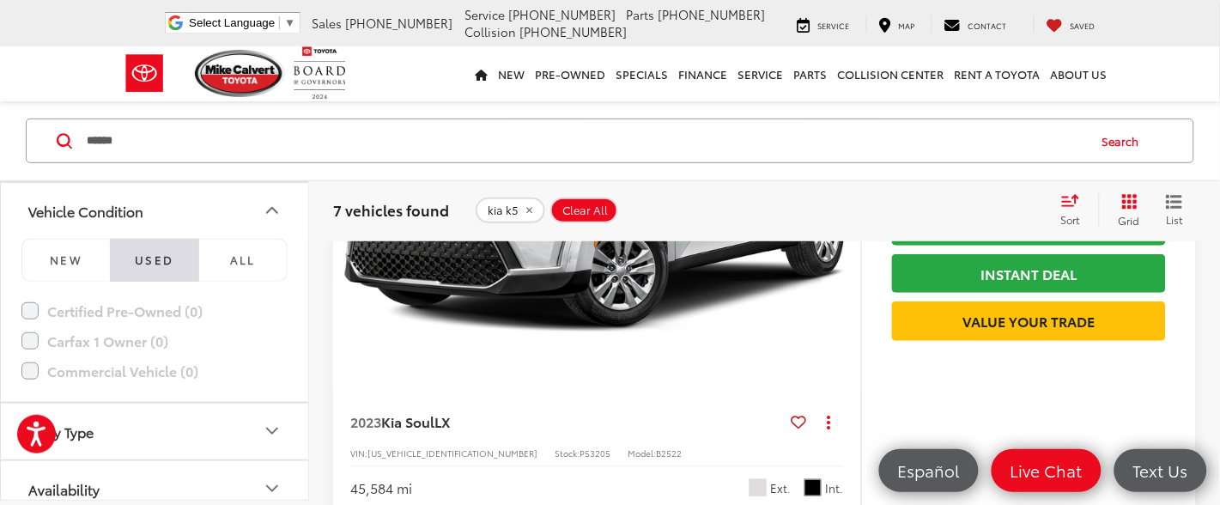
scroll to position [1546, 0]
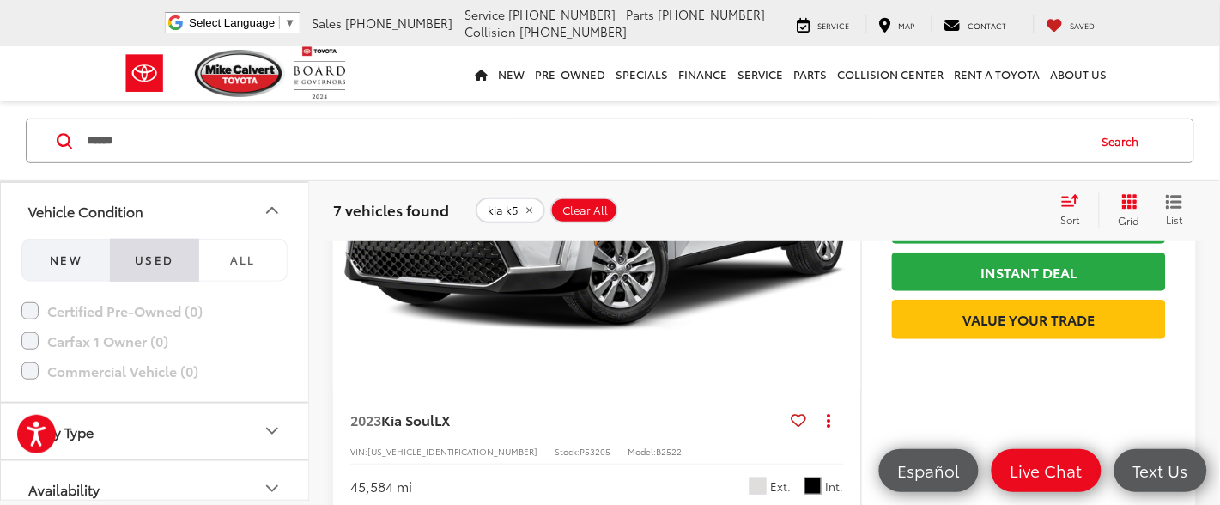
click at [74, 249] on button "NEW" at bounding box center [65, 260] width 88 height 43
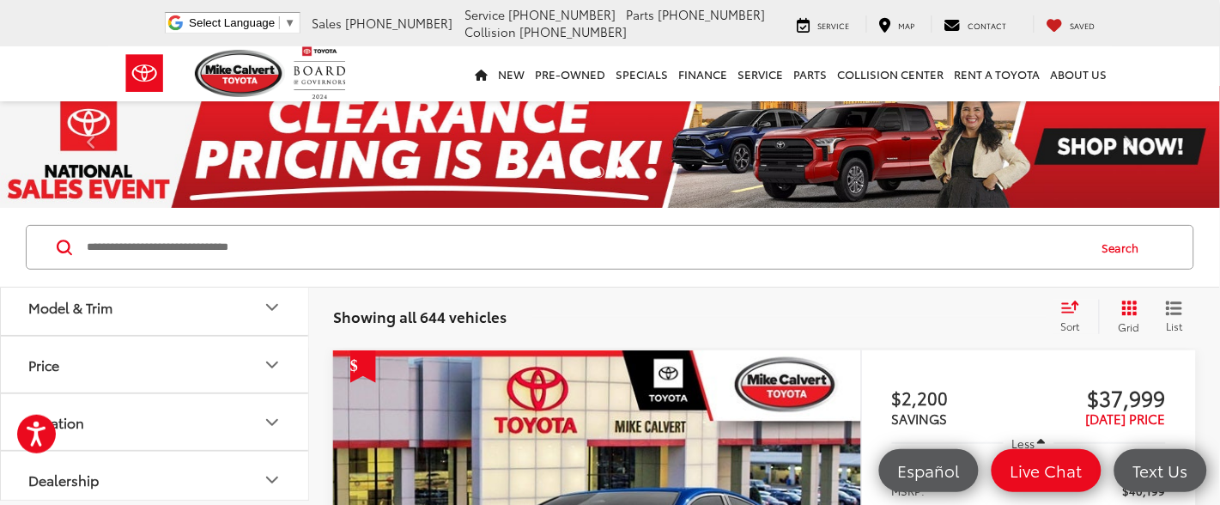
scroll to position [65, 0]
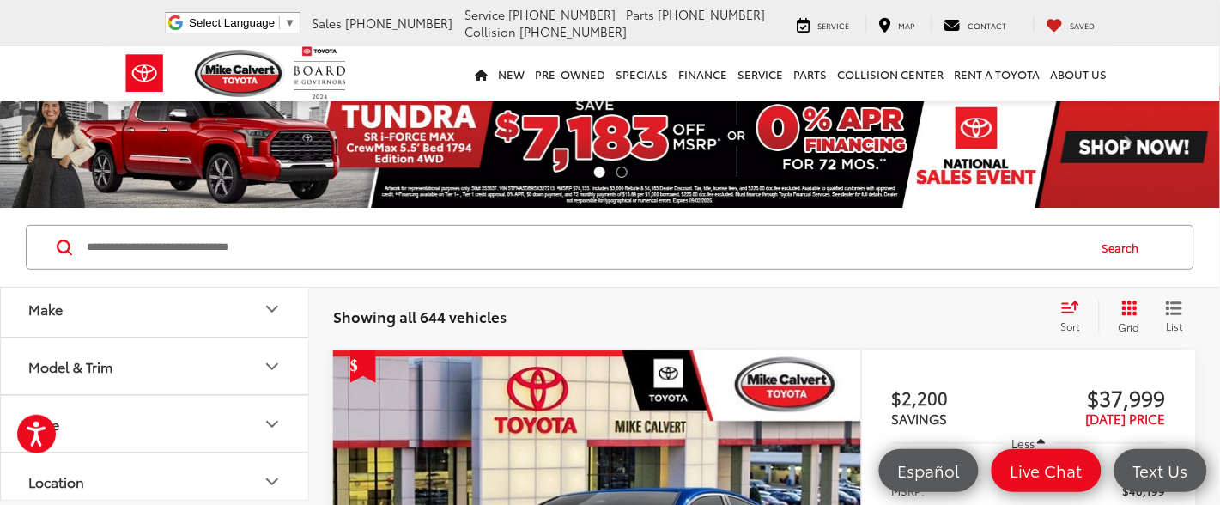
click at [109, 310] on button "Make" at bounding box center [155, 309] width 309 height 56
click at [100, 354] on img at bounding box center [76, 370] width 47 height 40
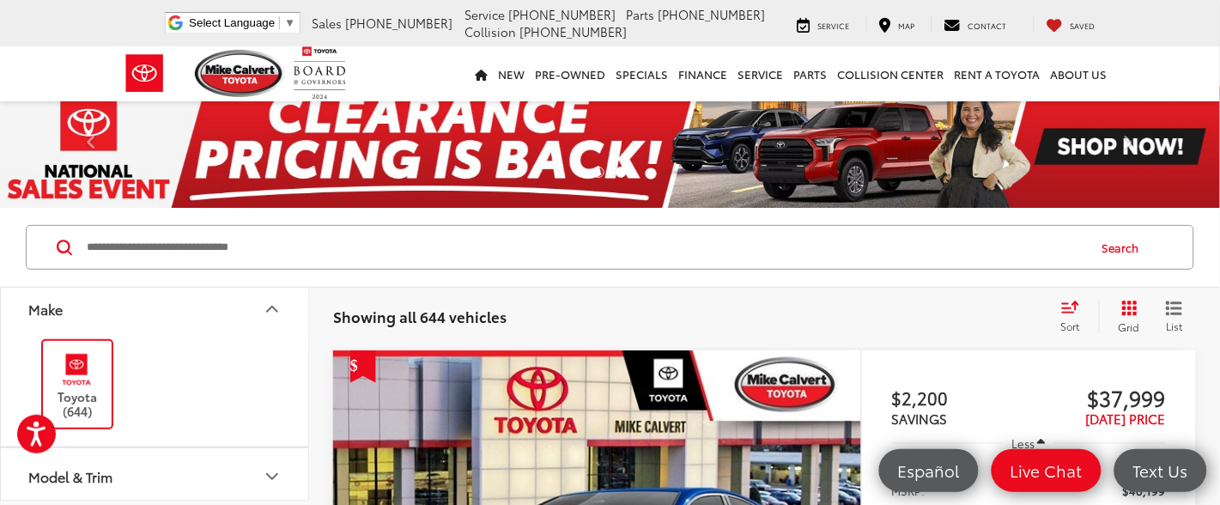
click at [105, 350] on label "Toyota (644)" at bounding box center [78, 385] width 70 height 70
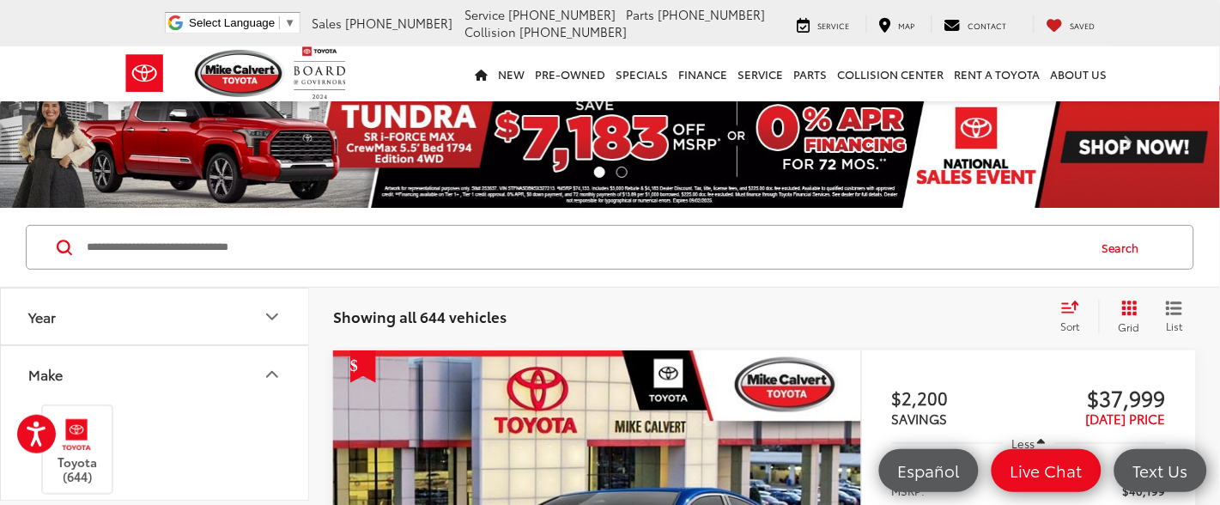
click at [68, 375] on button "Make" at bounding box center [155, 374] width 309 height 56
click at [92, 309] on div "Model & Trim" at bounding box center [70, 303] width 84 height 16
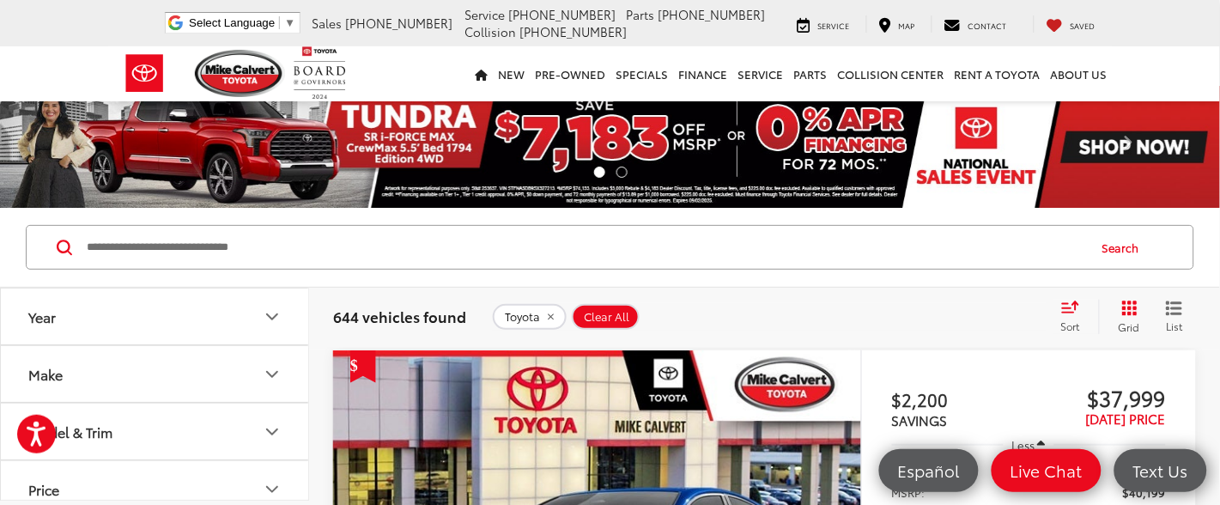
click at [106, 381] on button "Make" at bounding box center [155, 374] width 309 height 56
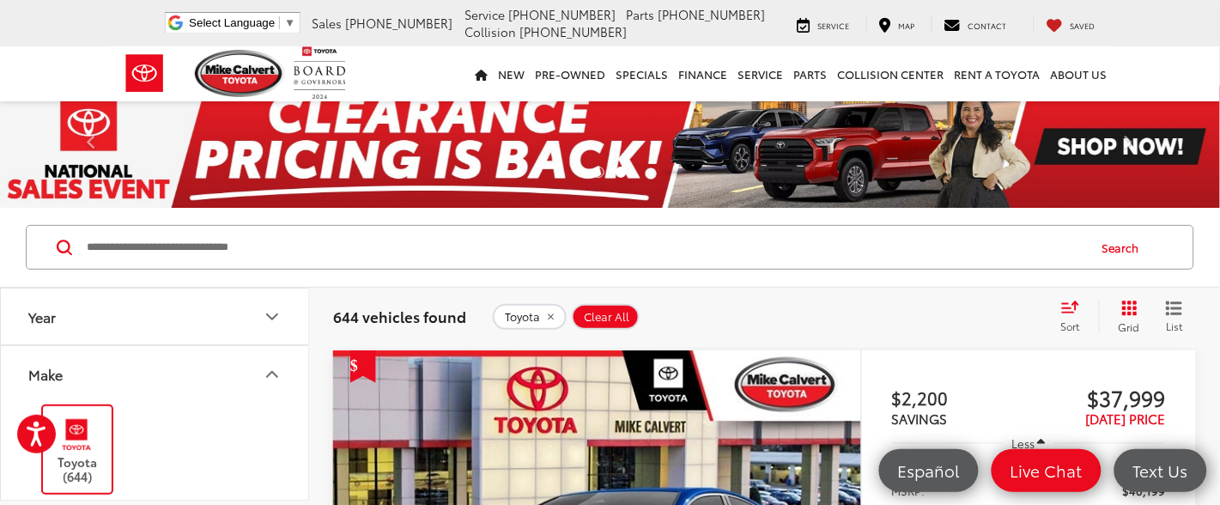
click at [549, 317] on icon "remove Toyota" at bounding box center [550, 317] width 11 height 10
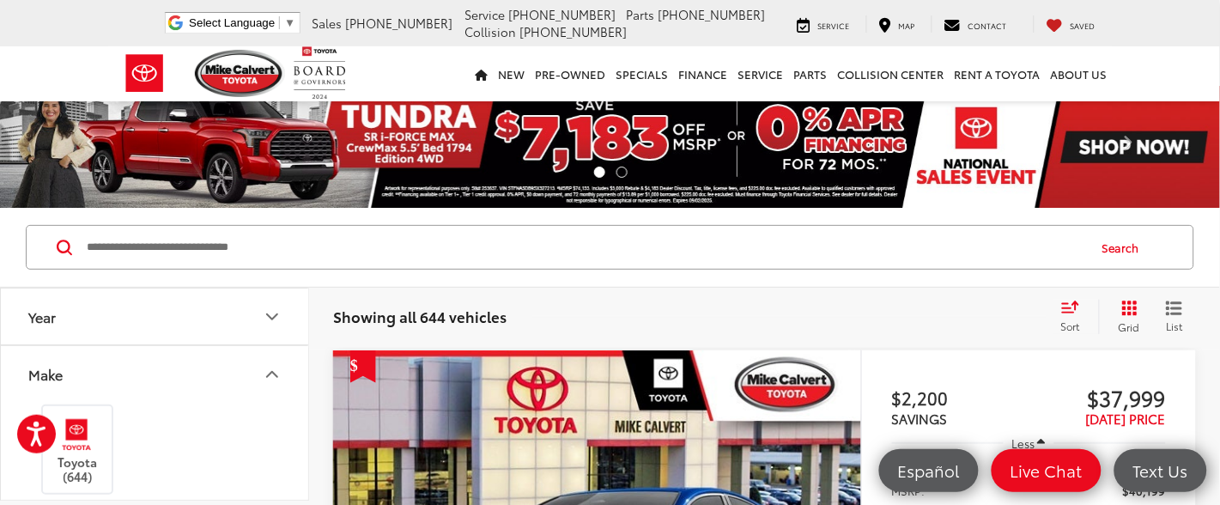
click at [122, 323] on button "Year" at bounding box center [155, 317] width 309 height 56
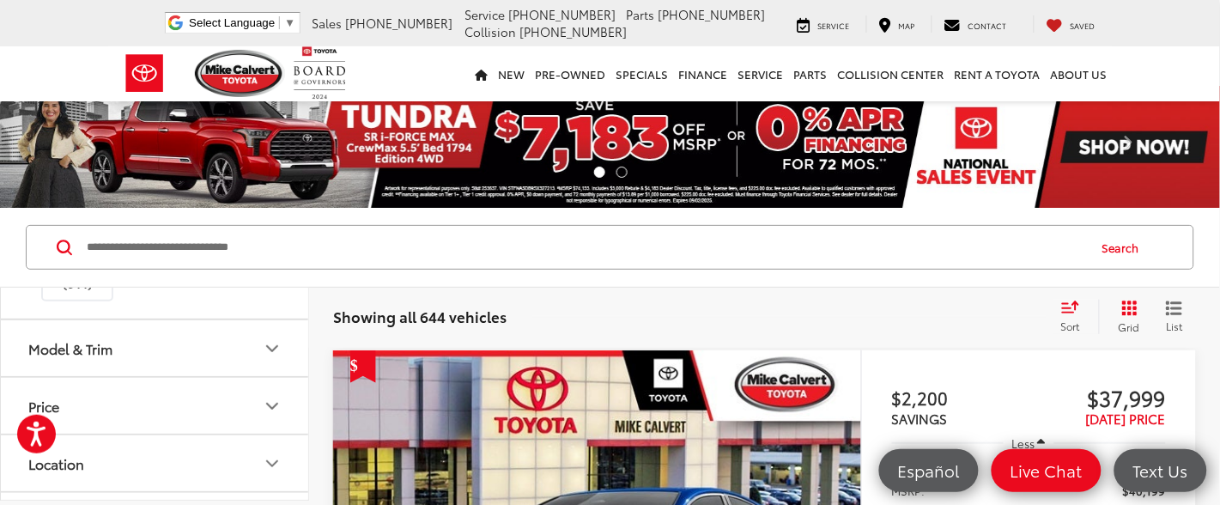
scroll to position [258, 0]
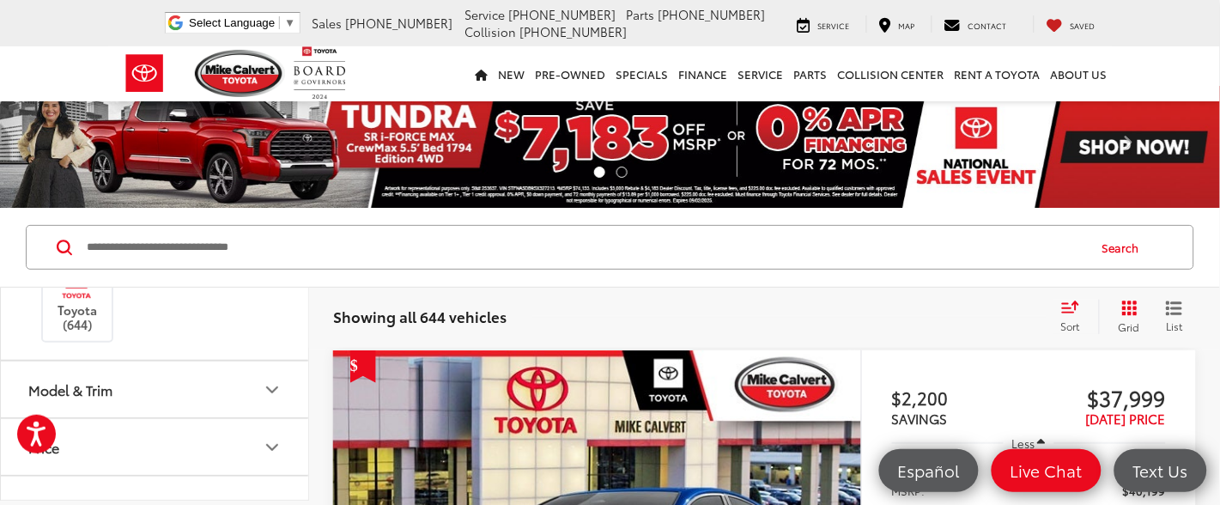
click at [194, 397] on button "Model & Trim" at bounding box center [155, 390] width 309 height 56
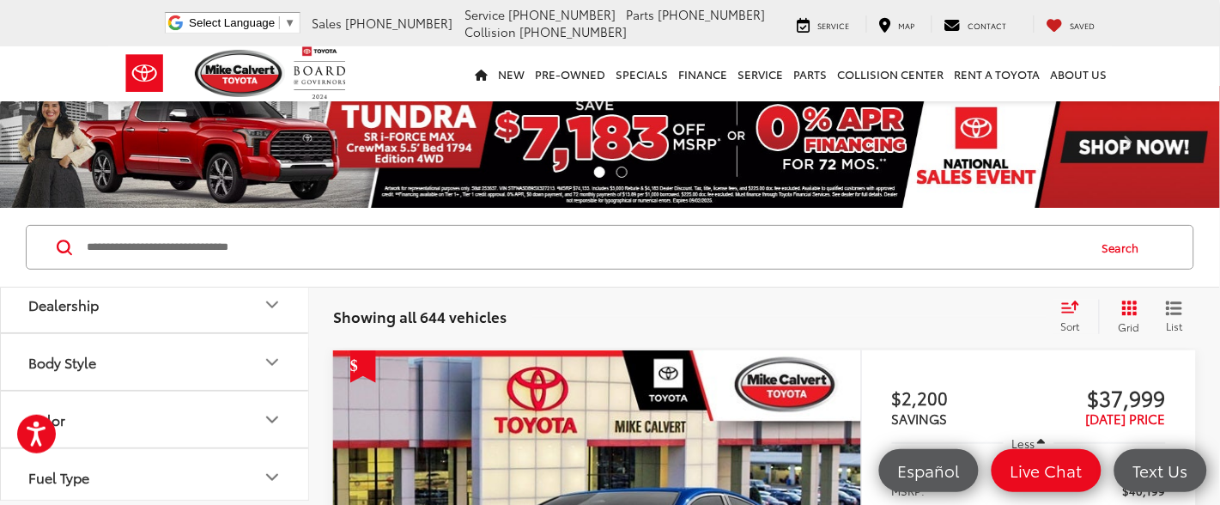
scroll to position [773, 0]
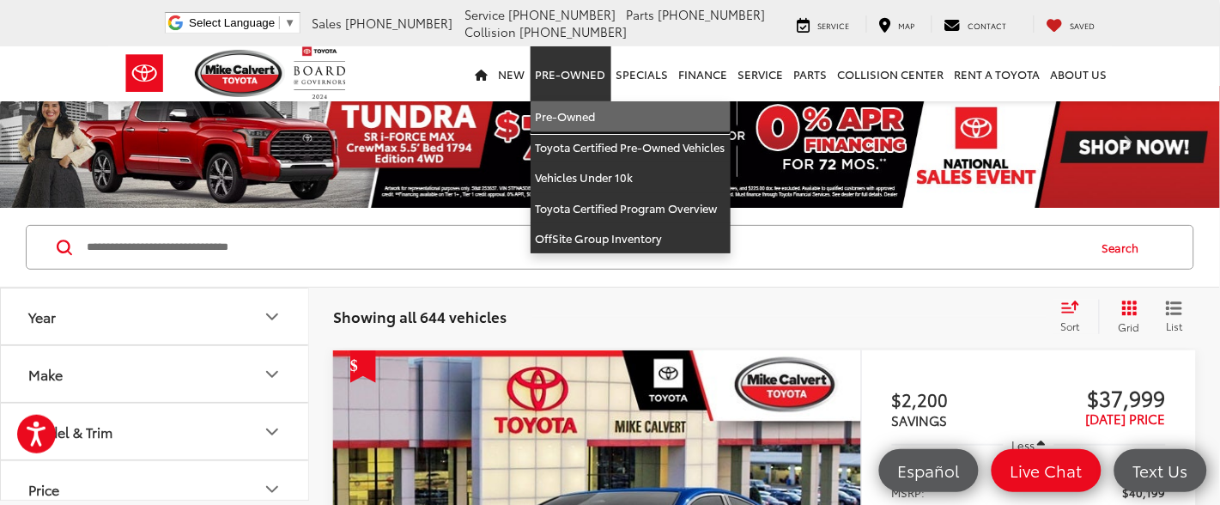
click at [573, 113] on link "Pre-Owned" at bounding box center [631, 116] width 200 height 31
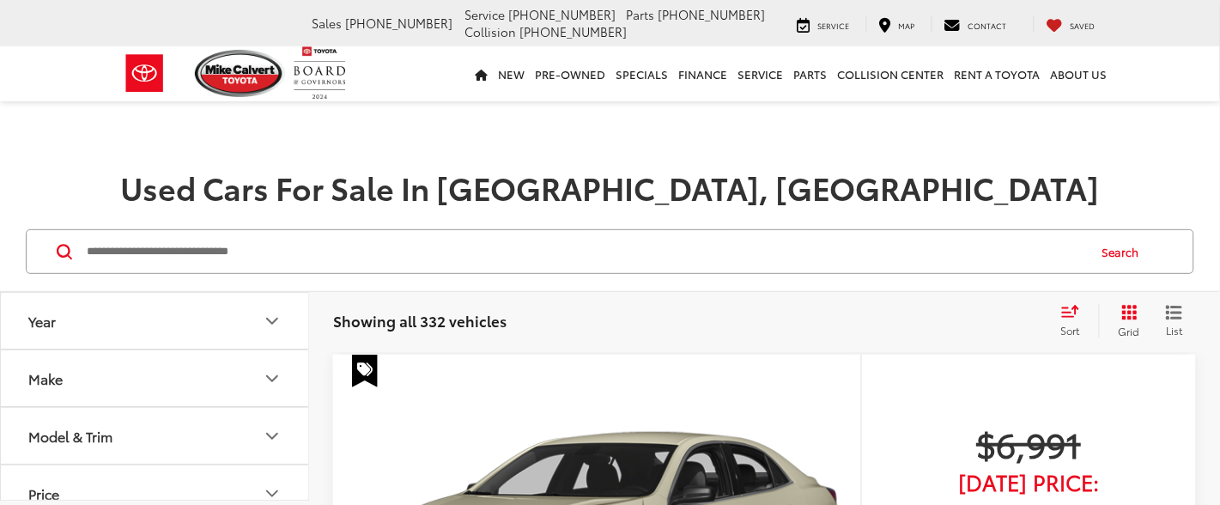
click at [167, 380] on button "Make" at bounding box center [155, 378] width 309 height 56
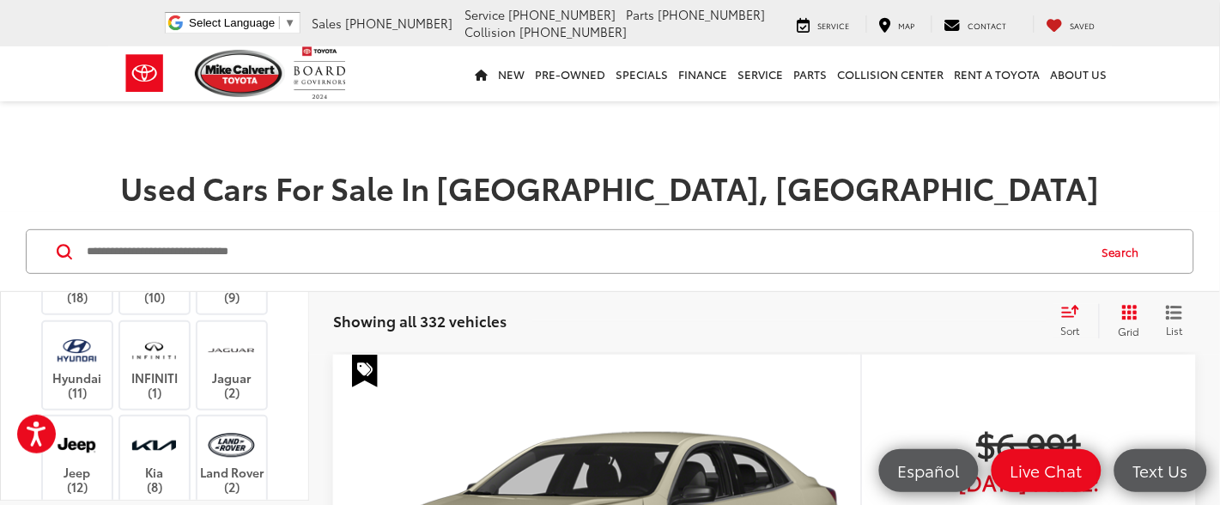
scroll to position [515, 0]
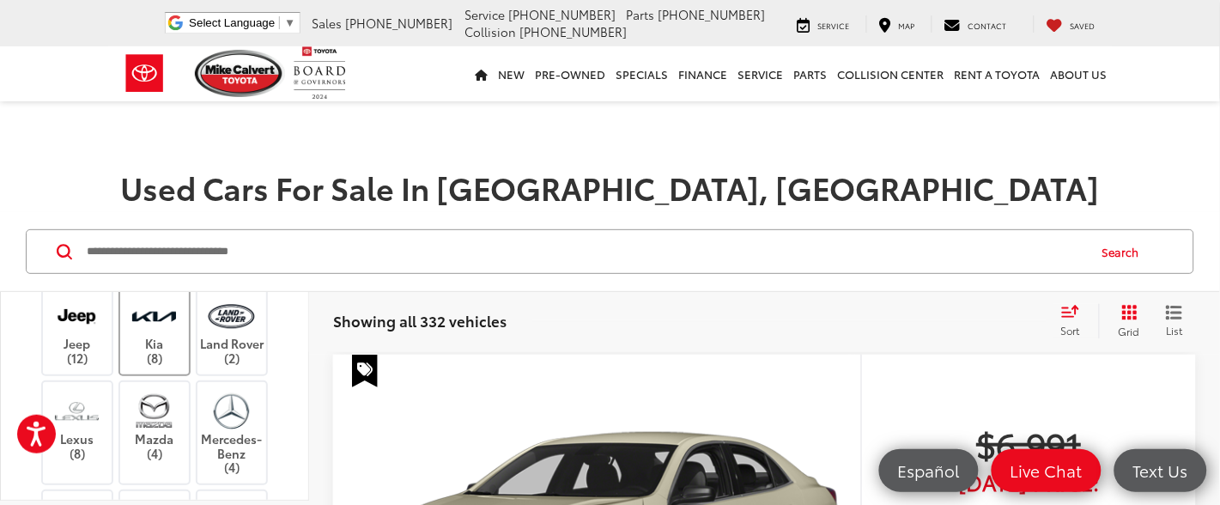
click at [173, 337] on img at bounding box center [154, 316] width 47 height 40
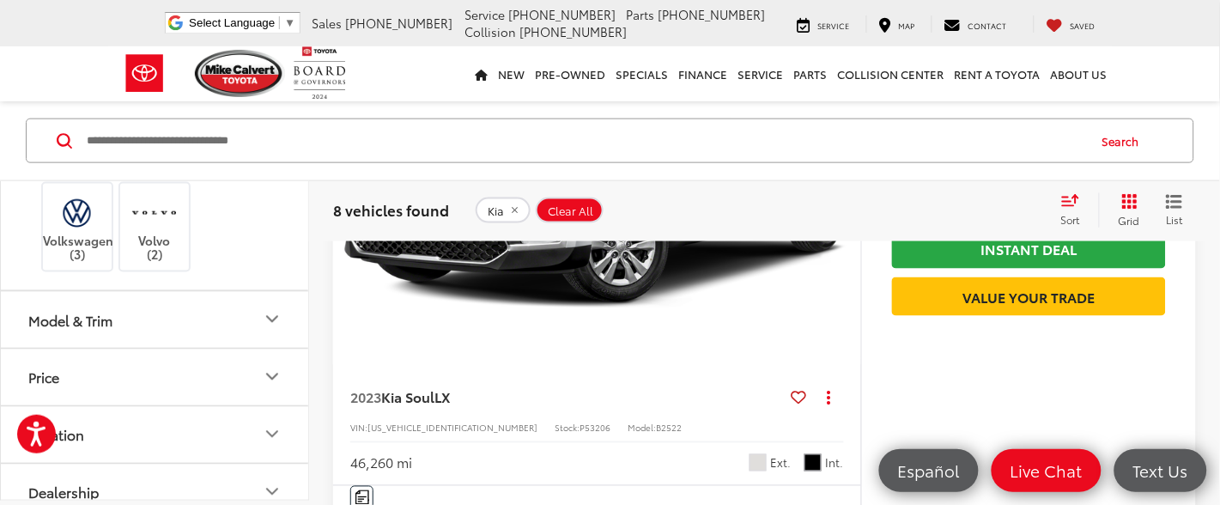
scroll to position [1031, 0]
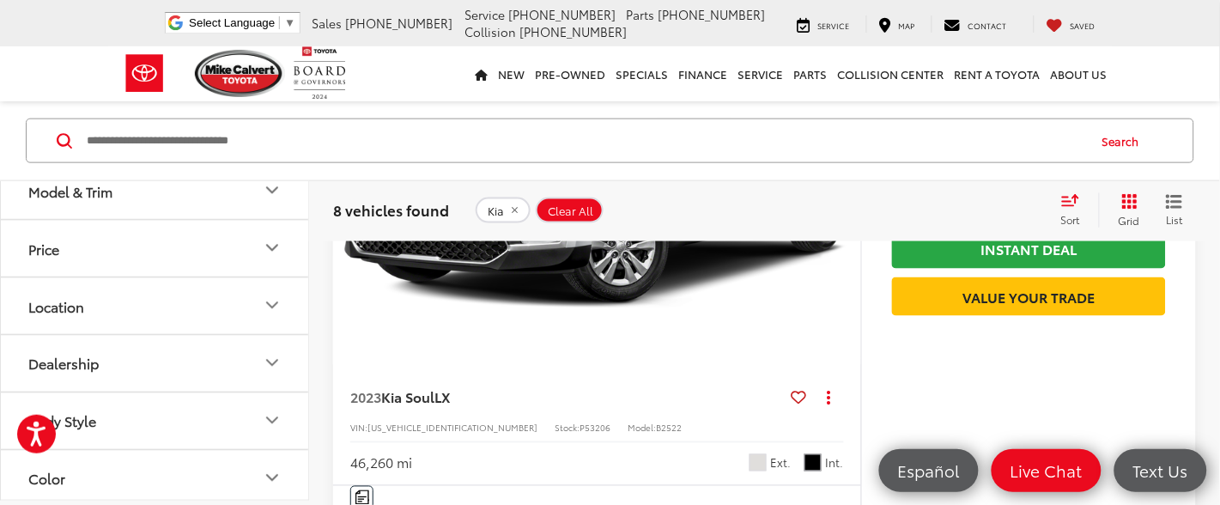
click at [265, 258] on icon "Price" at bounding box center [272, 248] width 21 height 21
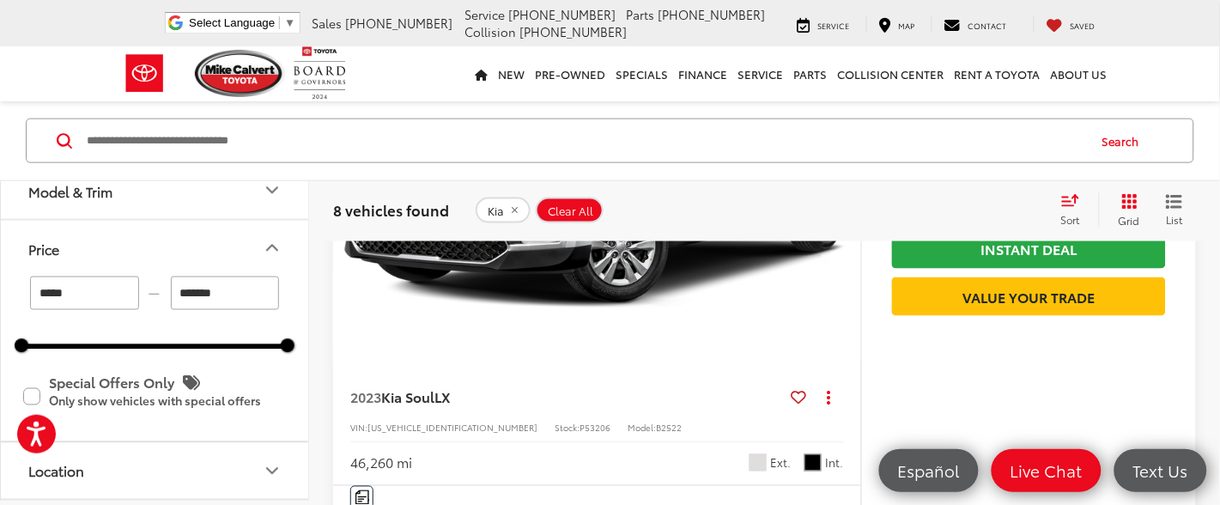
drag, startPoint x: 240, startPoint y: 360, endPoint x: 154, endPoint y: 361, distance: 85.9
click at [154, 310] on div "***** — *******" at bounding box center [154, 293] width 266 height 33
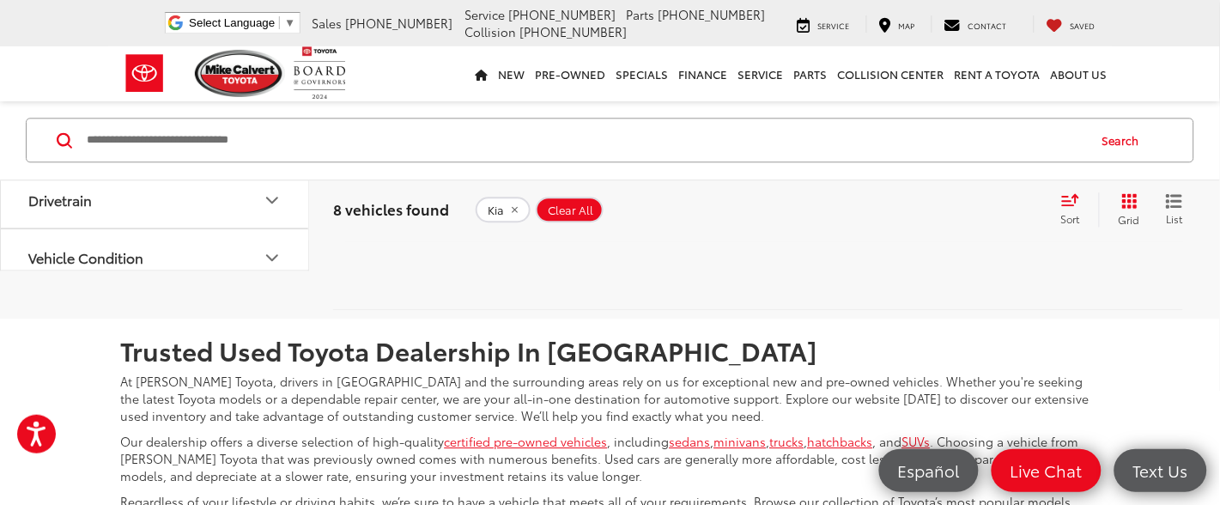
scroll to position [5281, 0]
